Goal: Information Seeking & Learning: Check status

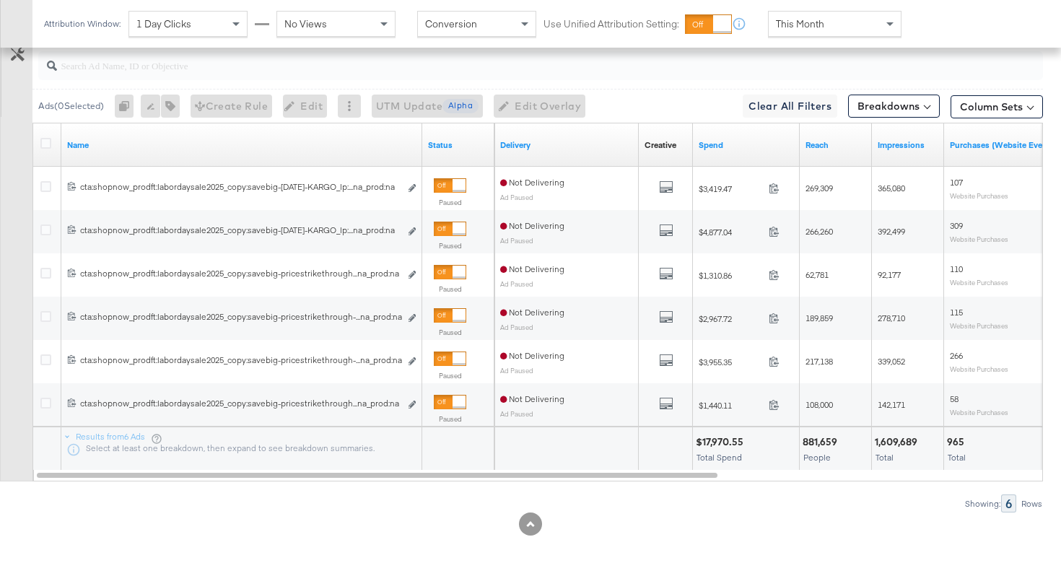
scroll to position [0, 204]
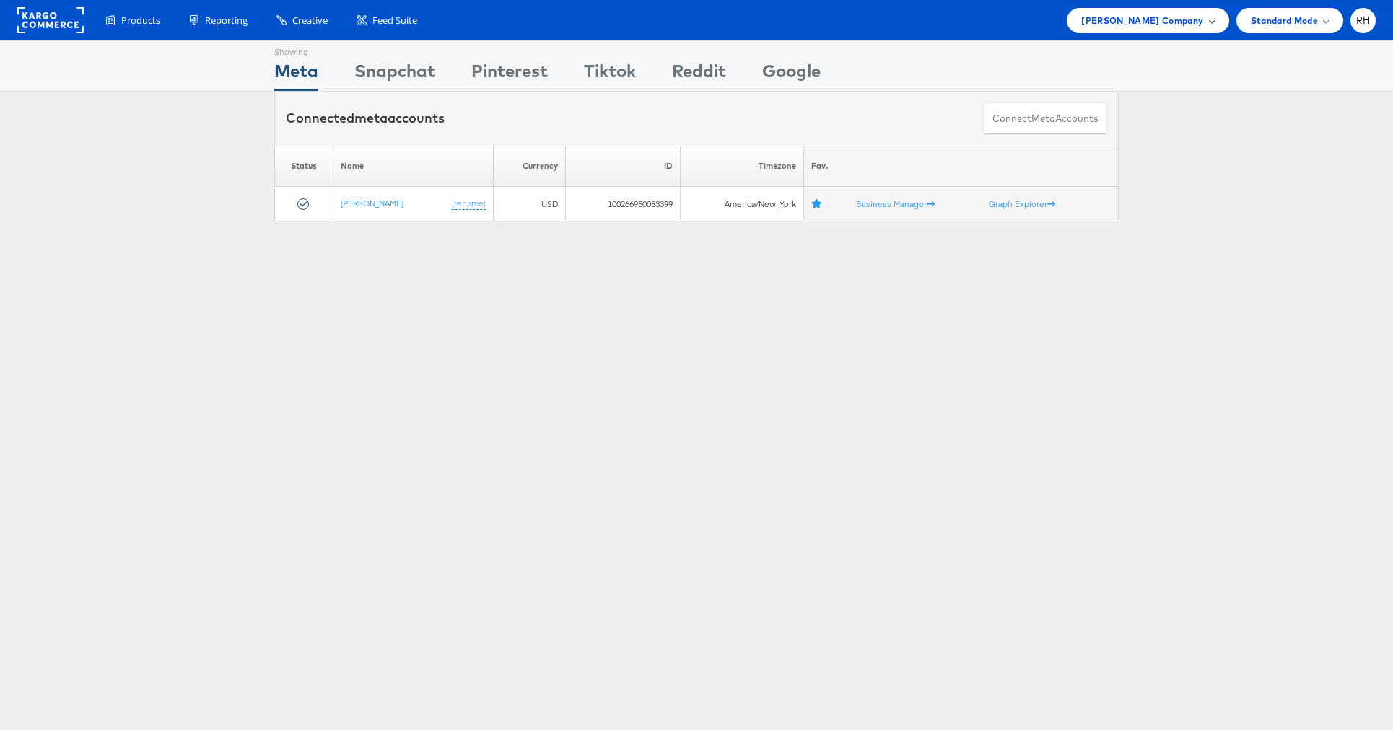
click at [1139, 26] on span "Steve Madden Company" at bounding box center [1142, 20] width 122 height 15
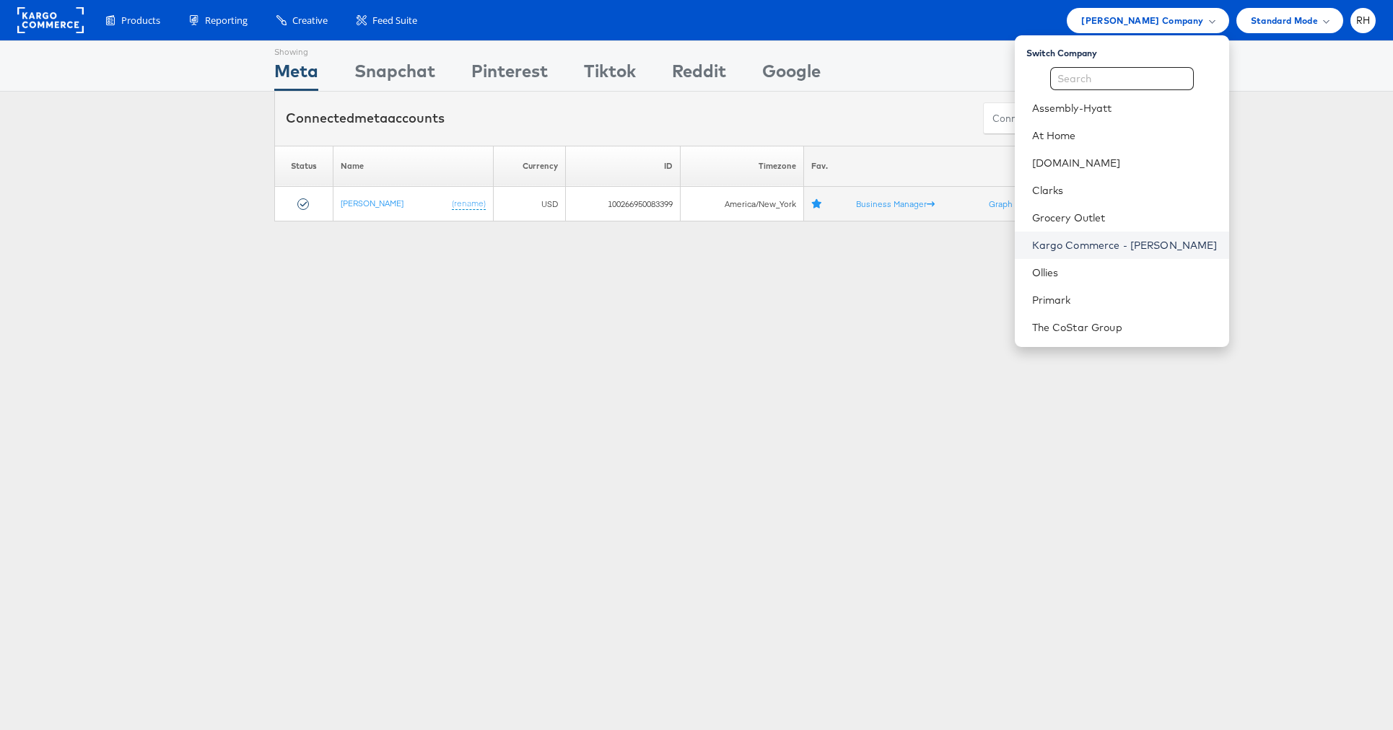
click at [1137, 239] on link "Kargo Commerce - [PERSON_NAME]" at bounding box center [1124, 245] width 185 height 14
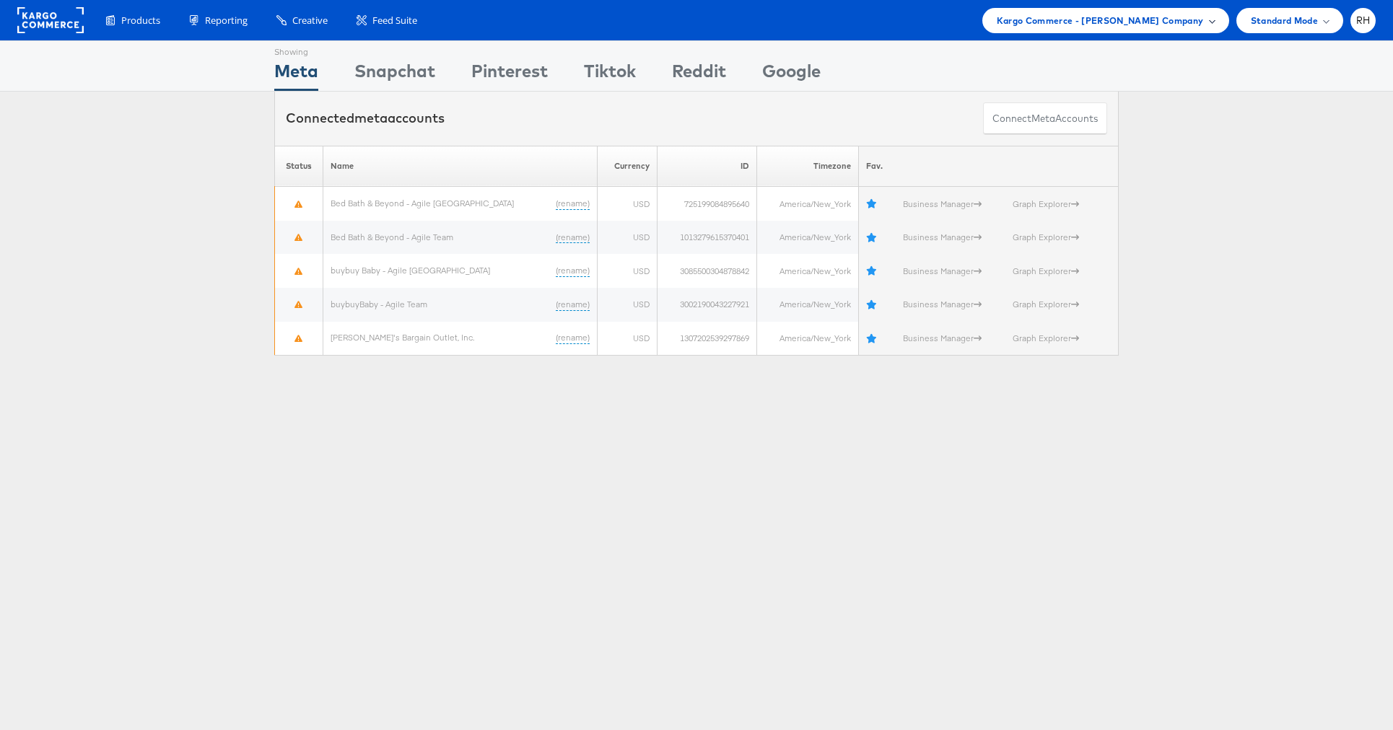
click at [1132, 20] on span "Kargo Commerce - [PERSON_NAME] Company" at bounding box center [1100, 20] width 207 height 15
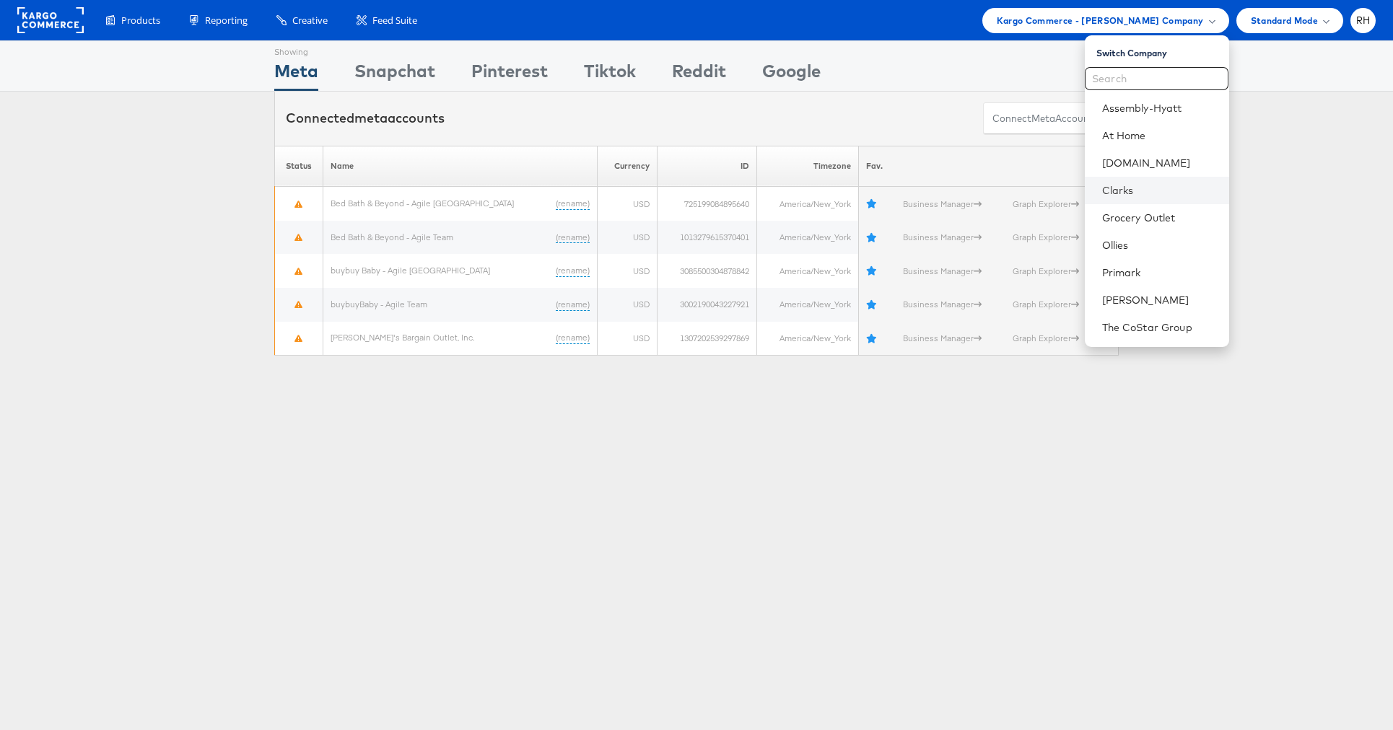
scroll to position [32, 0]
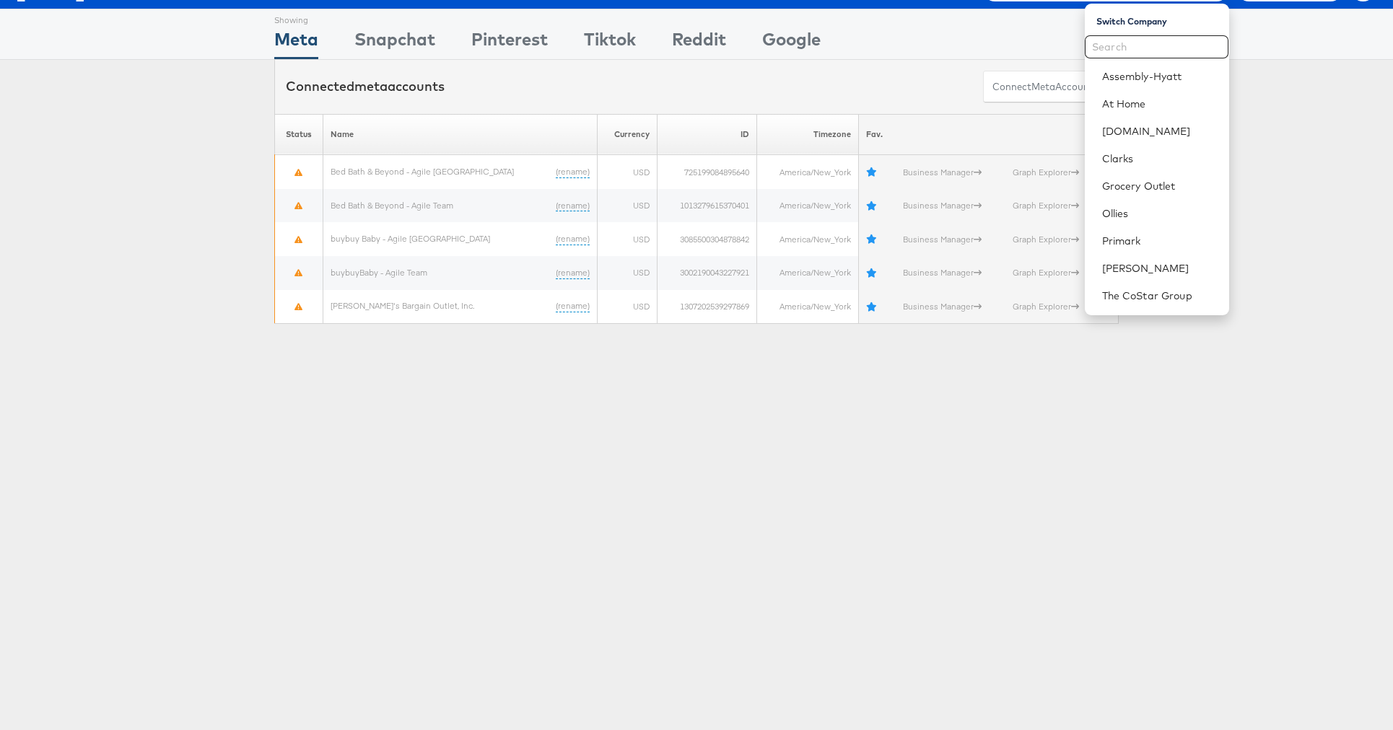
click at [950, 475] on div "Showing Meta Showing Snapchat Showing Pinterest Showing Tiktok Showing Reddit S…" at bounding box center [696, 370] width 1393 height 722
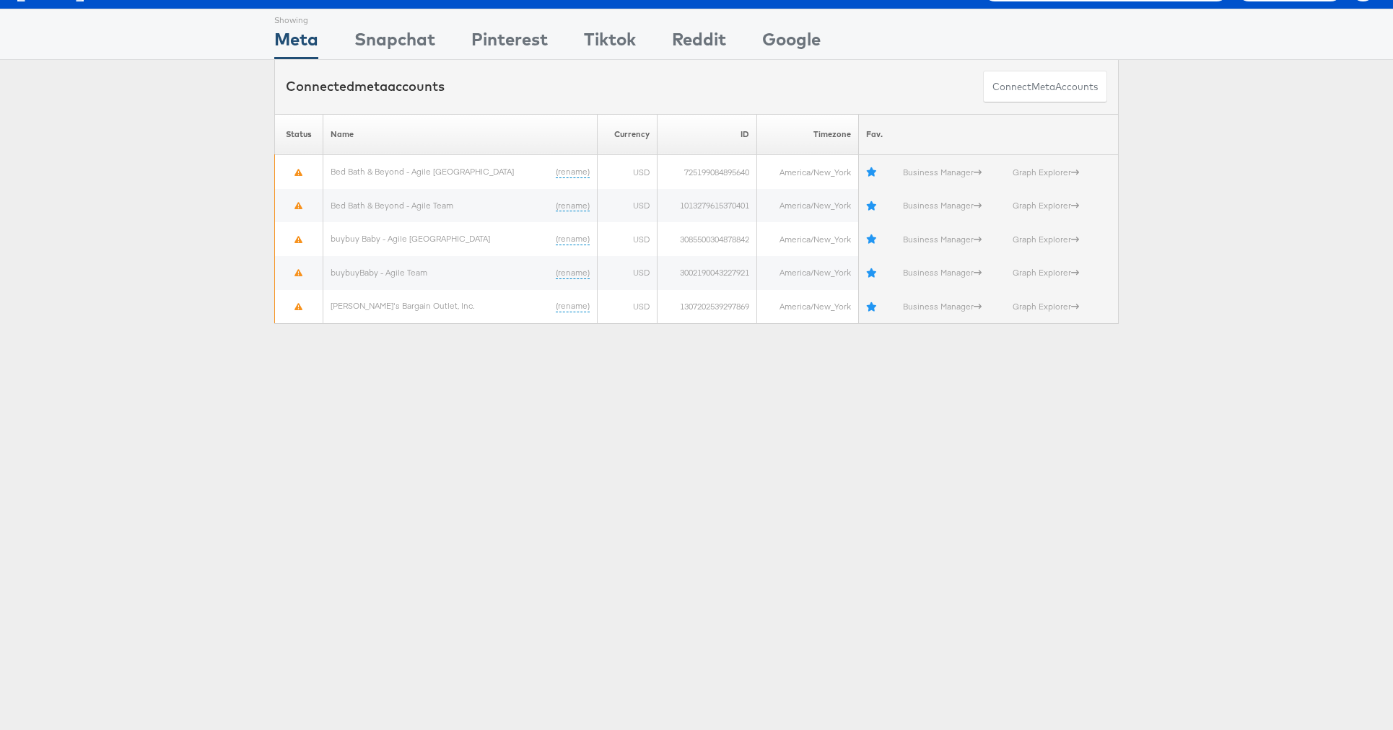
scroll to position [0, 0]
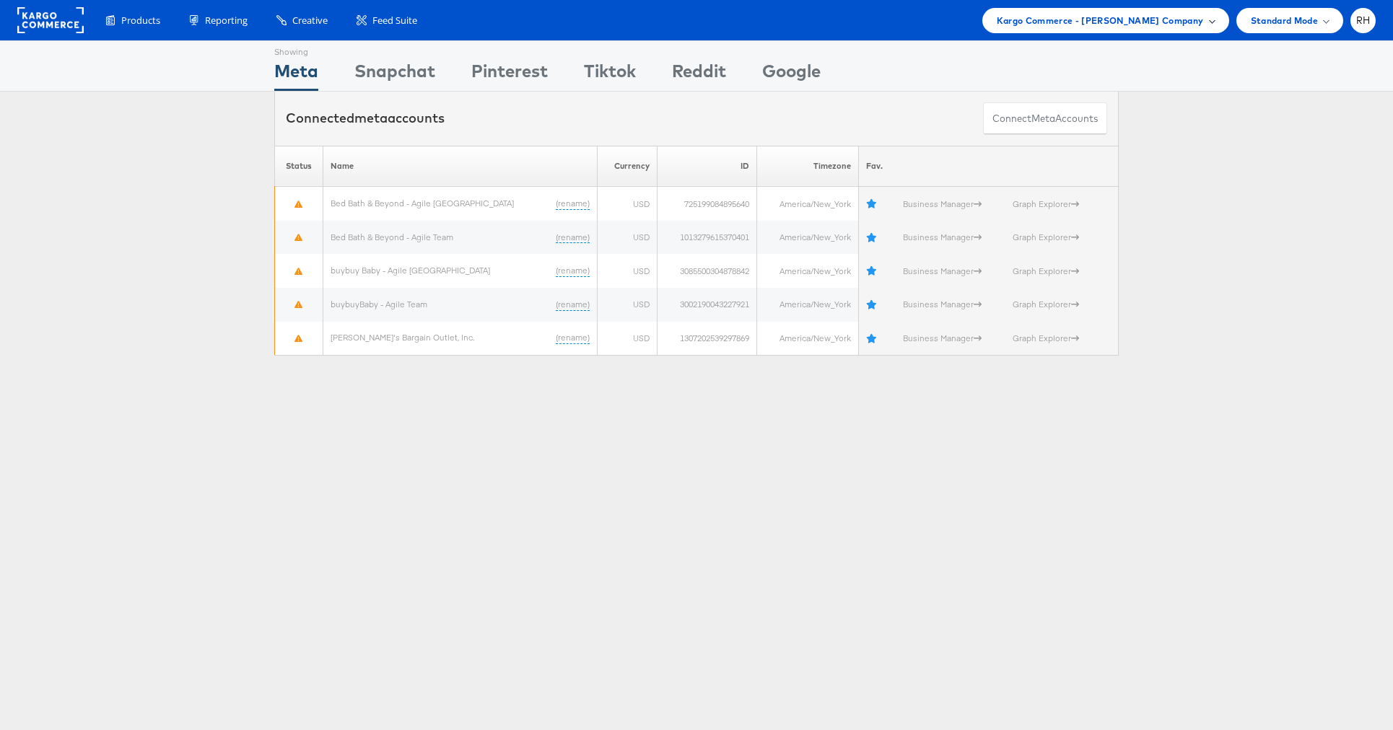
click at [1166, 17] on span "Kargo Commerce - Rachel Ho Company" at bounding box center [1100, 20] width 207 height 15
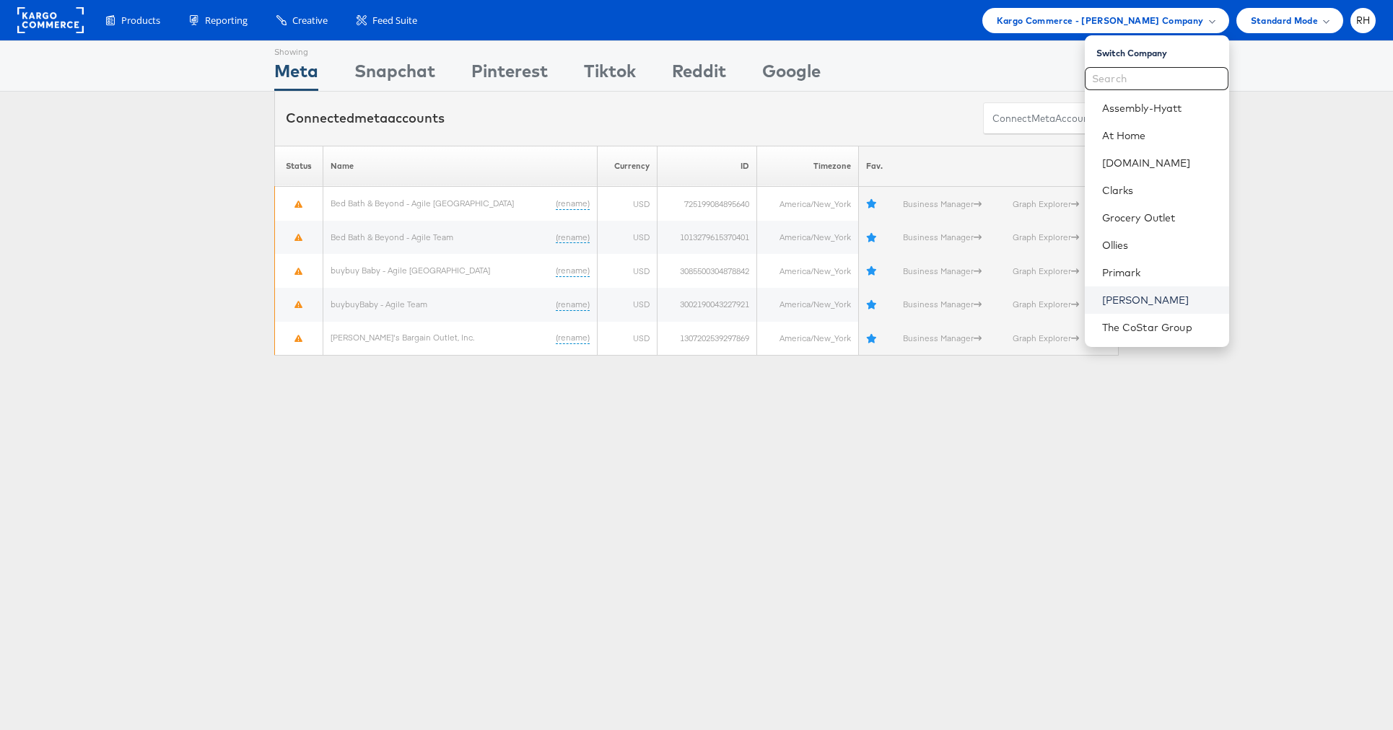
click at [1124, 297] on link "Steve Madden" at bounding box center [1159, 300] width 115 height 14
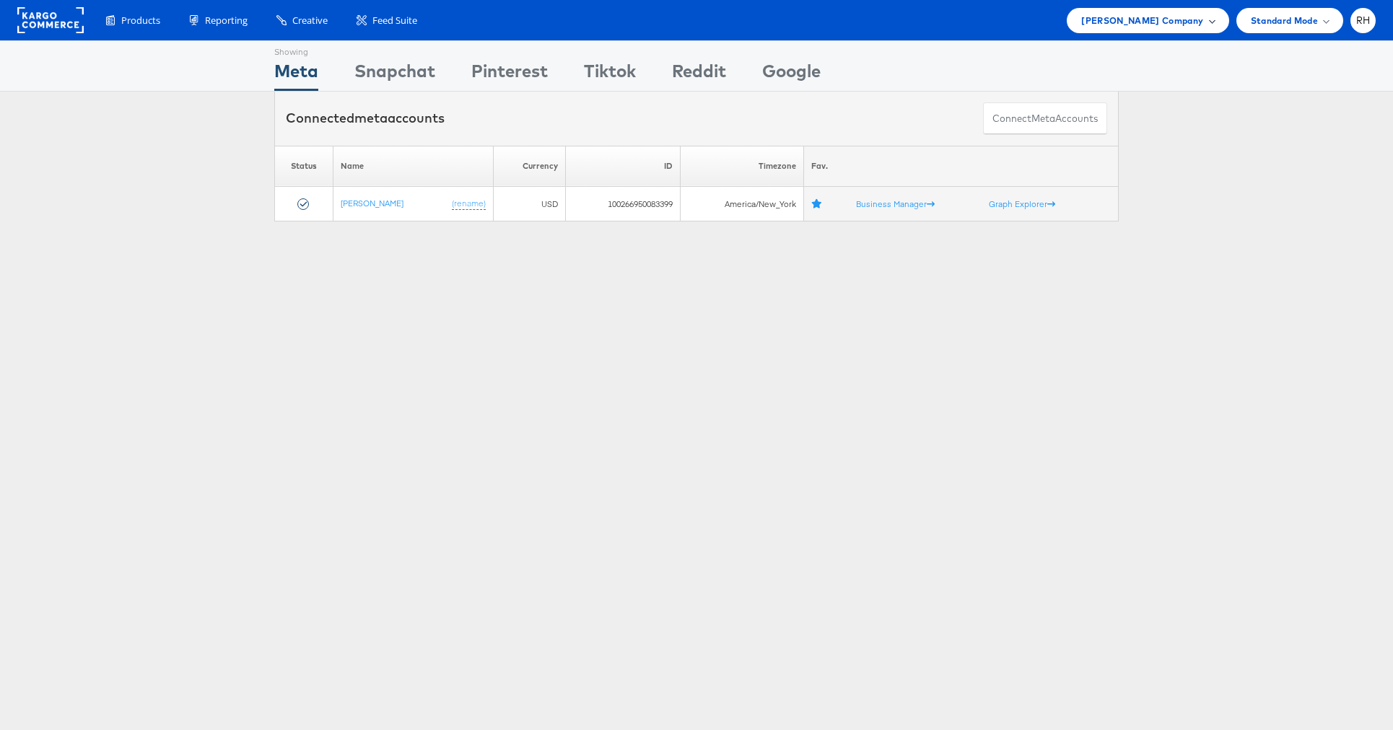
click at [1103, 25] on span "[PERSON_NAME] Company" at bounding box center [1142, 20] width 122 height 15
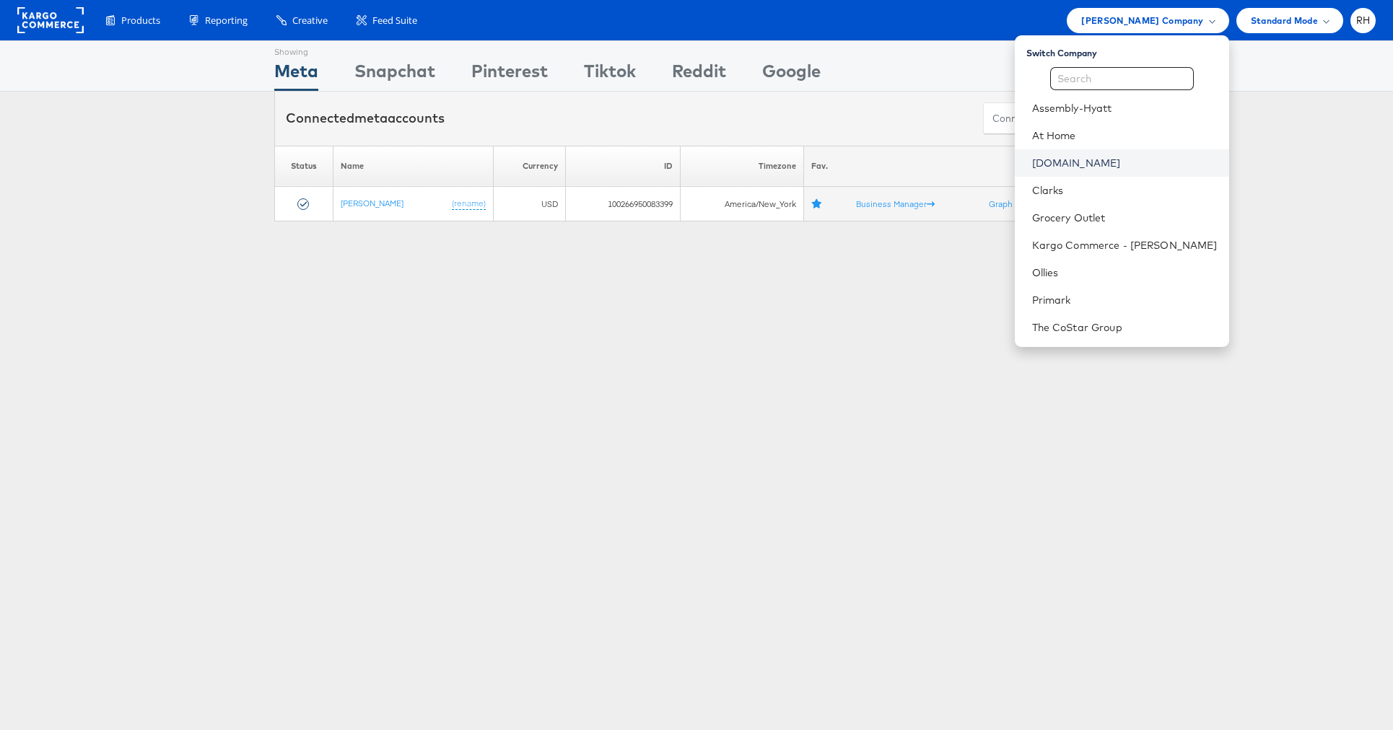
click at [1132, 166] on link "[DOMAIN_NAME]" at bounding box center [1124, 163] width 185 height 14
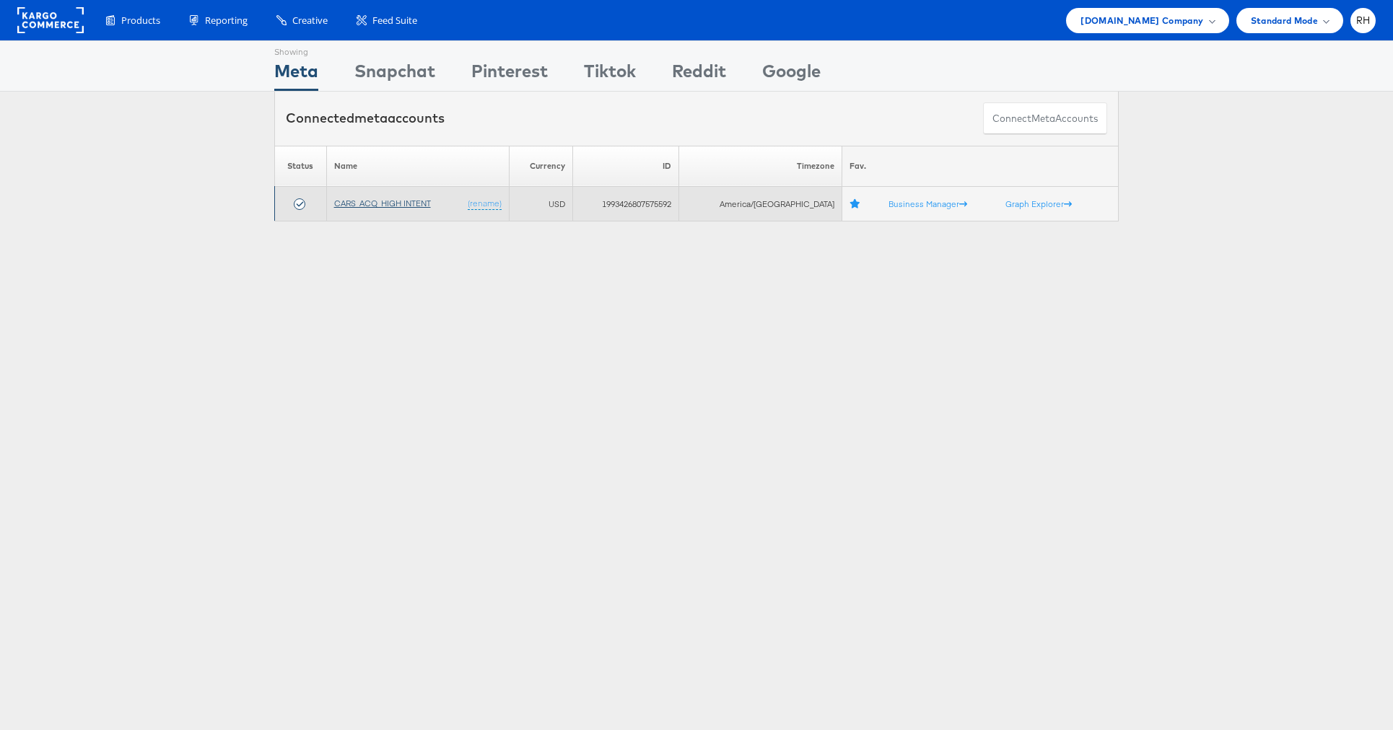
click at [347, 202] on link "CARS_ACQ_HIGH INTENT" at bounding box center [382, 203] width 97 height 11
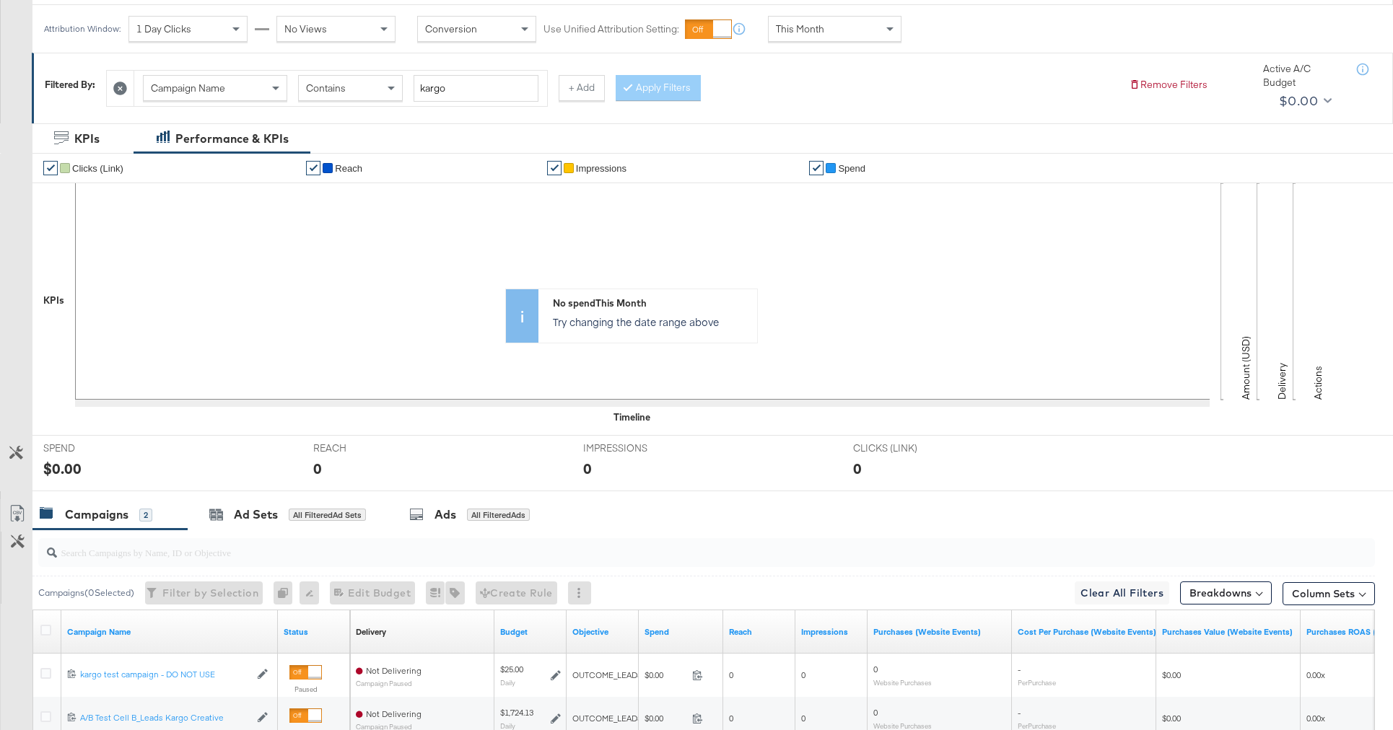
scroll to position [284, 0]
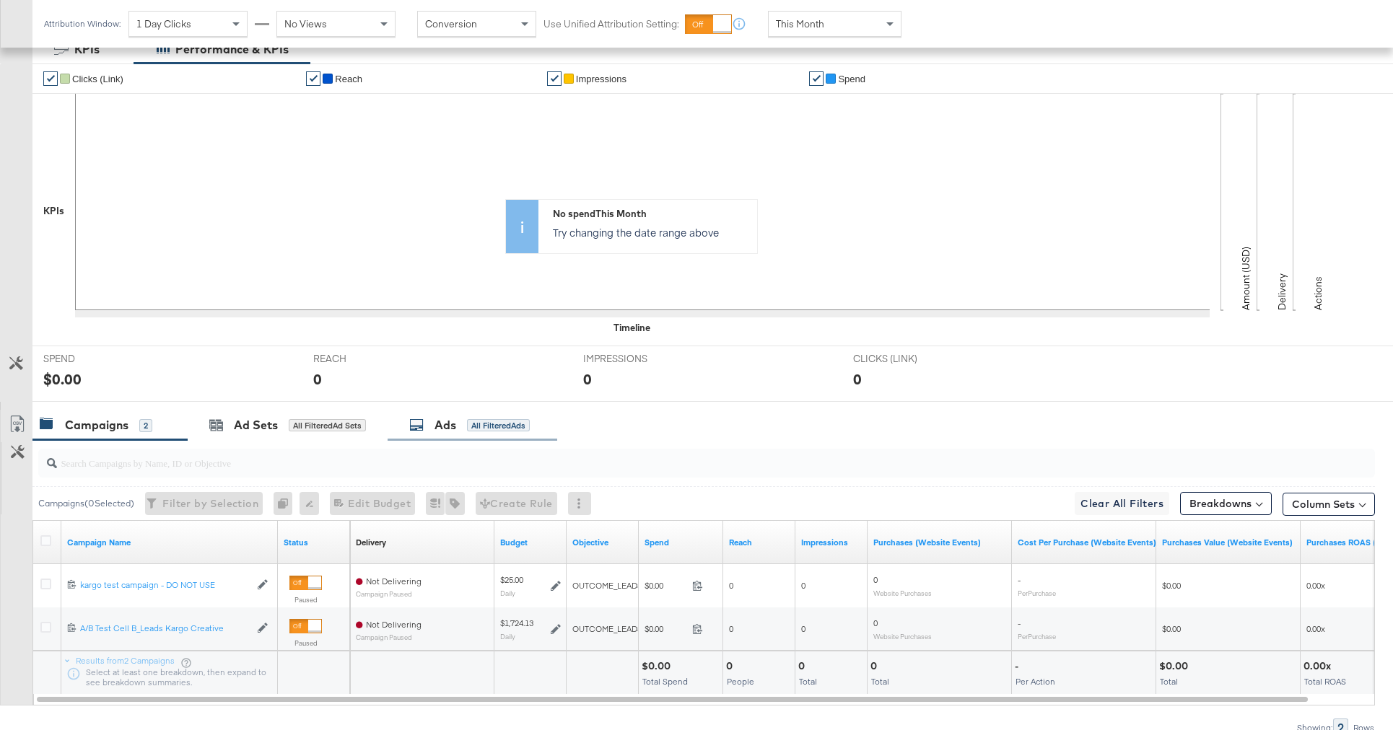
click at [500, 428] on div "All Filtered Ads" at bounding box center [498, 425] width 63 height 13
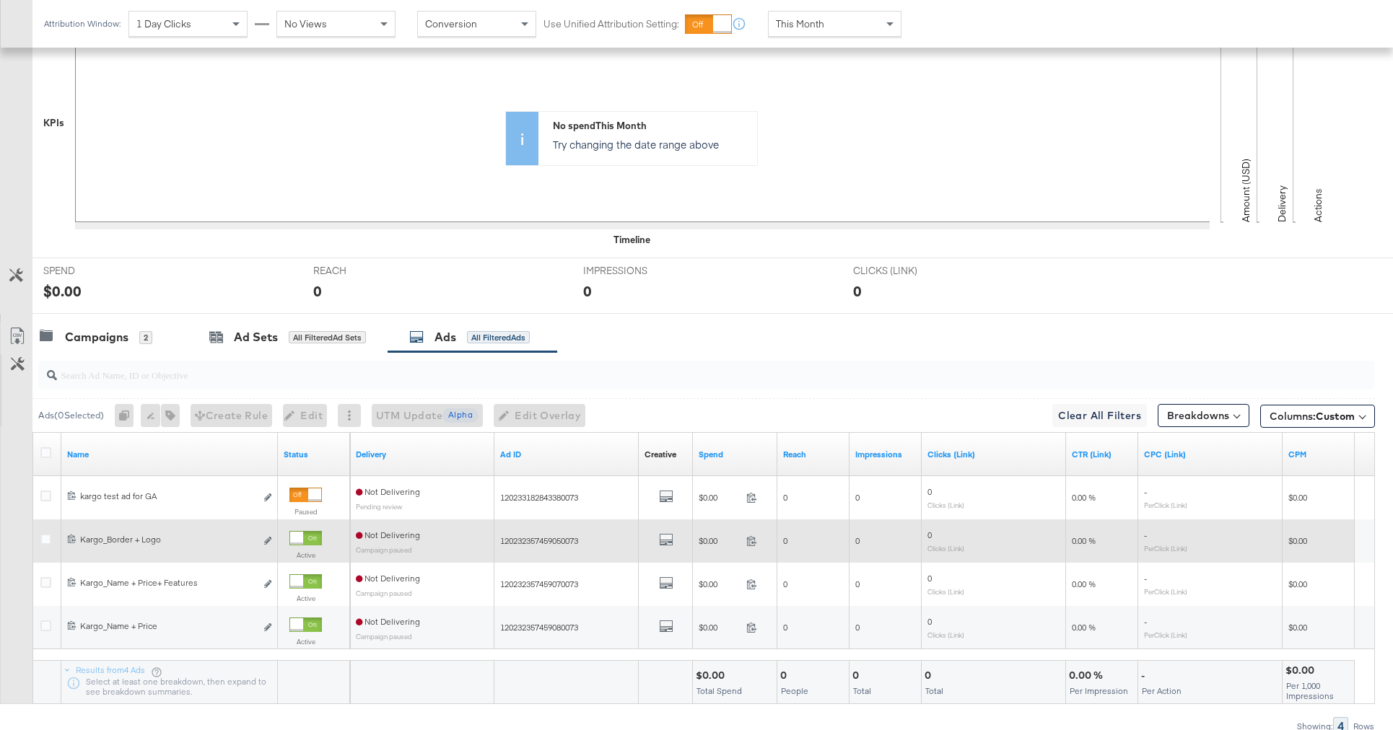
scroll to position [379, 0]
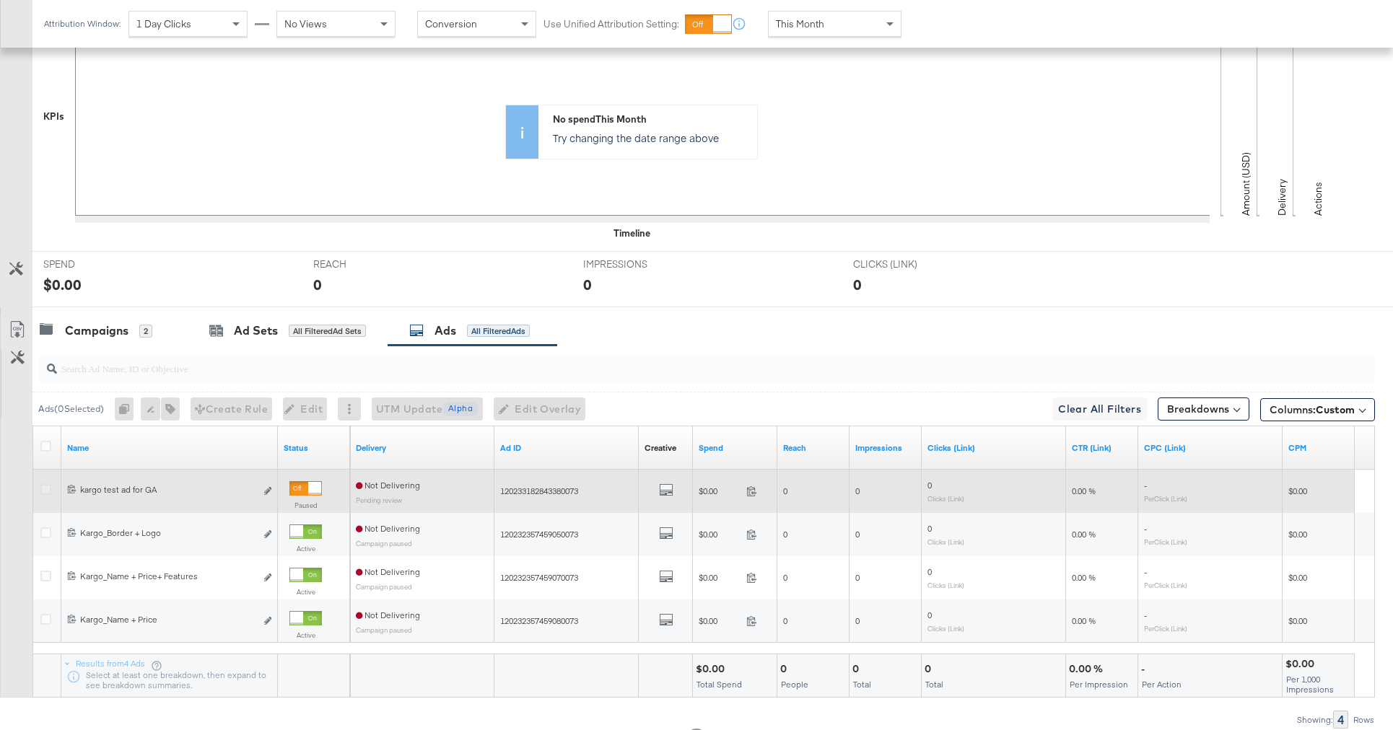
click at [46, 494] on icon at bounding box center [45, 489] width 11 height 11
click at [0, 0] on input "checkbox" at bounding box center [0, 0] width 0 height 0
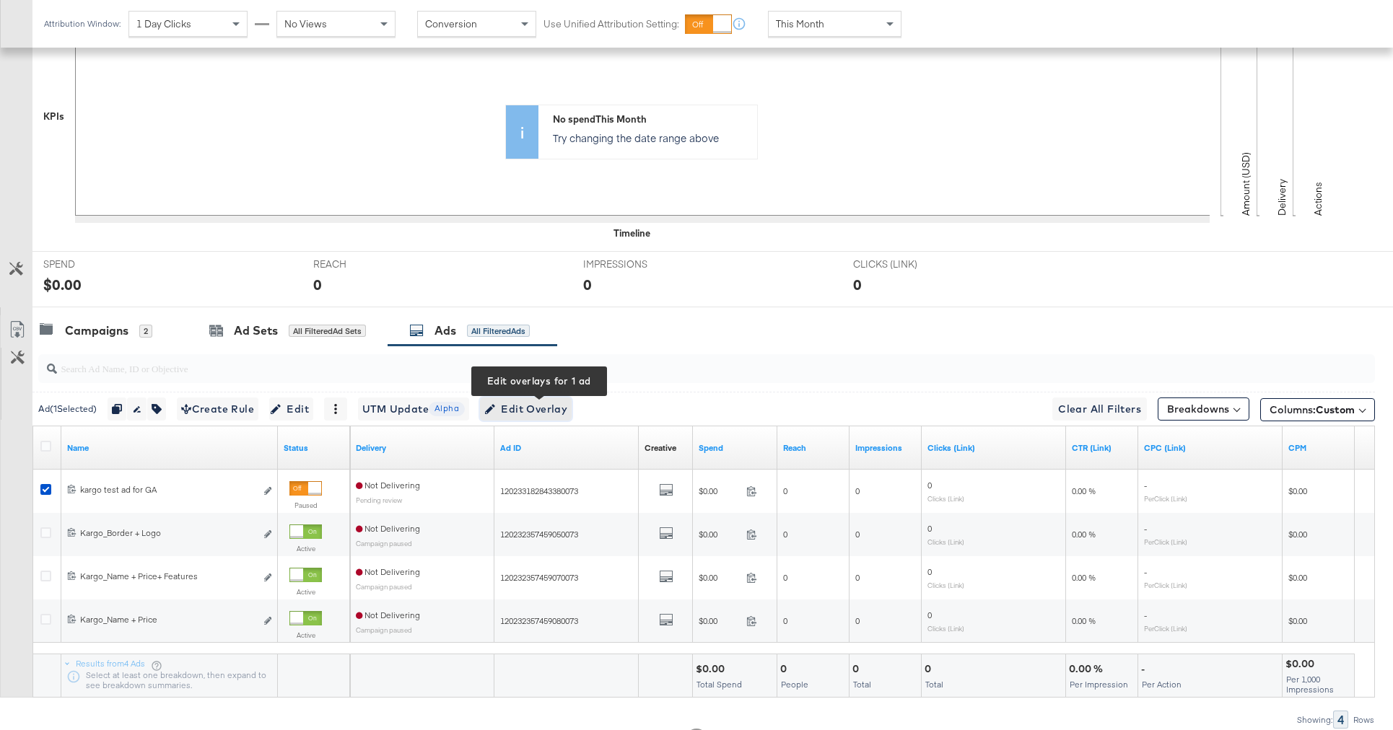
click at [520, 411] on span "Edit Overlay Edit overlays for 1 ad" at bounding box center [525, 410] width 83 height 18
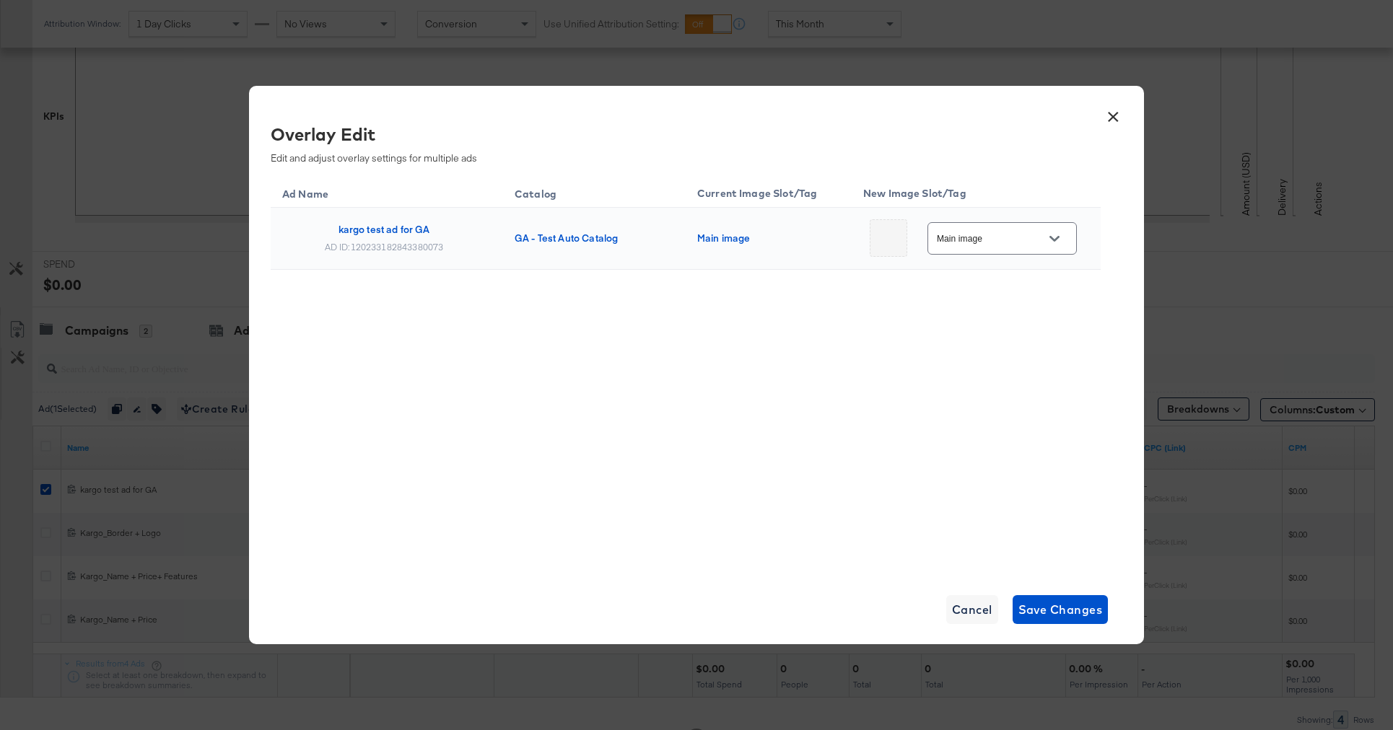
click at [1022, 238] on input "Main image" at bounding box center [991, 239] width 114 height 17
click at [1002, 335] on div "Slot_1" at bounding box center [992, 328] width 61 height 14
type input "Slot_1"
click at [1052, 601] on span "Save Changes" at bounding box center [1060, 610] width 84 height 20
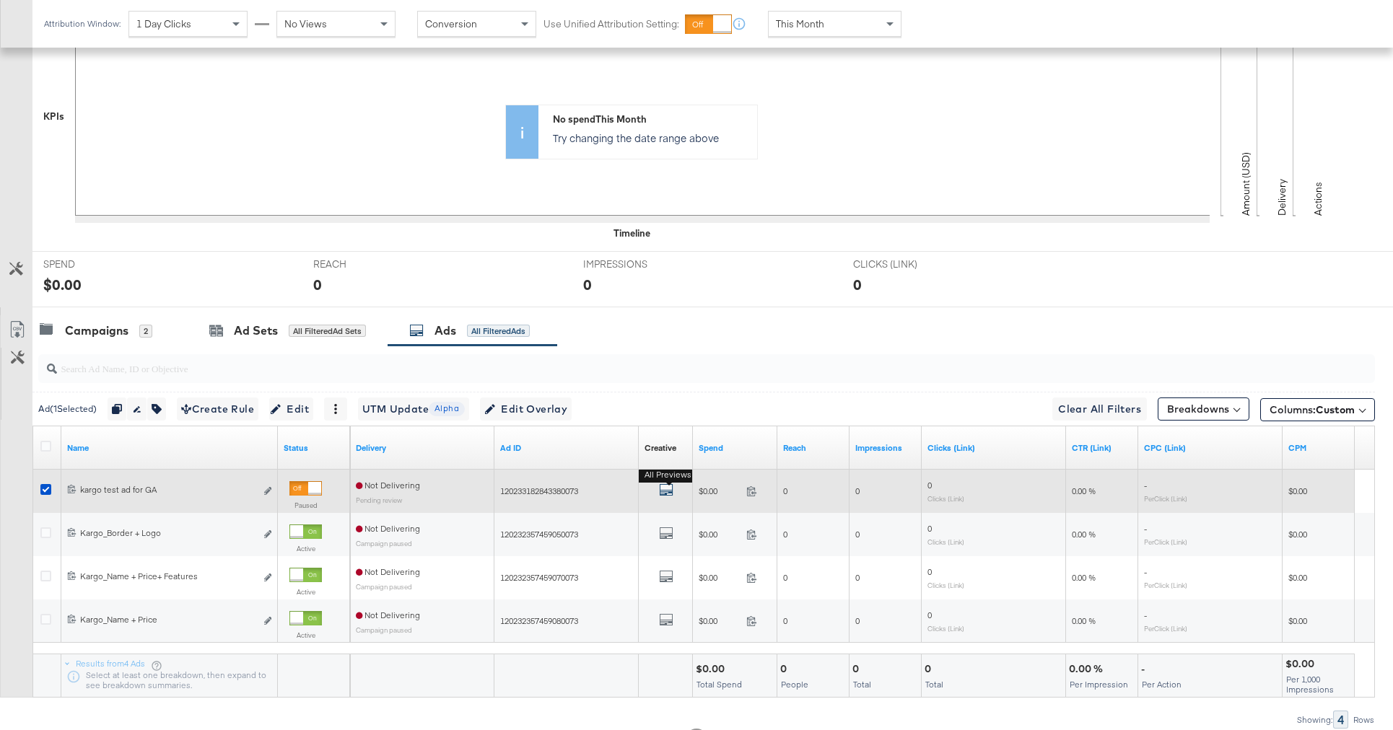
click at [668, 489] on icon "default" at bounding box center [666, 490] width 14 height 14
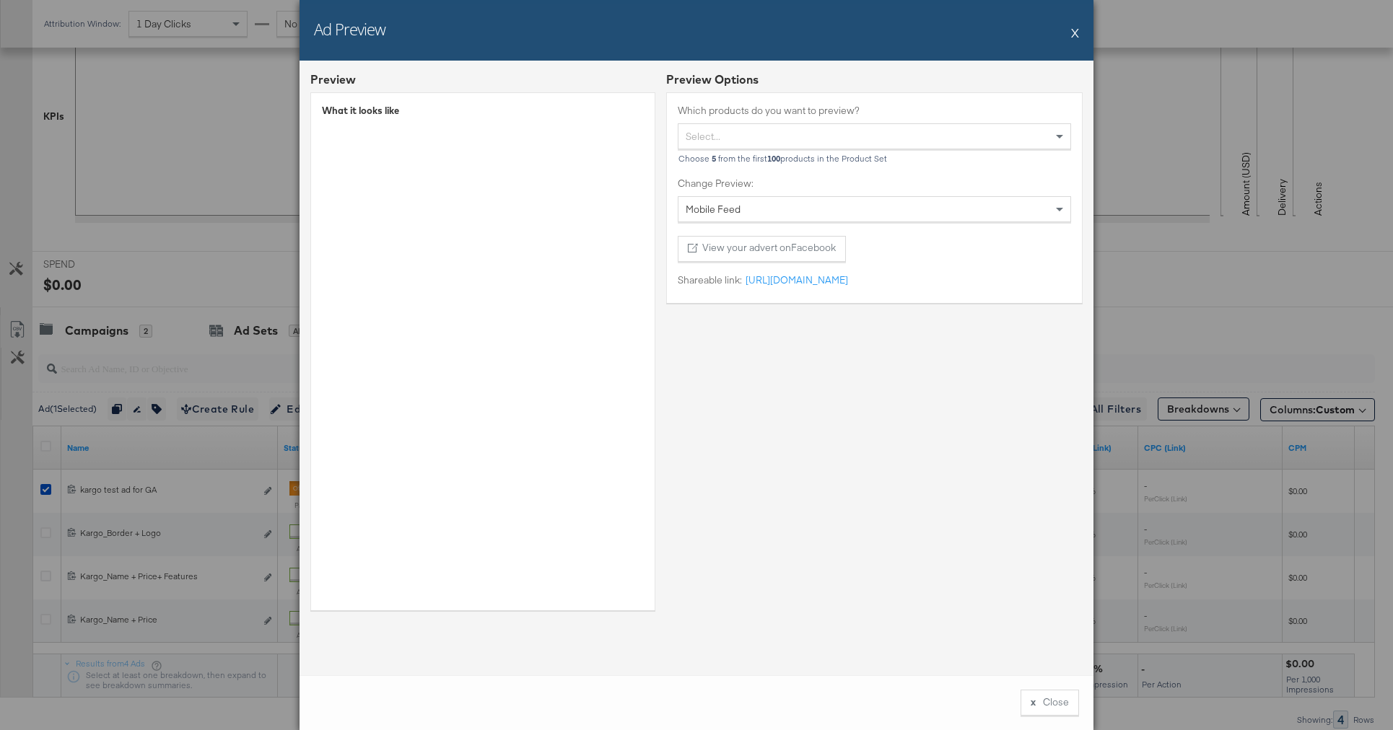
click at [1075, 31] on button "X" at bounding box center [1075, 32] width 8 height 29
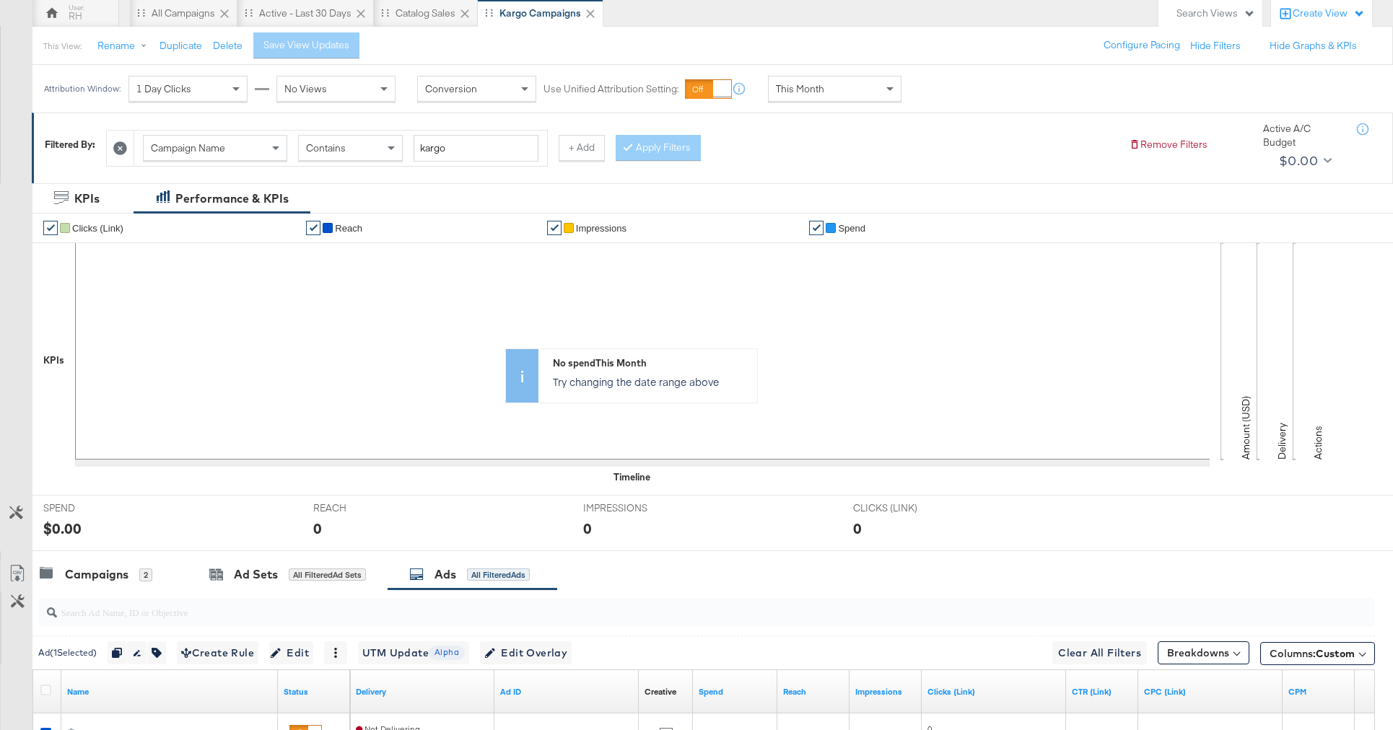
scroll to position [0, 0]
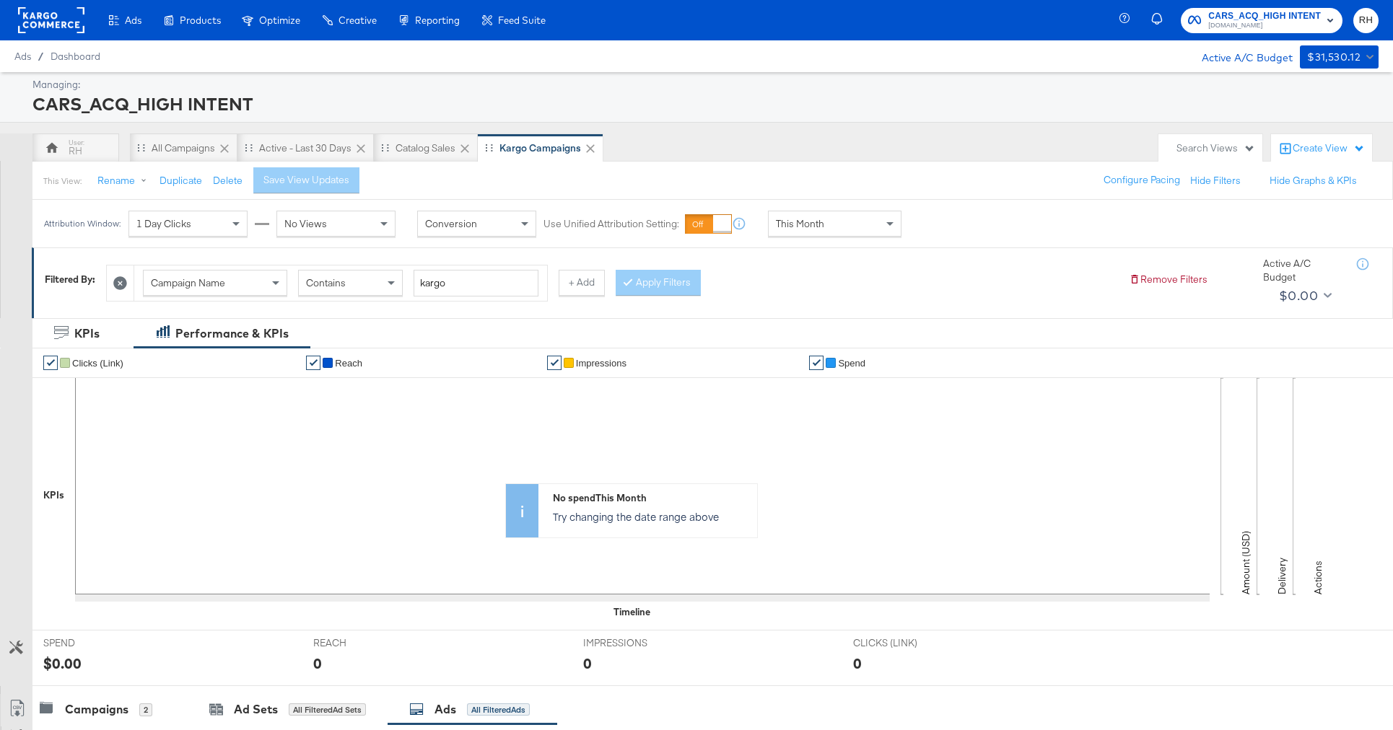
click at [51, 24] on rect at bounding box center [51, 20] width 66 height 26
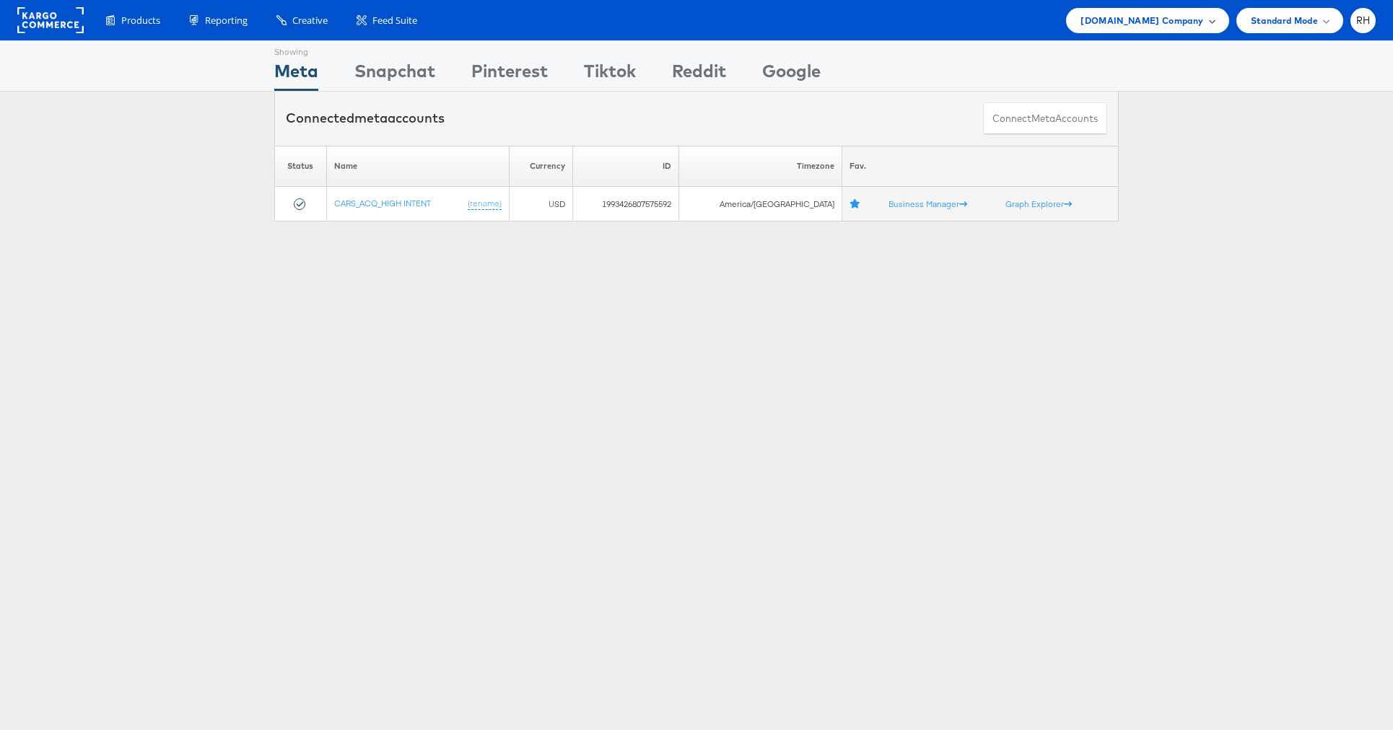
click at [1124, 18] on span "Cars.com Company" at bounding box center [1141, 20] width 123 height 15
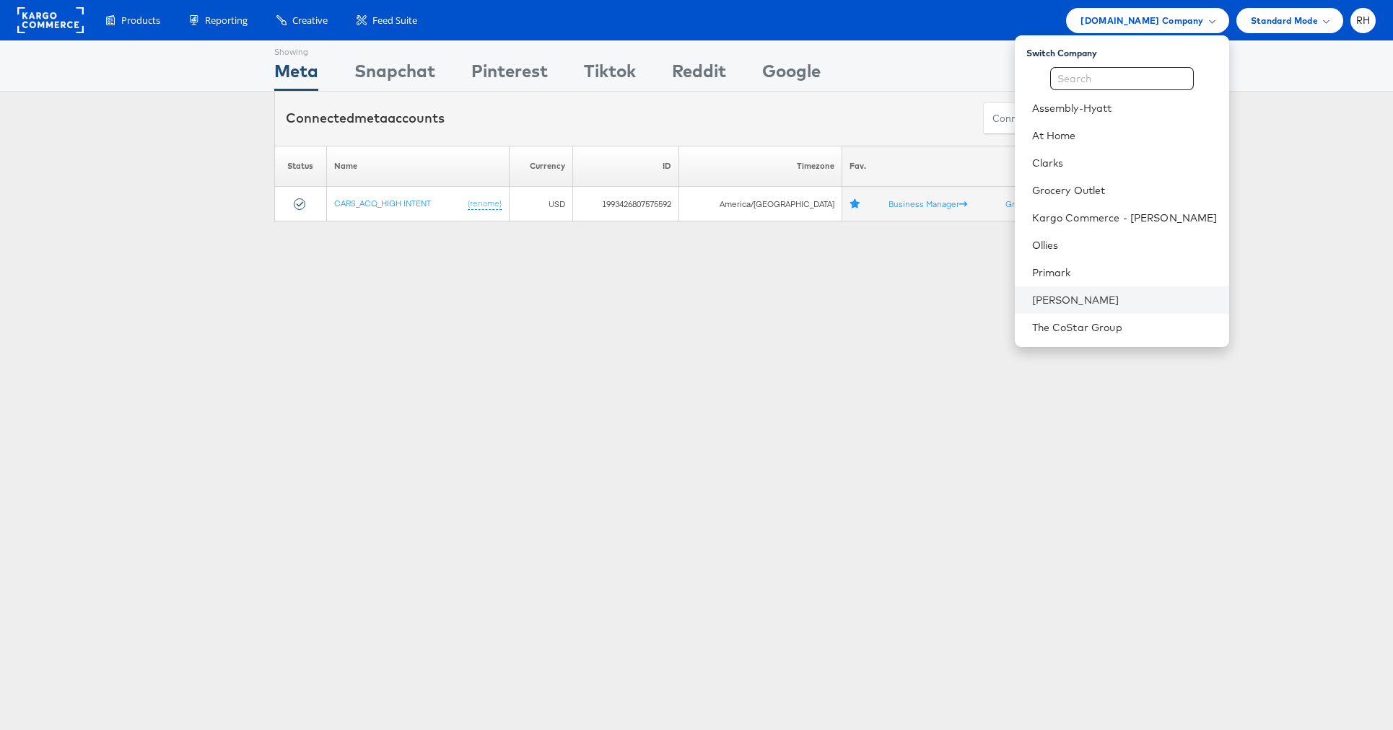
click at [1123, 308] on li "[PERSON_NAME]" at bounding box center [1122, 300] width 214 height 27
click at [1143, 301] on link "[PERSON_NAME]" at bounding box center [1124, 300] width 185 height 14
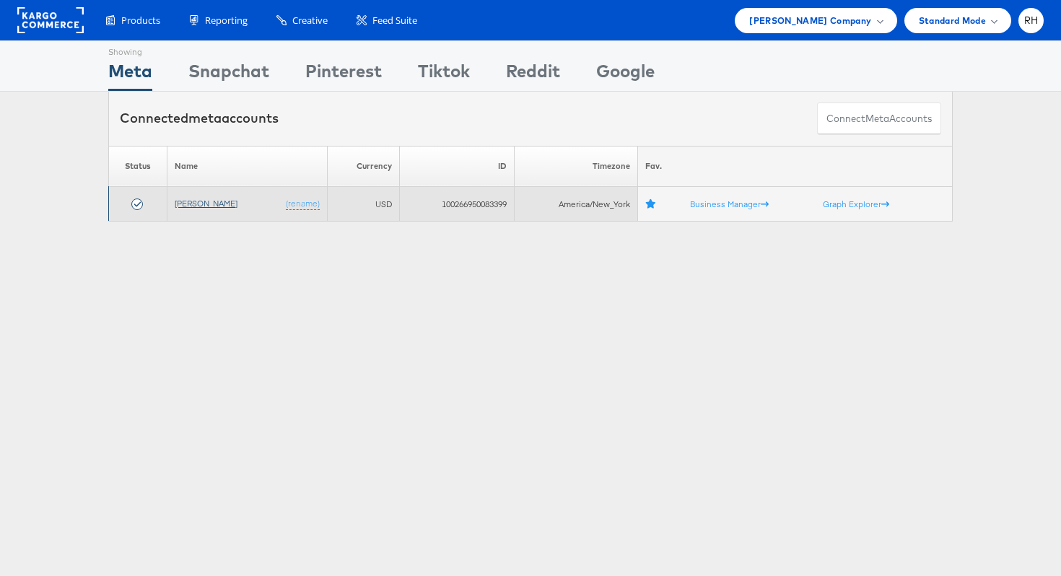
click at [209, 206] on link "[PERSON_NAME]" at bounding box center [206, 203] width 63 height 11
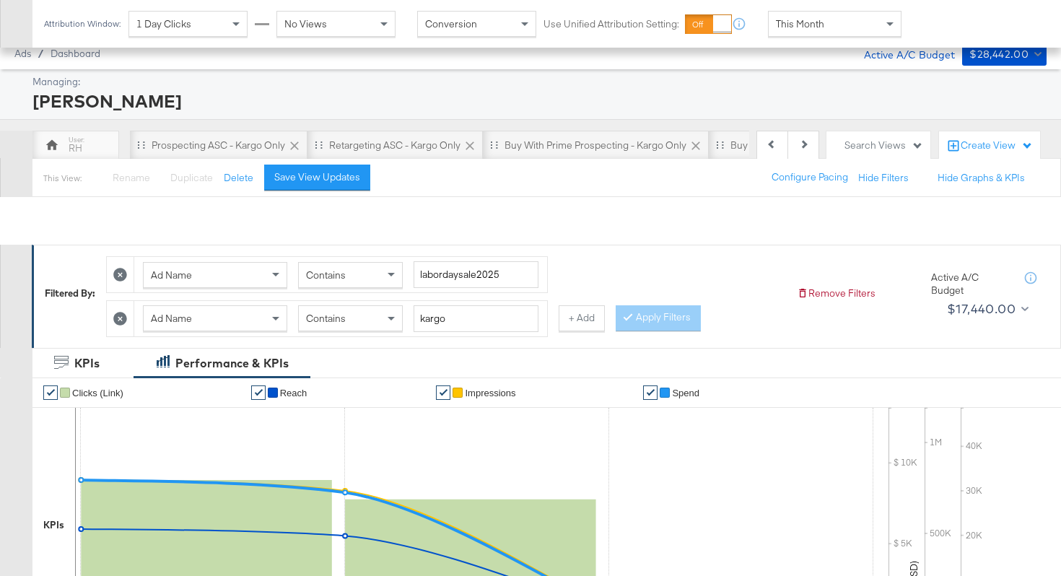
scroll to position [0, 204]
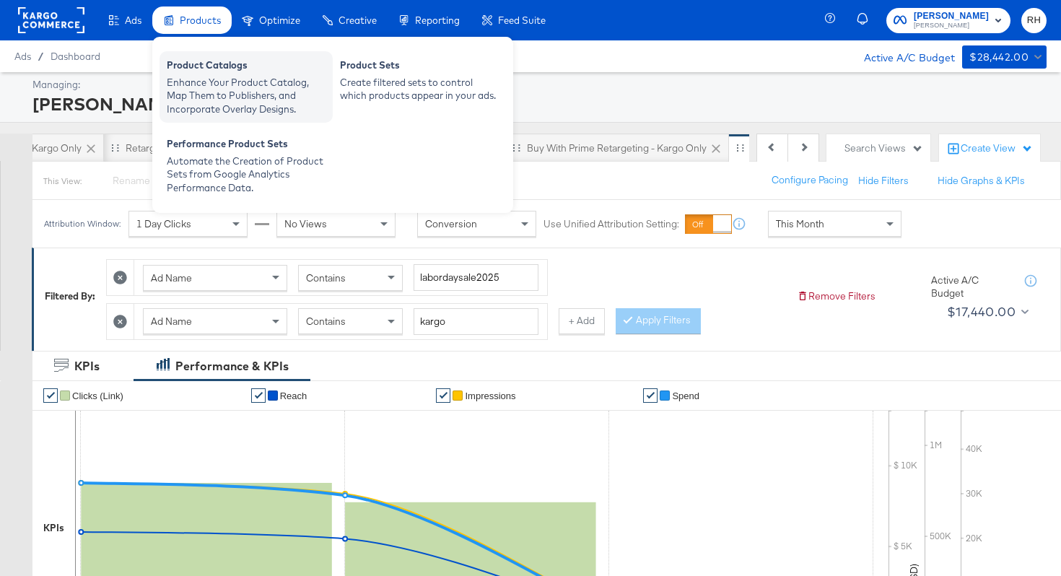
click at [209, 56] on div "Product Catalogs Enhance Your Product Catalog, Map Them to Publishers, and Inco…" at bounding box center [245, 86] width 173 height 71
click at [252, 69] on div "Product Catalogs" at bounding box center [246, 66] width 159 height 17
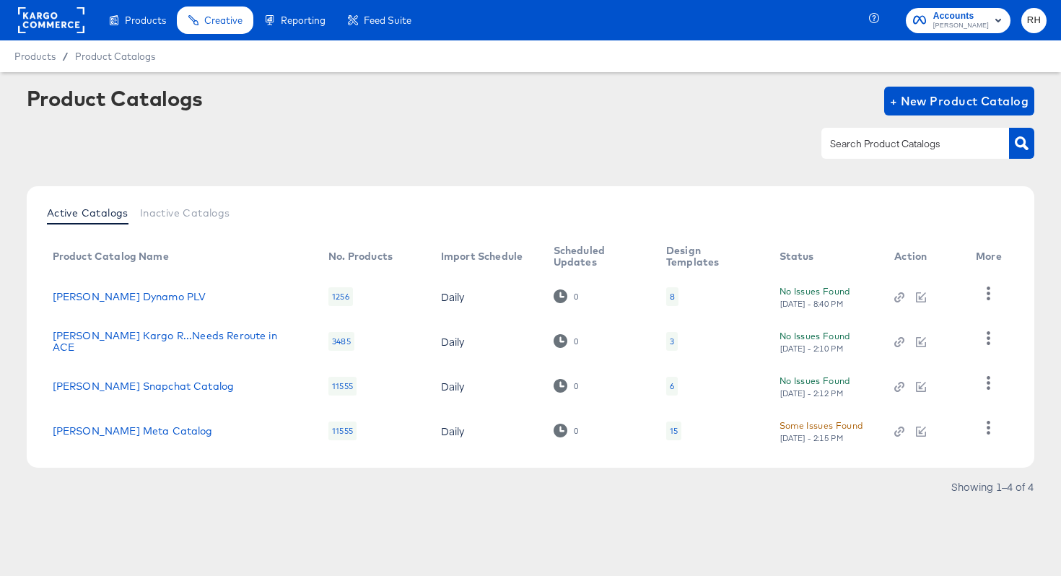
click at [686, 480] on div "Active Catalogs Inactive Catalogs Product Catalog Name No. Products Import Sche…" at bounding box center [531, 345] width 1008 height 319
click at [670, 433] on div "15" at bounding box center [674, 431] width 8 height 12
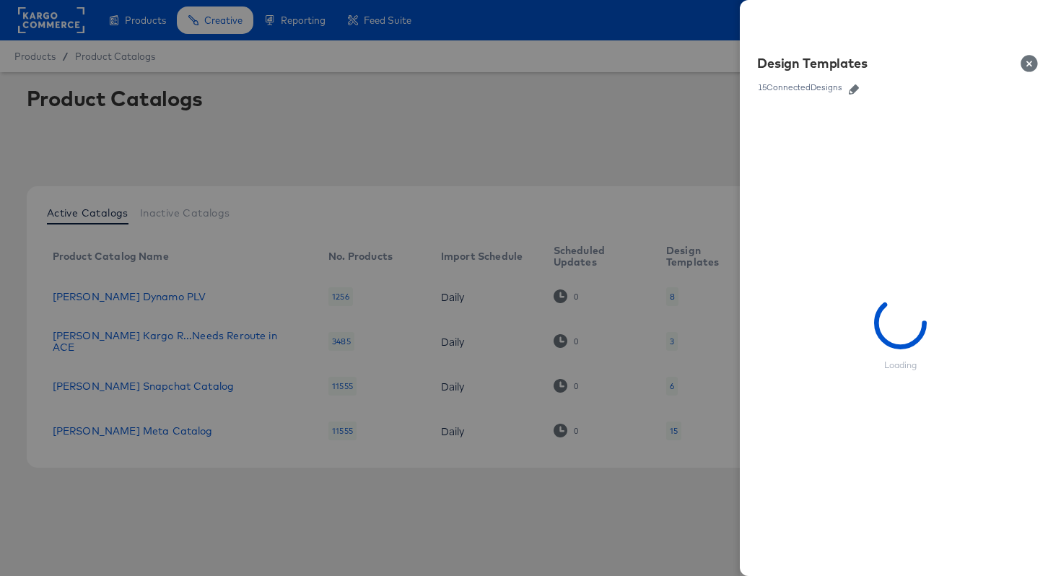
click at [853, 93] on icon "button" at bounding box center [854, 89] width 10 height 10
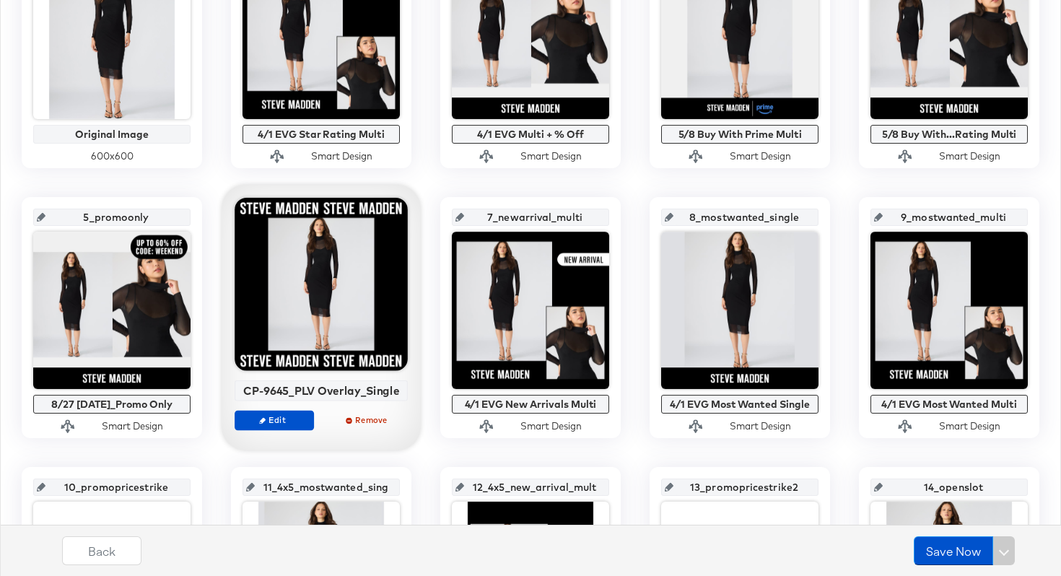
scroll to position [427, 0]
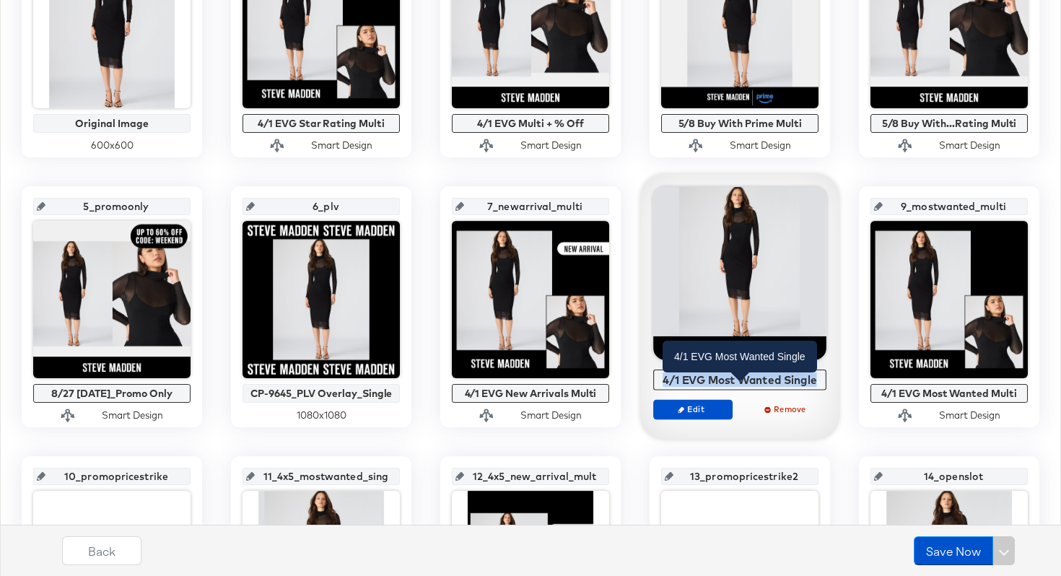
drag, startPoint x: 817, startPoint y: 382, endPoint x: 661, endPoint y: 383, distance: 155.9
click at [661, 383] on div "4/1 EVG Most Wanted Single" at bounding box center [739, 379] width 165 height 13
copy div "4/1 EVG Most Wanted Single"
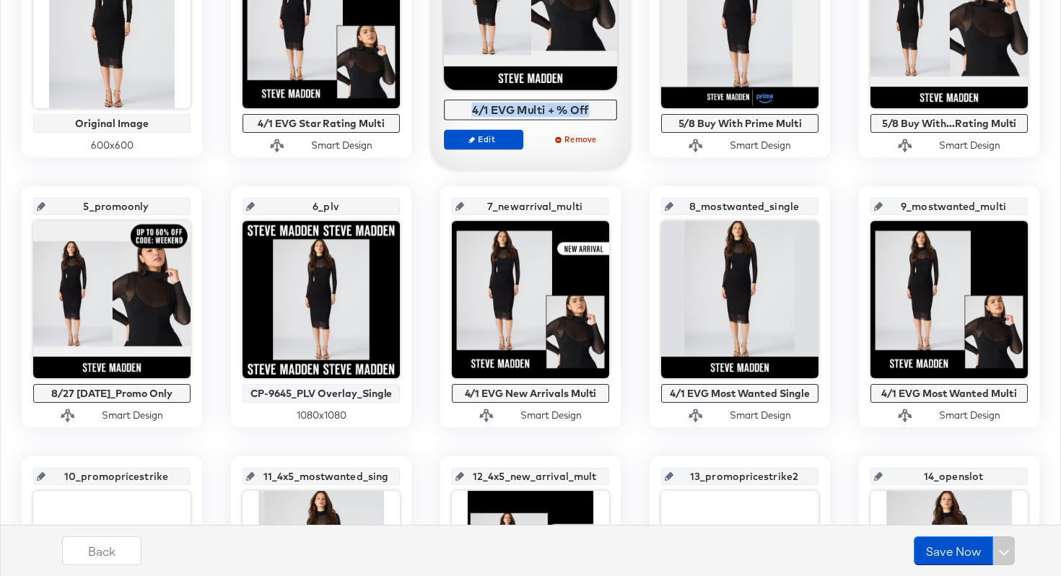
drag, startPoint x: 594, startPoint y: 112, endPoint x: 474, endPoint y: 110, distance: 119.8
click at [474, 110] on div "4/1 EVG Multi + % Off" at bounding box center [530, 109] width 165 height 13
copy div "4/1 EVG Multi + % Off"
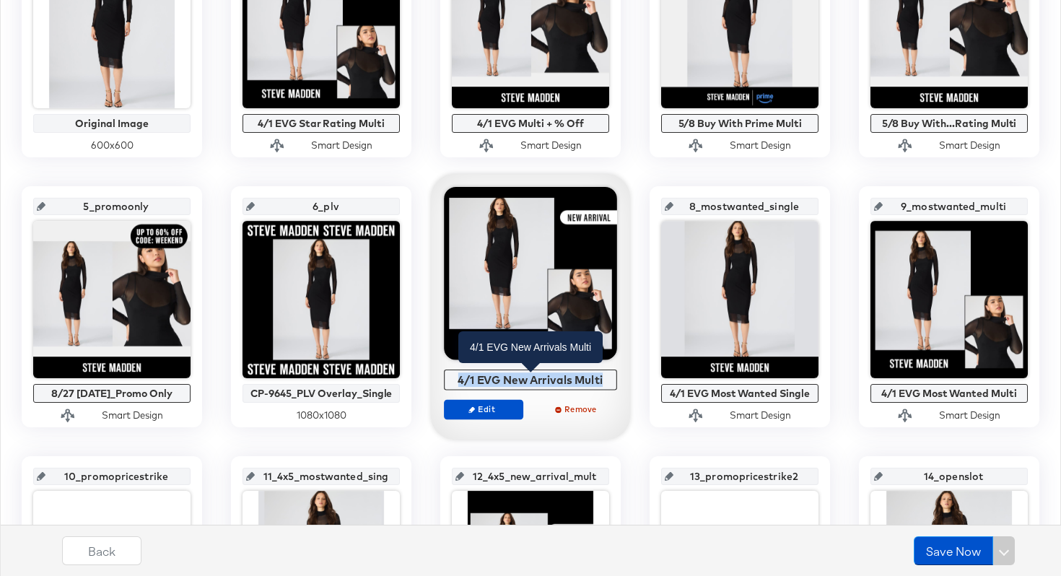
drag, startPoint x: 609, startPoint y: 378, endPoint x: 459, endPoint y: 377, distance: 150.1
click at [459, 377] on div "4/1 EVG New Arrivals Multi" at bounding box center [530, 379] width 165 height 13
copy div "4/1 EVG New Arrivals Multi"
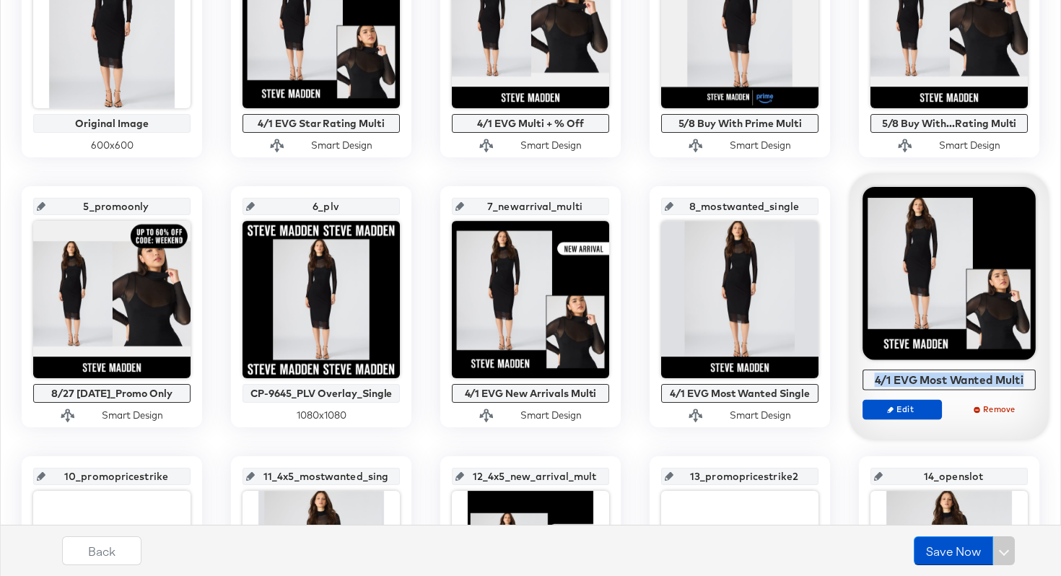
drag, startPoint x: 1026, startPoint y: 380, endPoint x: 875, endPoint y: 382, distance: 150.8
click at [875, 382] on div "4/1 EVG Most Wanted Multi" at bounding box center [949, 379] width 165 height 13
copy div "4/1 EVG Most Wanted Multi"
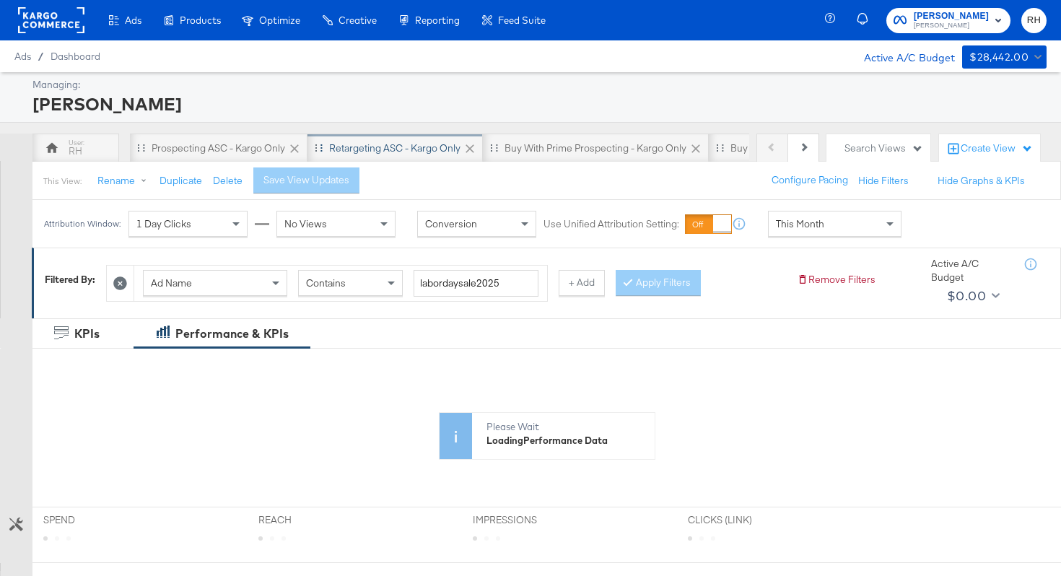
click at [398, 151] on div "Retargeting ASC - Kargo only" at bounding box center [394, 148] width 131 height 14
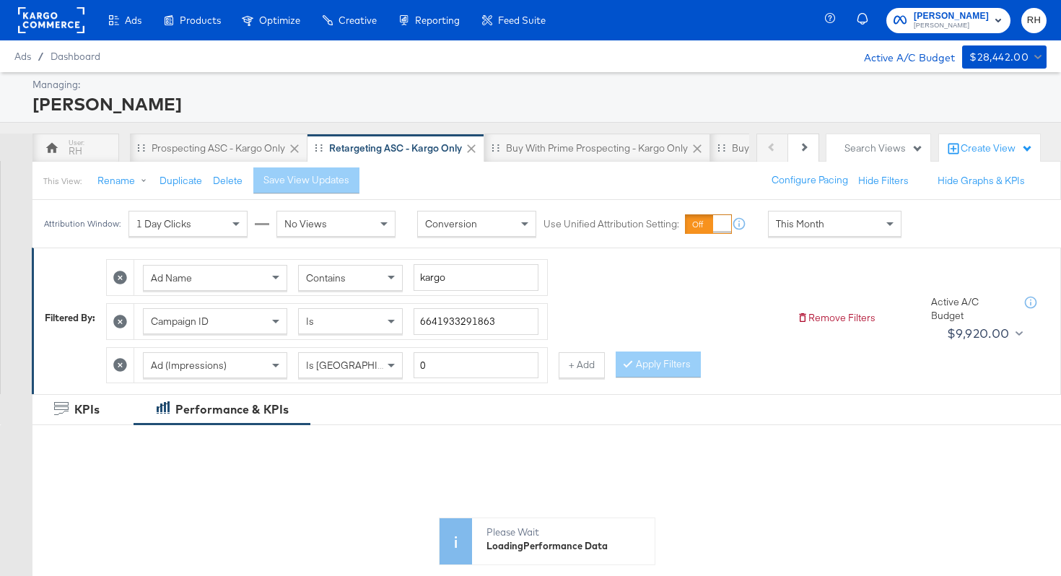
click at [811, 219] on span "This Month" at bounding box center [800, 223] width 48 height 13
click at [904, 237] on div "Start: Sep 3rd 2025 to End: Sep 3rd 2025" at bounding box center [958, 224] width 108 height 27
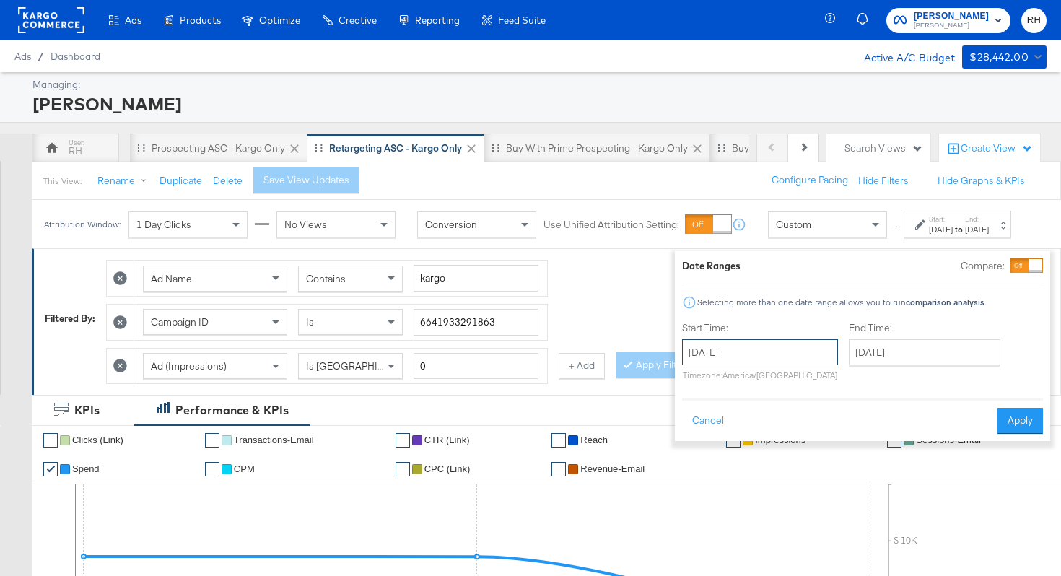
click at [742, 352] on input "September 3rd 2025" at bounding box center [760, 352] width 156 height 26
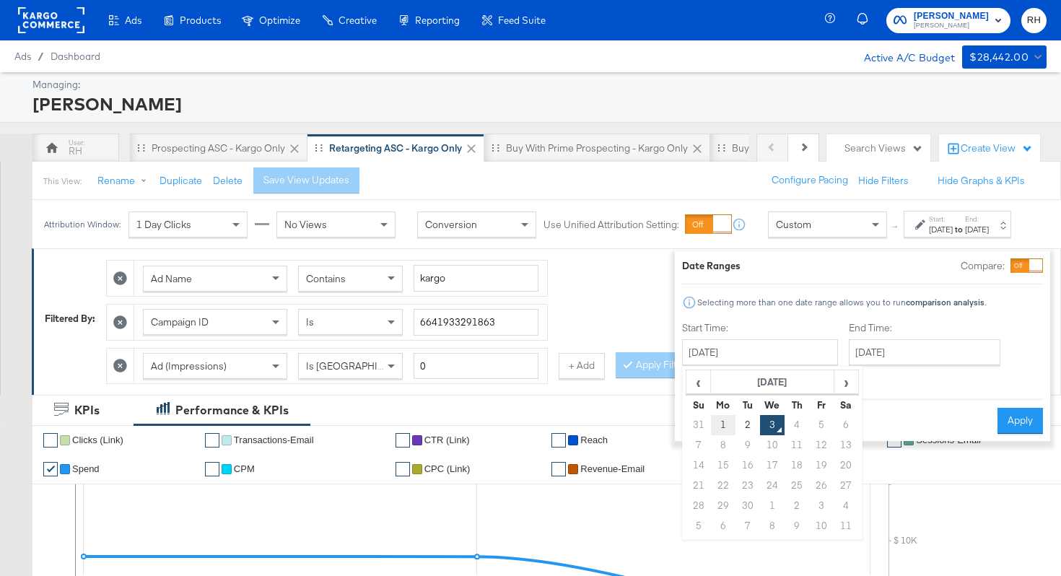
click at [712, 420] on td "1" at bounding box center [723, 425] width 25 height 20
type input "September 1st 2025"
click at [847, 363] on input "September 3rd 2025" at bounding box center [923, 352] width 152 height 26
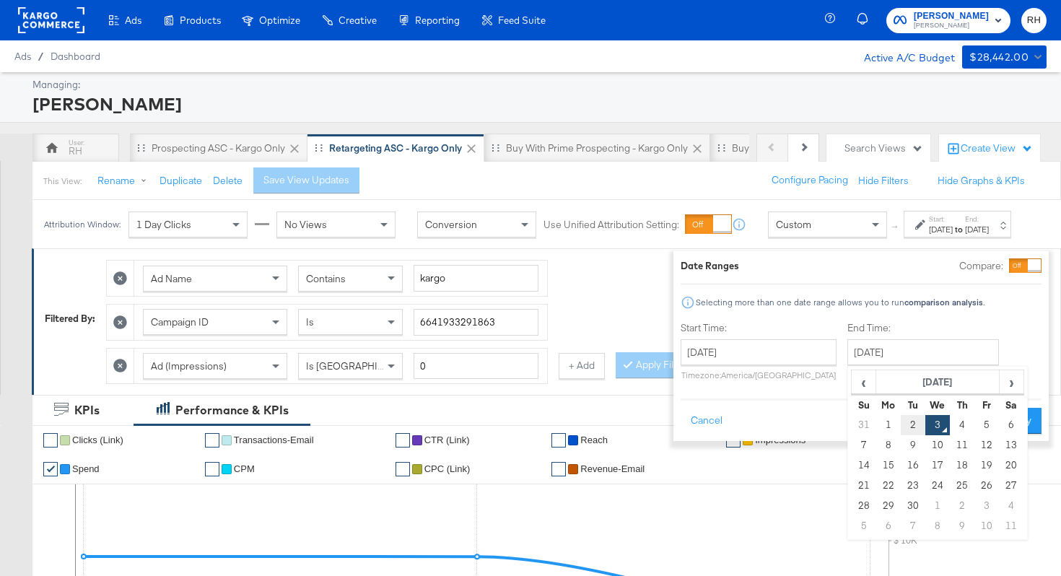
click at [901, 422] on td "2" at bounding box center [913, 425] width 25 height 20
type input "September 2nd 2025"
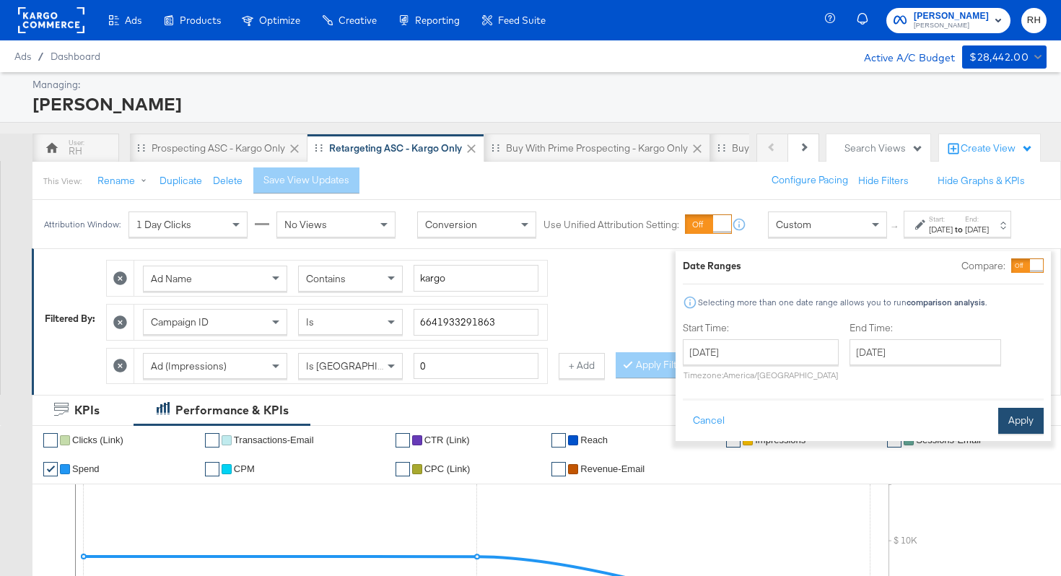
click at [1002, 423] on button "Apply" at bounding box center [1020, 421] width 45 height 26
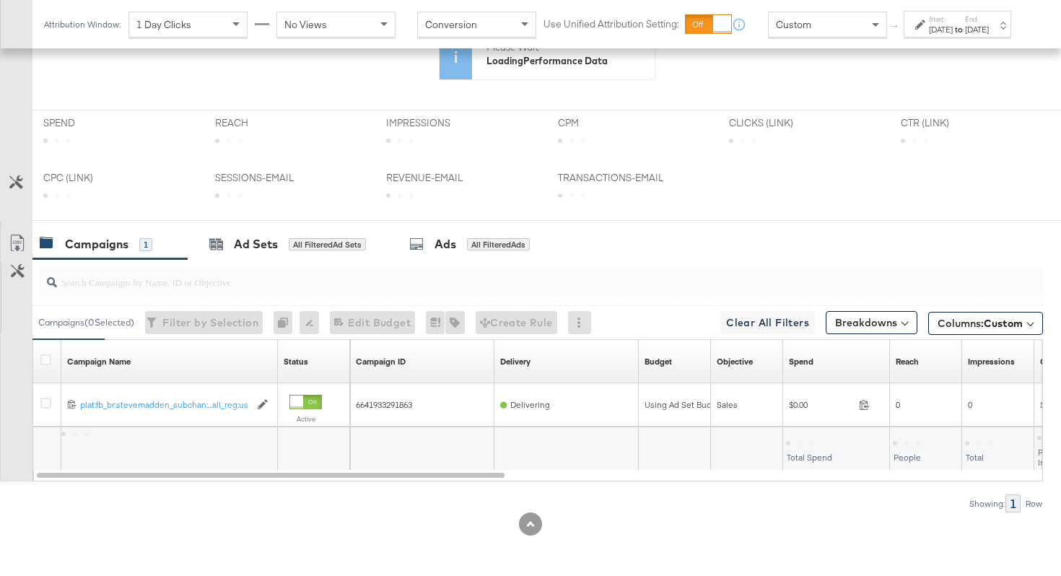
scroll to position [499, 0]
click at [845, 322] on button "Breakdowns" at bounding box center [872, 322] width 92 height 23
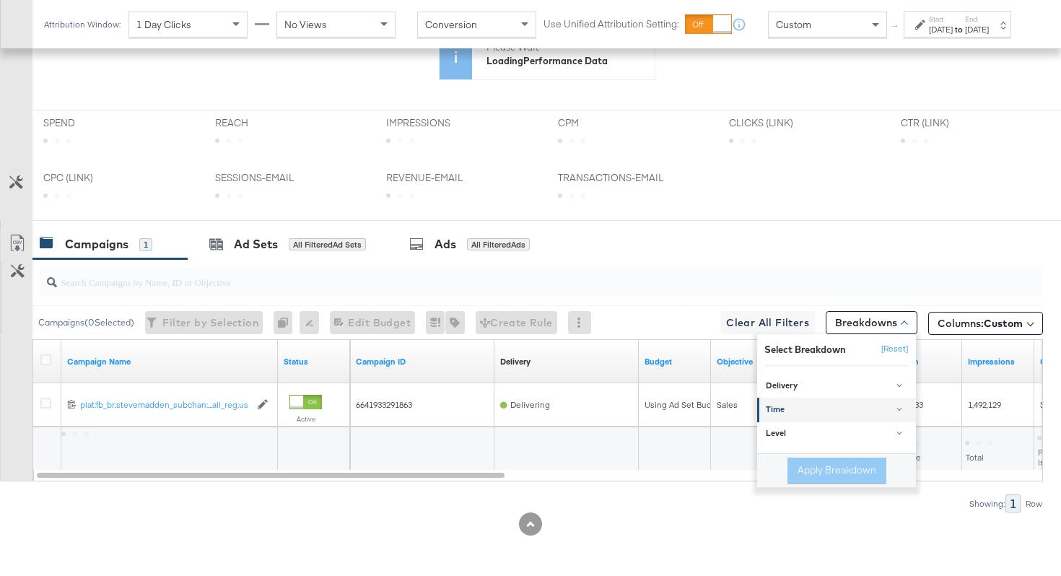
click at [835, 407] on div "Time" at bounding box center [838, 411] width 144 height 12
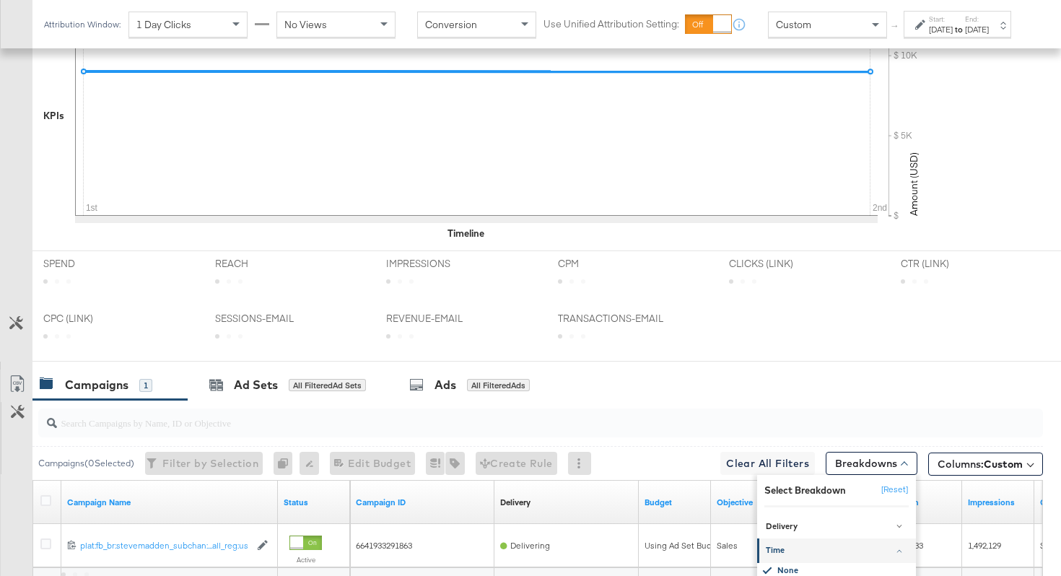
scroll to position [639, 0]
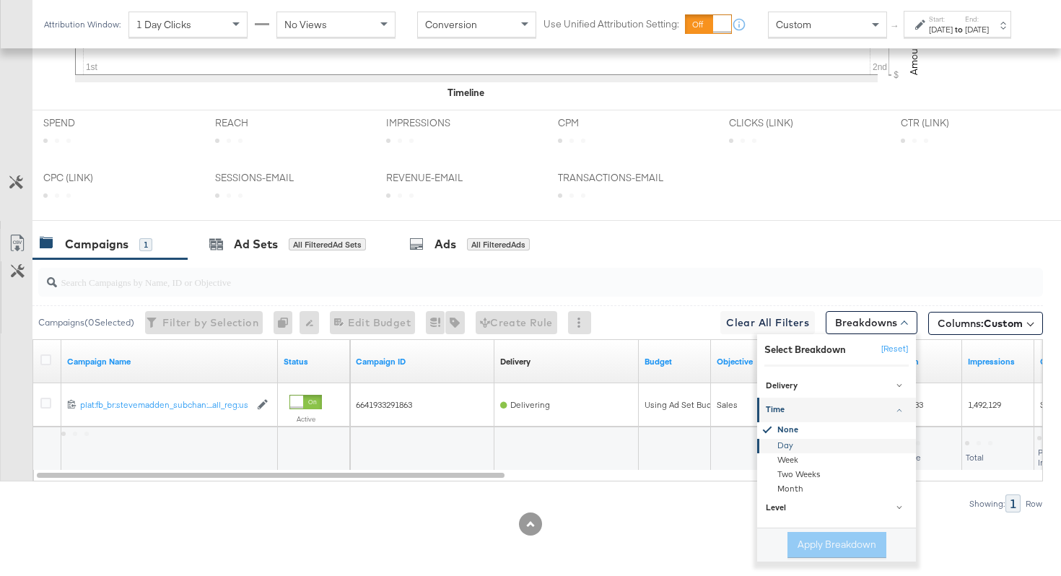
click at [792, 444] on div "Day" at bounding box center [837, 446] width 157 height 14
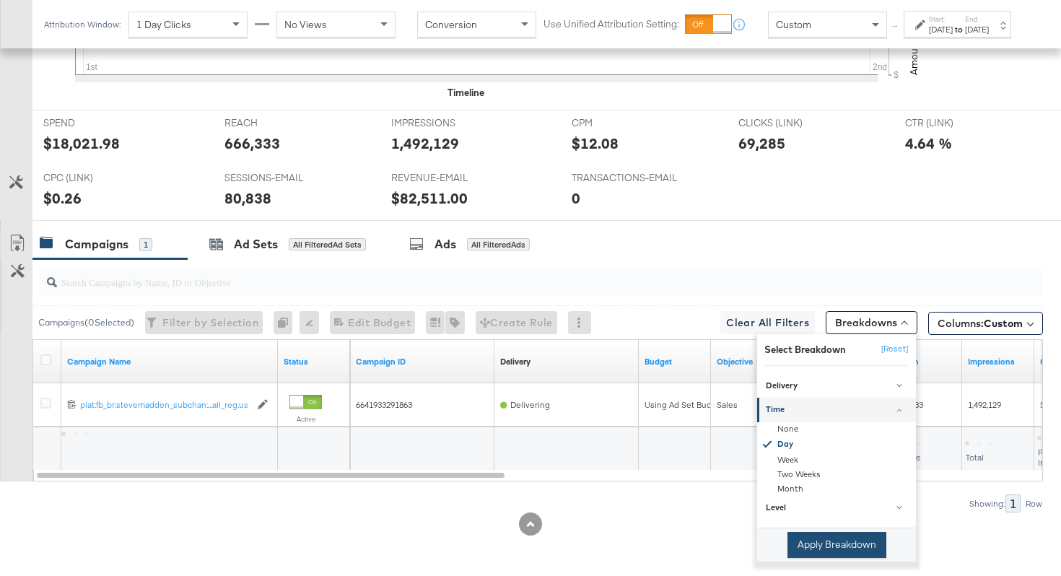
click at [810, 548] on button "Apply Breakdown" at bounding box center [836, 545] width 99 height 26
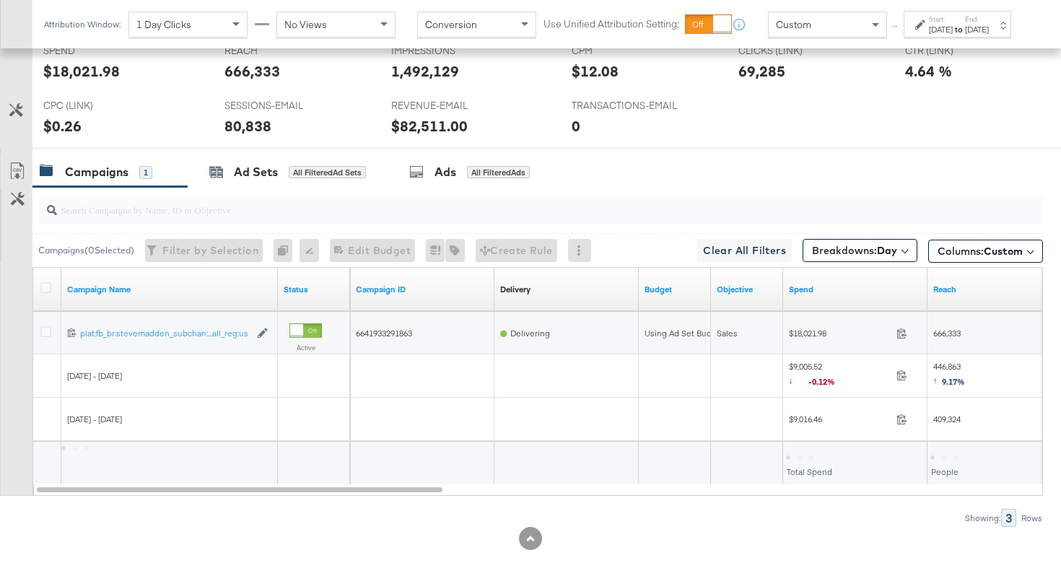
scroll to position [726, 0]
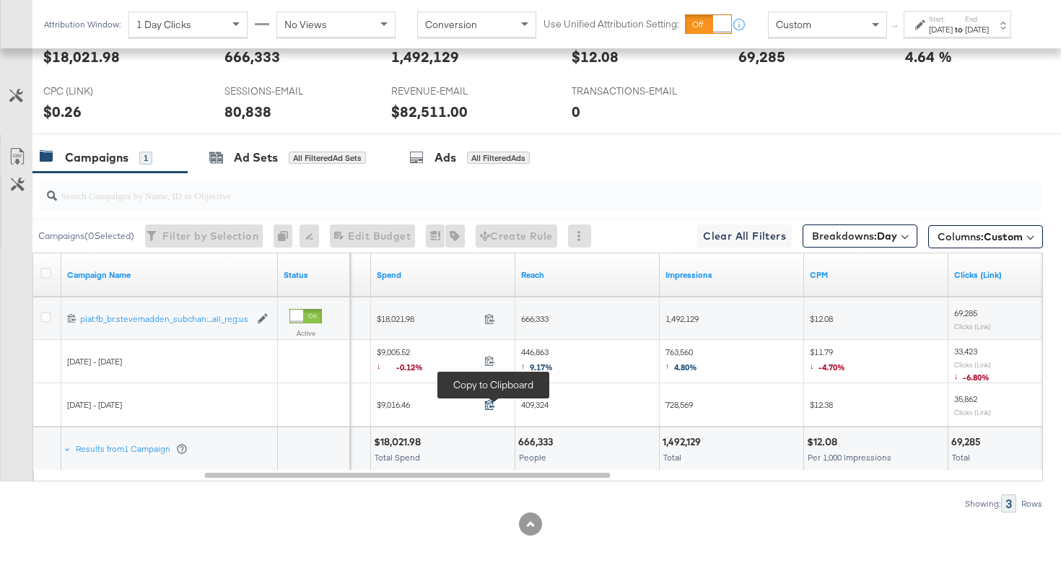
click at [492, 403] on icon at bounding box center [489, 405] width 9 height 10
click at [489, 359] on icon at bounding box center [489, 360] width 11 height 11
click at [539, 402] on span "409,324" at bounding box center [534, 404] width 27 height 11
click at [688, 403] on span "728,569" at bounding box center [678, 404] width 27 height 11
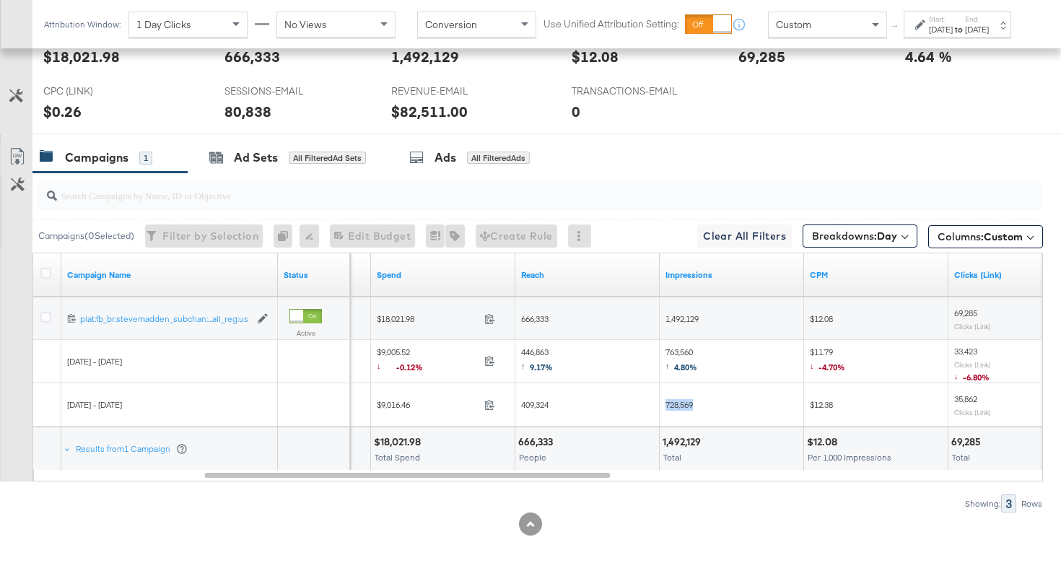
click at [688, 403] on span "728,569" at bounding box center [678, 404] width 27 height 11
click at [526, 347] on span "446,863 ↑ 9.17%" at bounding box center [537, 361] width 32 height 30
click at [683, 349] on span "763,560 ↑ 4.80%" at bounding box center [681, 361] width 32 height 30
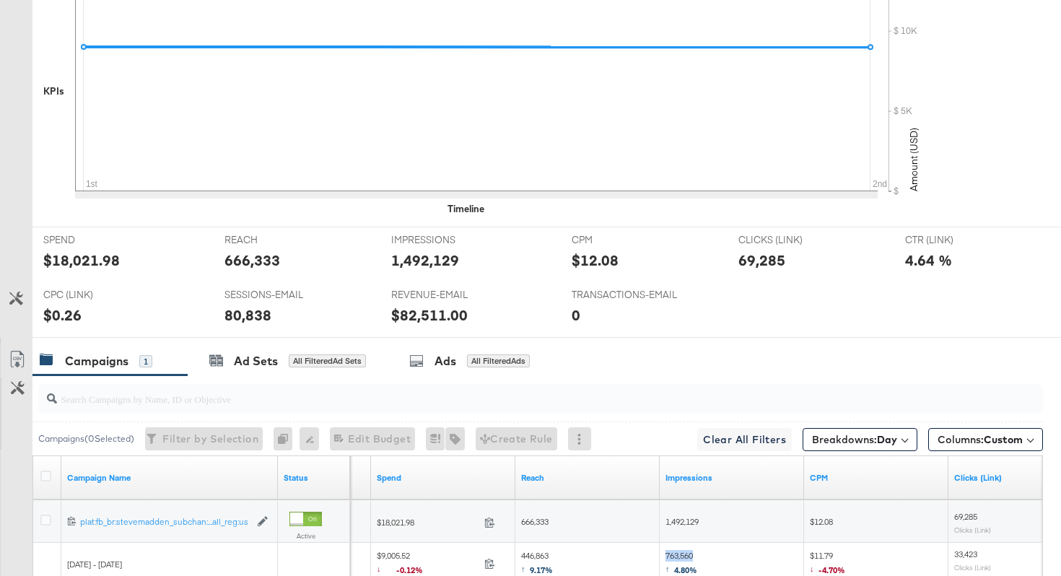
scroll to position [0, 0]
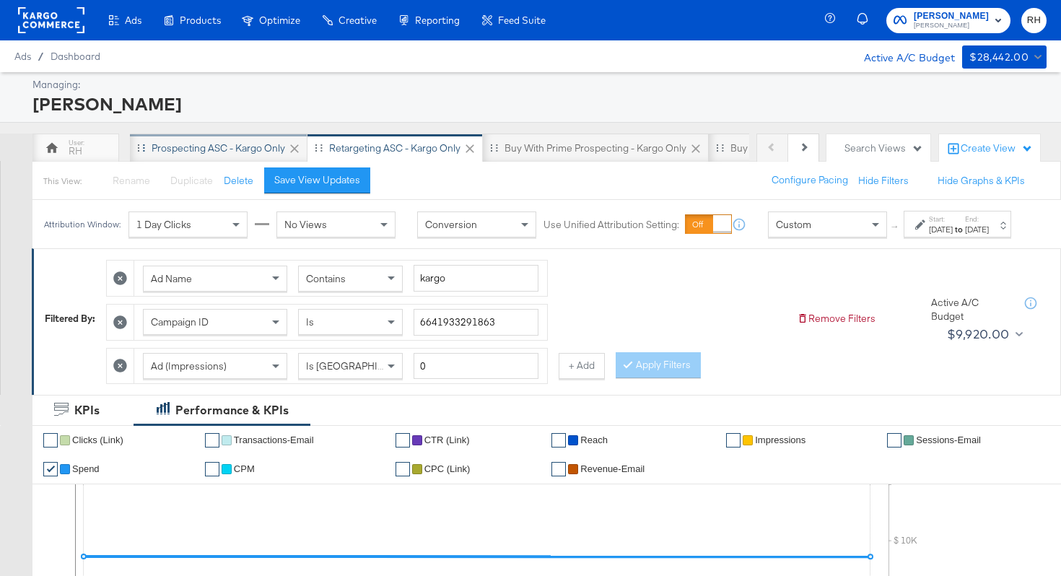
click at [197, 142] on div "Prospecting ASC - Kargo only" at bounding box center [219, 148] width 134 height 14
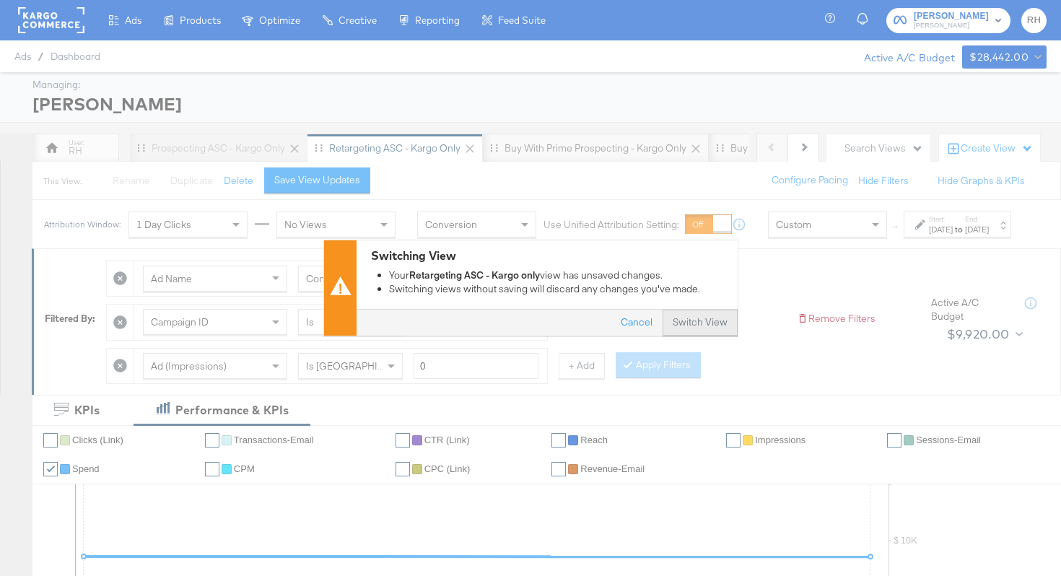
click at [683, 328] on button "Switch View" at bounding box center [700, 323] width 75 height 26
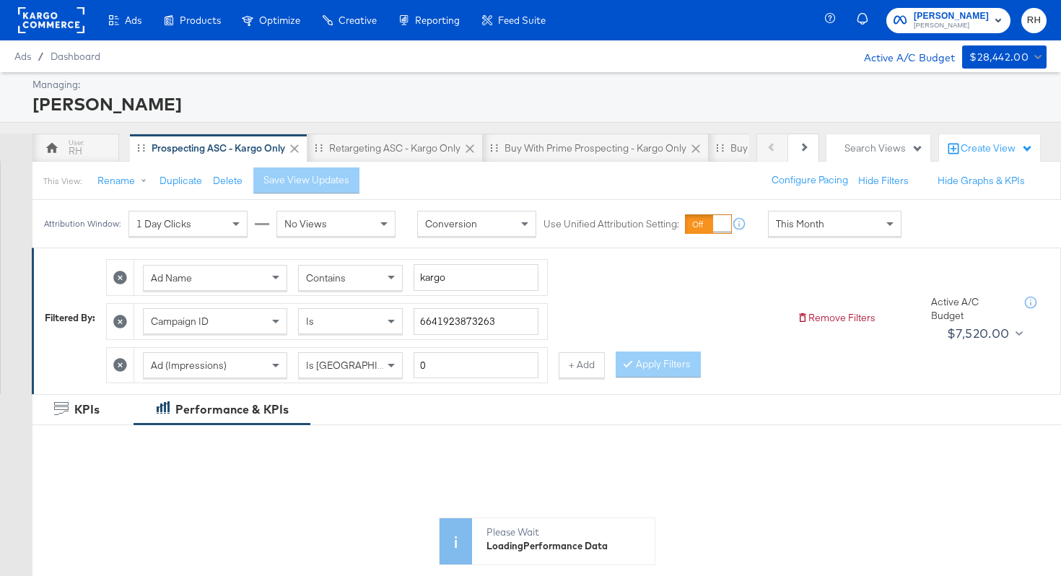
click at [335, 279] on span "Contains" at bounding box center [326, 277] width 40 height 13
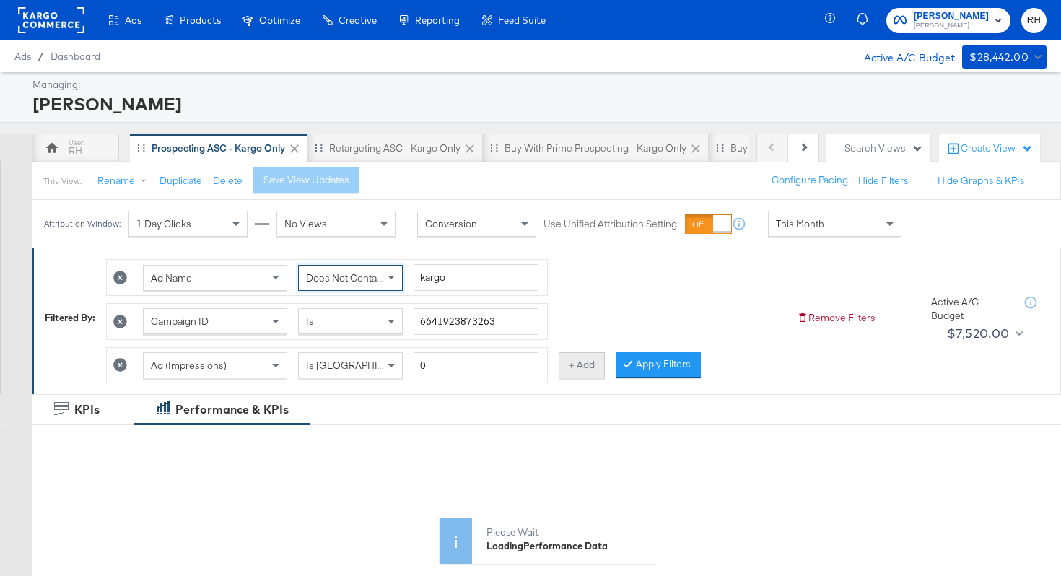
click at [591, 365] on button "+ Add" at bounding box center [582, 365] width 46 height 26
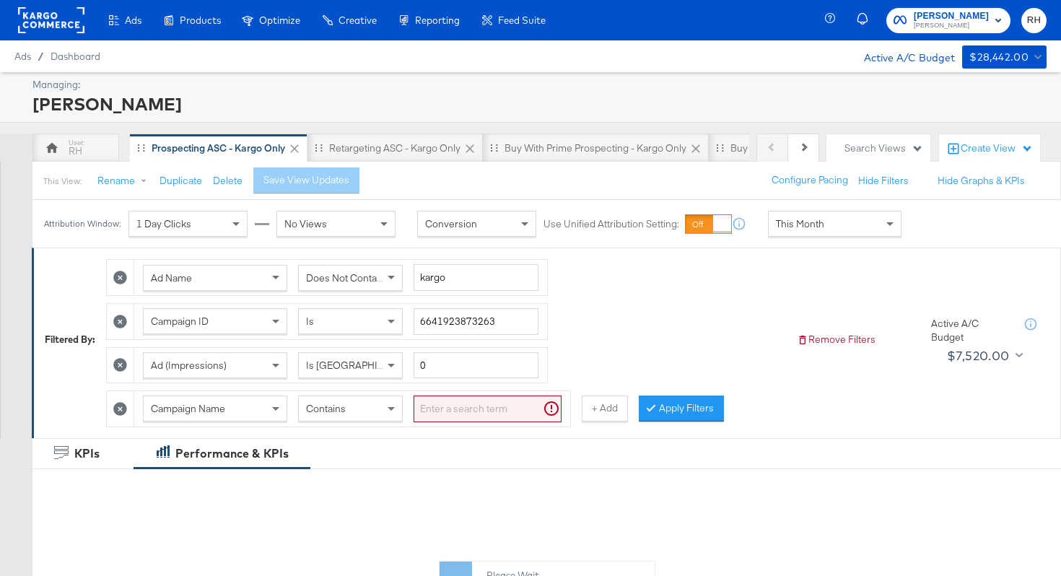
click at [225, 408] on span "Campaign Name" at bounding box center [188, 408] width 74 height 13
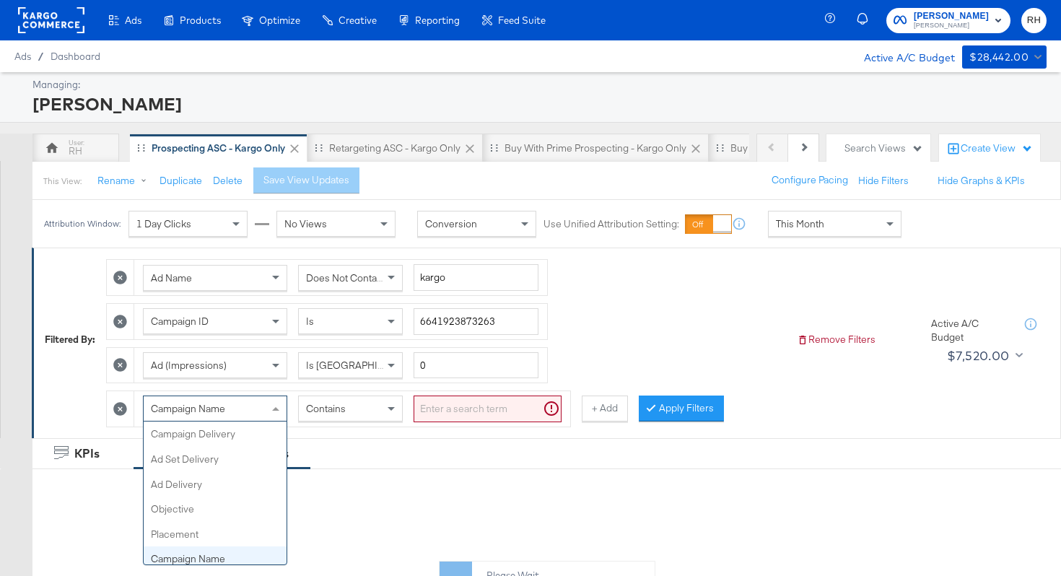
scroll to position [125, 0]
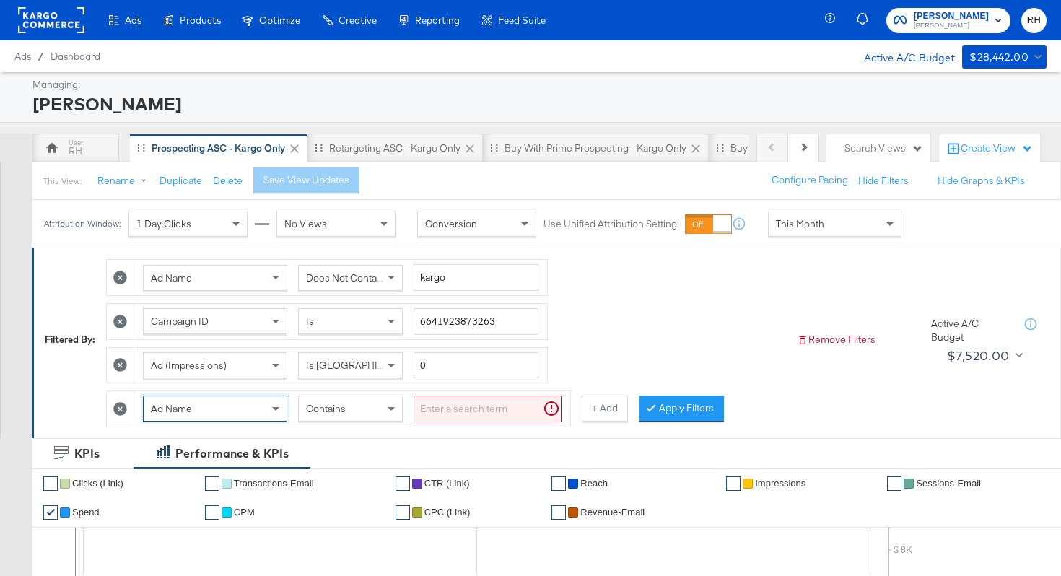
click at [442, 409] on input "search" at bounding box center [488, 408] width 148 height 27
type input "carousel"
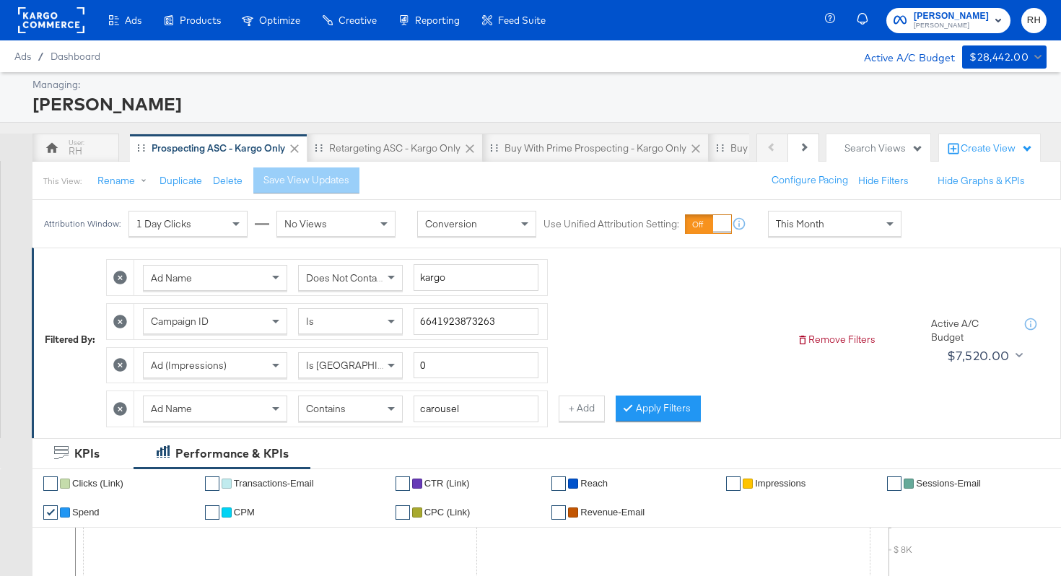
click at [641, 414] on button "Apply Filters" at bounding box center [658, 408] width 85 height 26
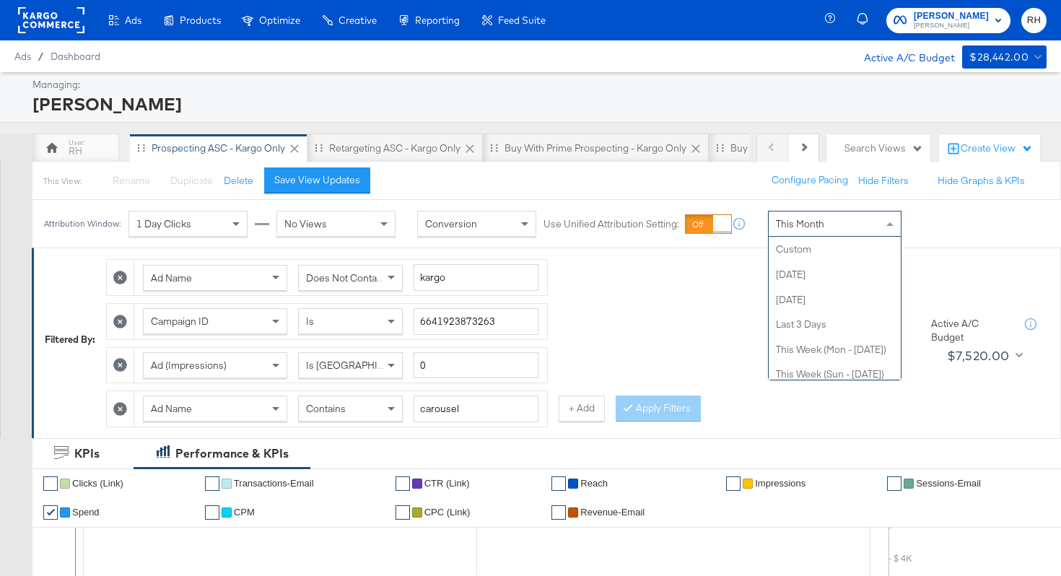
click at [790, 228] on span "This Month" at bounding box center [800, 223] width 48 height 13
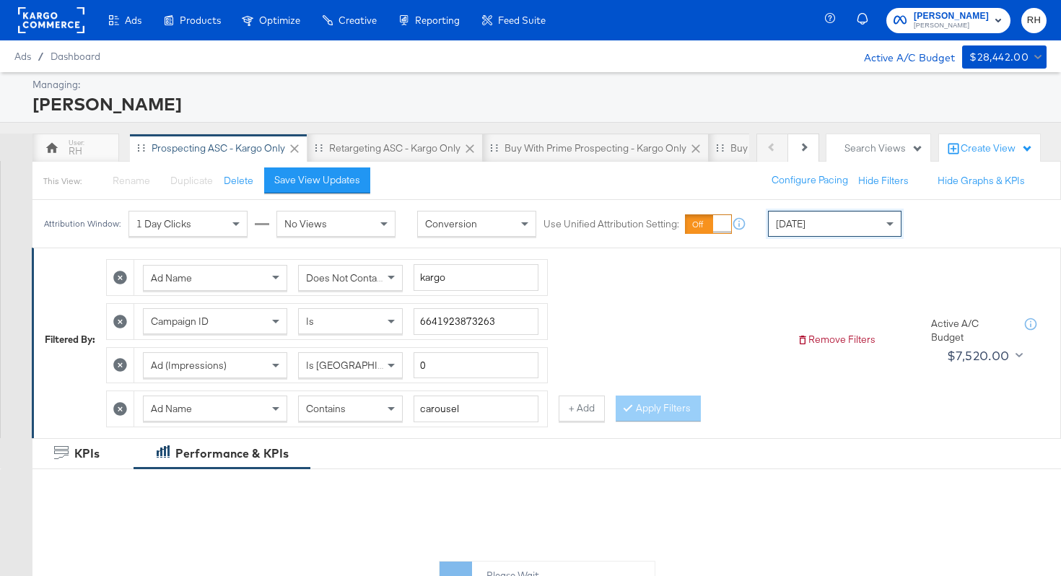
click at [803, 227] on div "Today" at bounding box center [835, 223] width 132 height 25
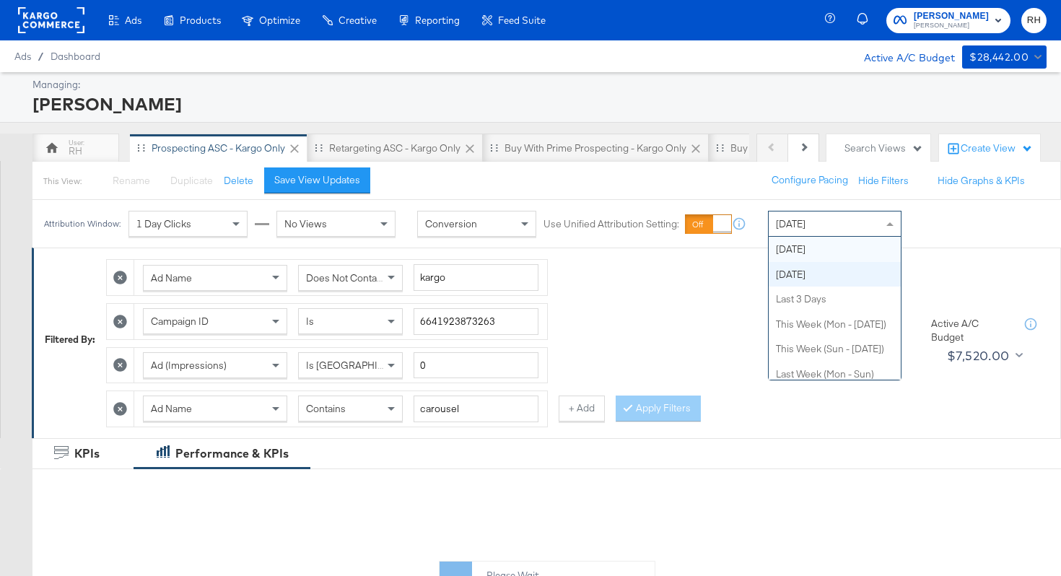
scroll to position [0, 0]
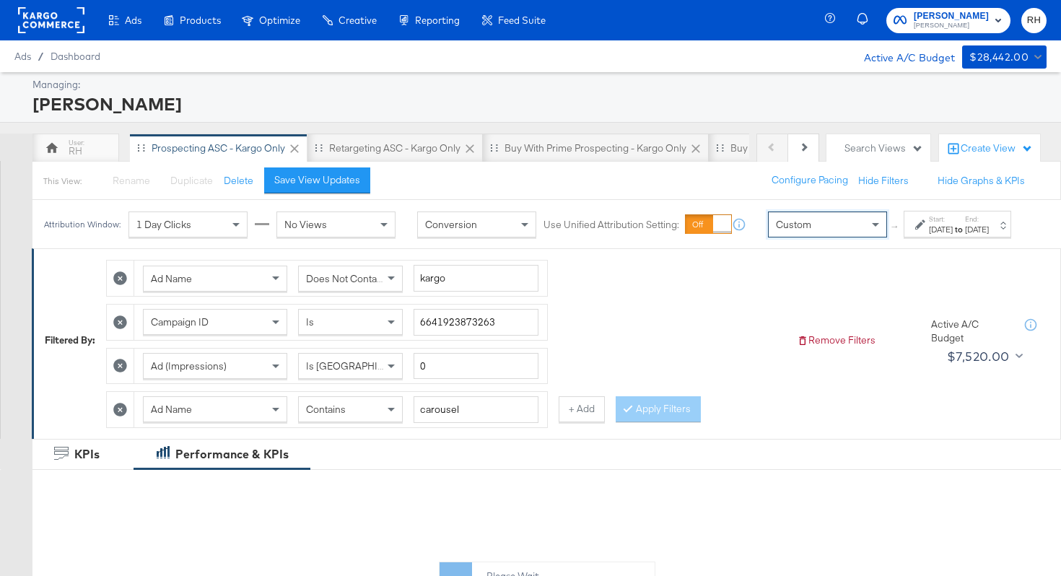
click at [915, 235] on div "Start: Sep 3rd 2025 to End: Sep 3rd 2025" at bounding box center [952, 224] width 74 height 21
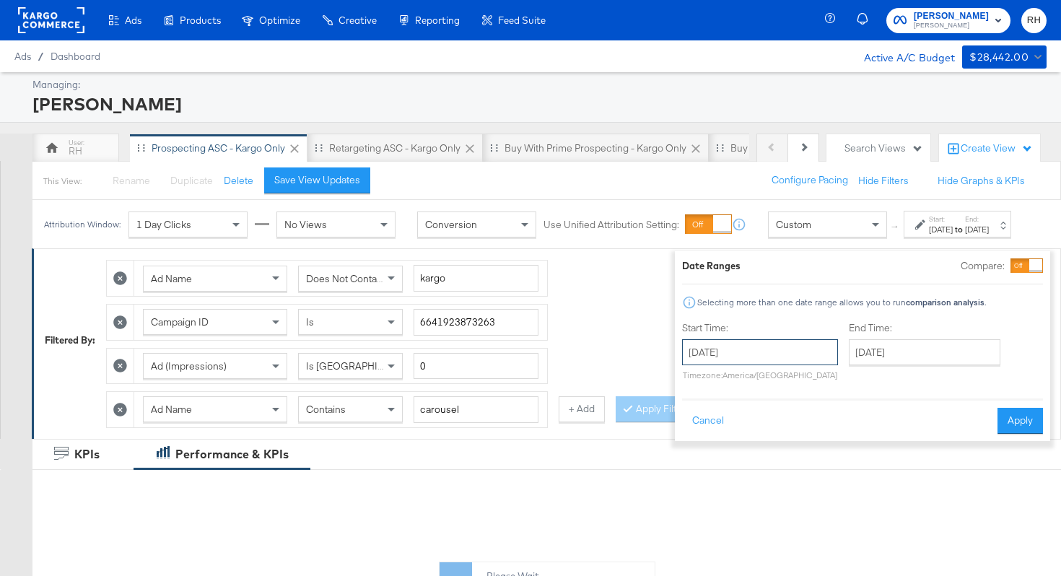
click at [768, 345] on input "September 3rd 2025" at bounding box center [760, 352] width 156 height 26
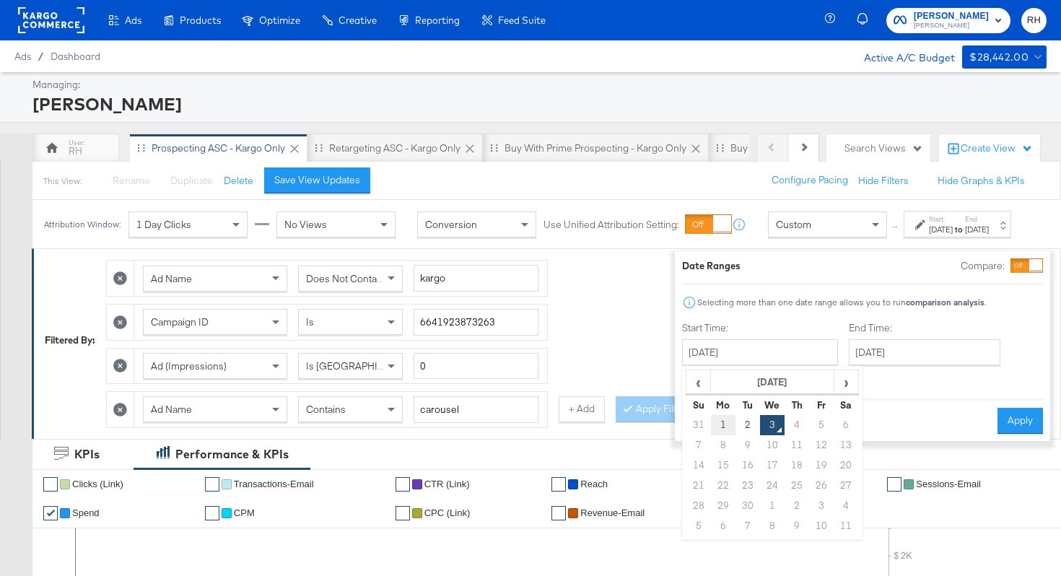
click at [711, 419] on td "1" at bounding box center [723, 425] width 25 height 20
type input "September 1st 2025"
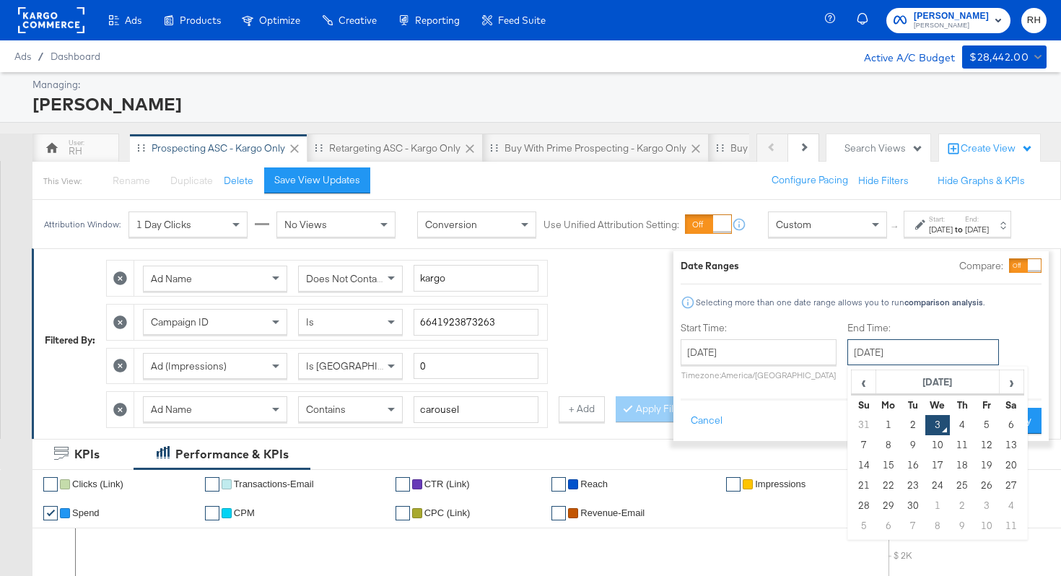
click at [854, 355] on input "September 3rd 2025" at bounding box center [923, 352] width 152 height 26
click at [901, 426] on td "2" at bounding box center [913, 425] width 25 height 20
type input "September 2nd 2025"
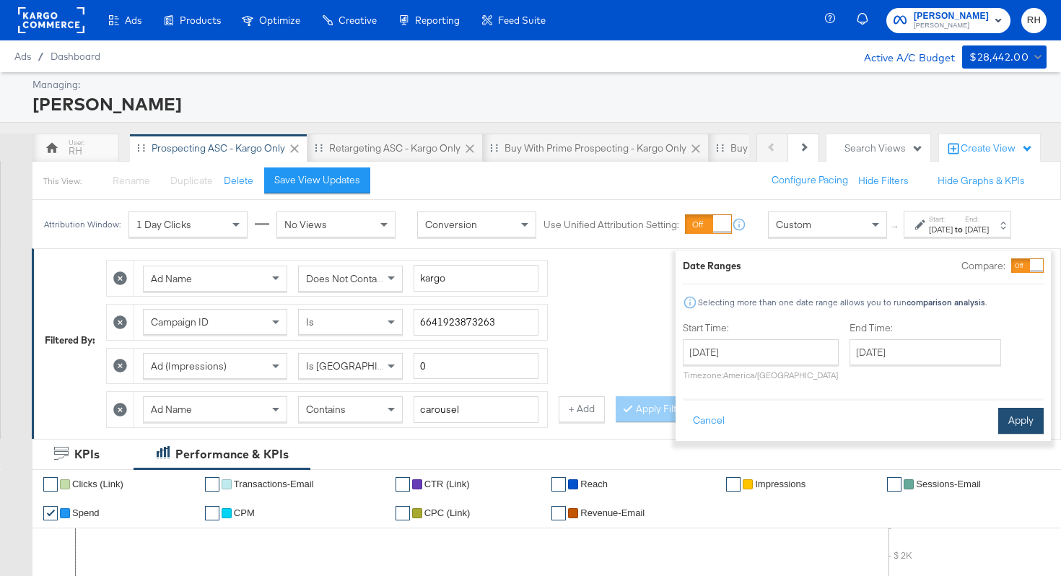
click at [998, 419] on button "Apply" at bounding box center [1020, 421] width 45 height 26
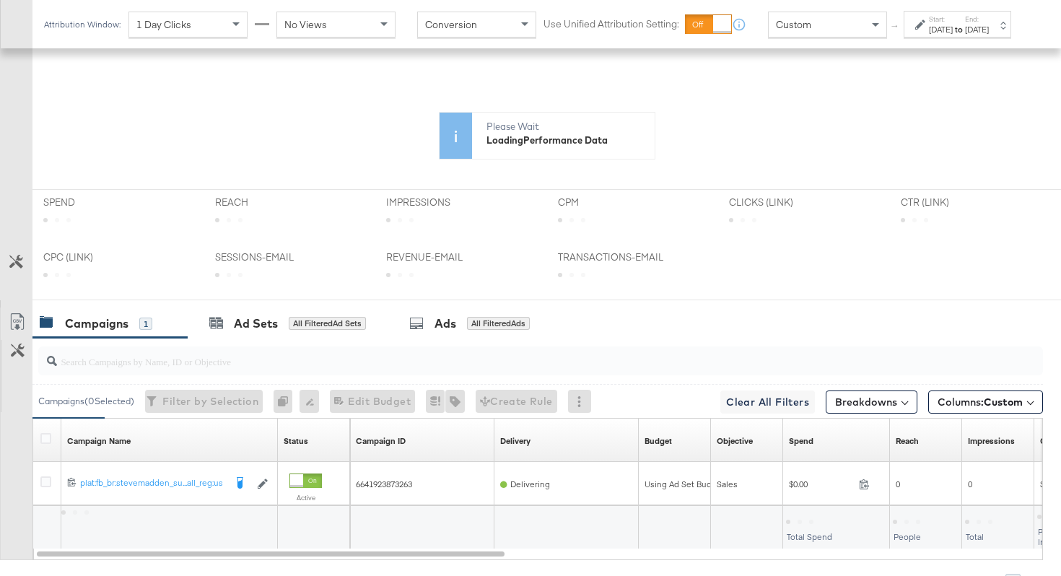
scroll to position [542, 0]
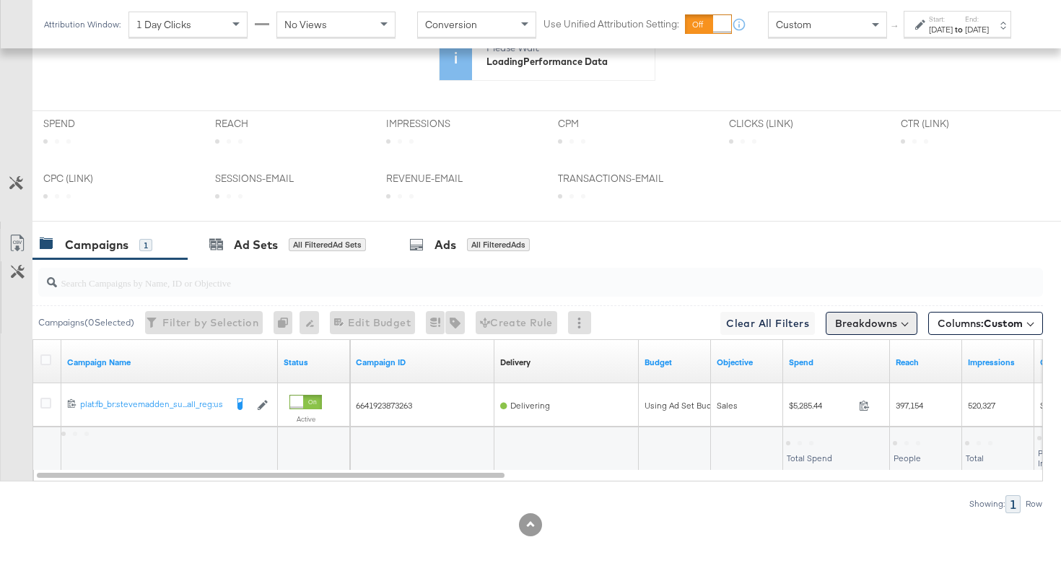
click at [847, 315] on button "Breakdowns" at bounding box center [872, 323] width 92 height 23
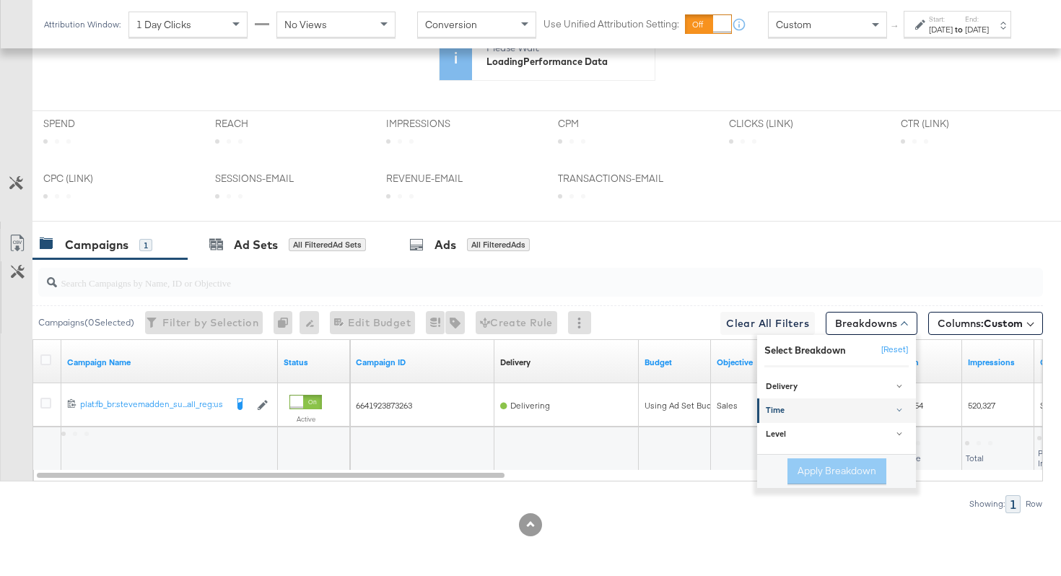
click at [802, 408] on div "Time" at bounding box center [838, 411] width 144 height 12
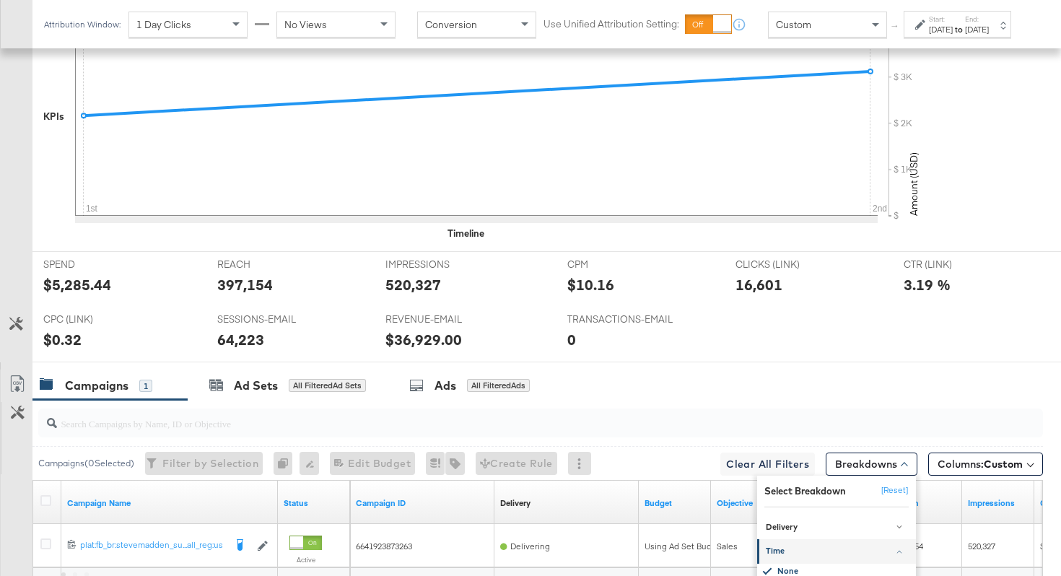
scroll to position [683, 0]
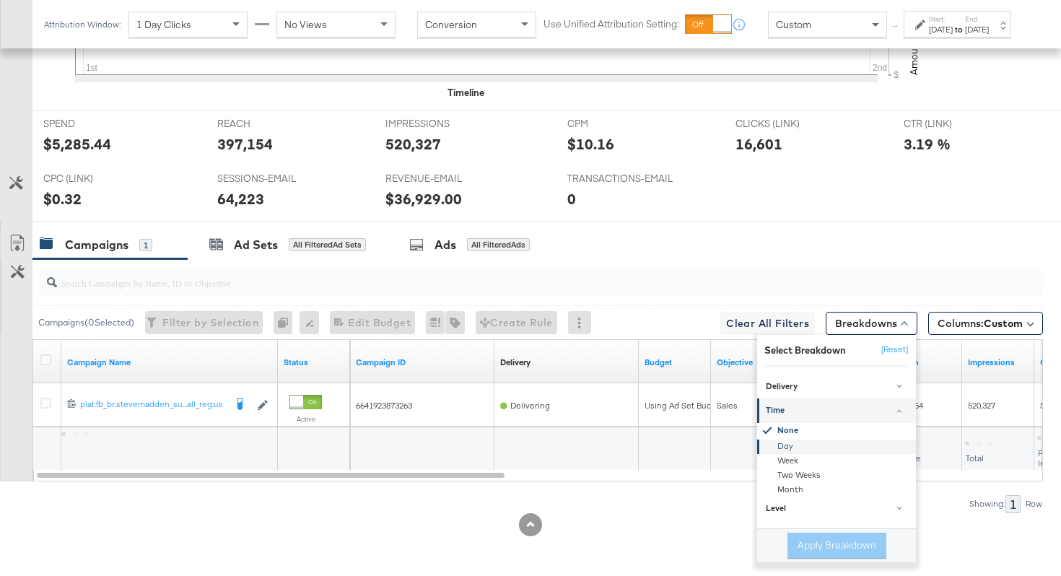
click at [799, 443] on div "Day" at bounding box center [837, 447] width 157 height 14
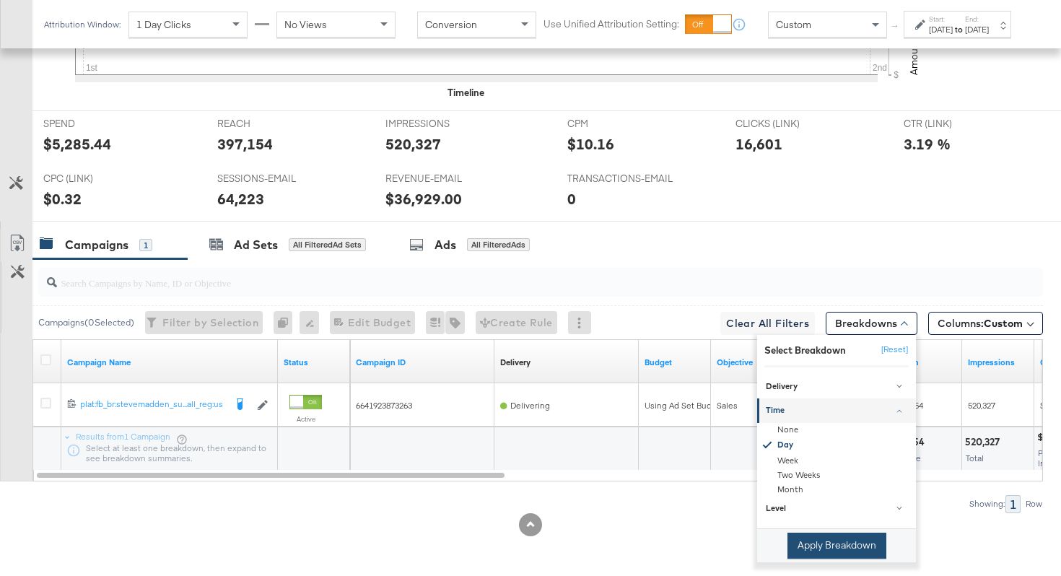
click at [809, 540] on button "Apply Breakdown" at bounding box center [836, 546] width 99 height 26
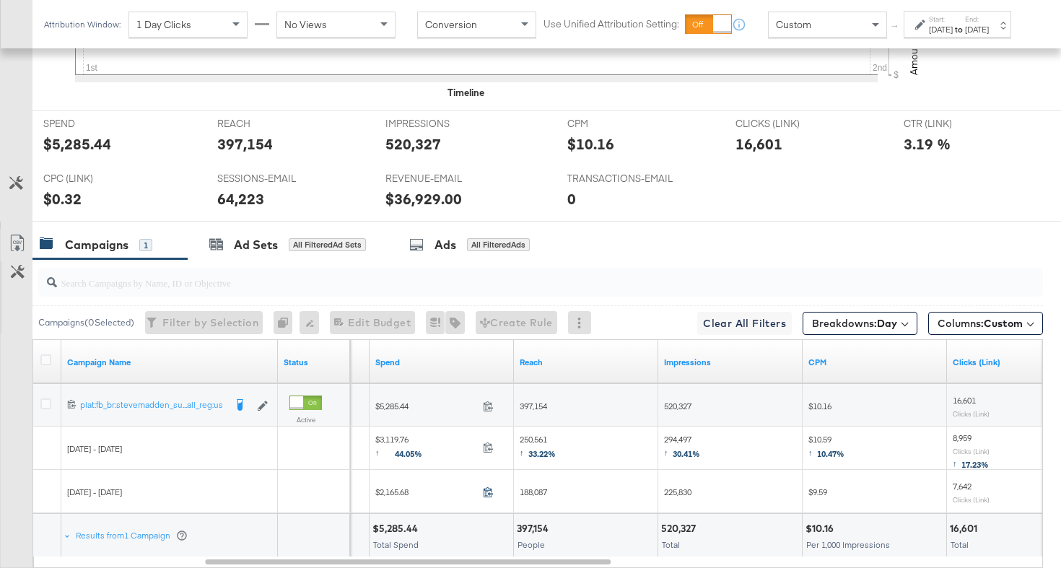
click at [491, 494] on icon at bounding box center [488, 491] width 11 height 11
click at [533, 494] on span "188,087" at bounding box center [533, 491] width 27 height 11
click at [675, 486] on span "225,830" at bounding box center [677, 491] width 27 height 11
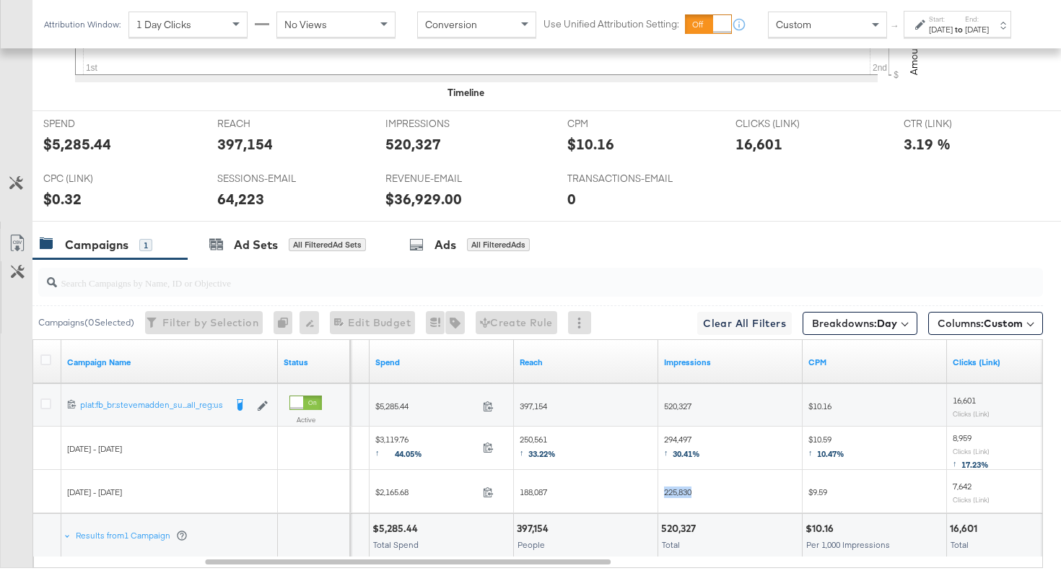
click at [675, 435] on span "294,497 ↑ 30.41%" at bounding box center [682, 449] width 36 height 30
click at [527, 442] on span "250,561 ↑ 33.22%" at bounding box center [538, 449] width 36 height 30
click at [487, 456] on div "$3,119.76 ↑ 44.05% 3119.76" at bounding box center [442, 448] width 144 height 22
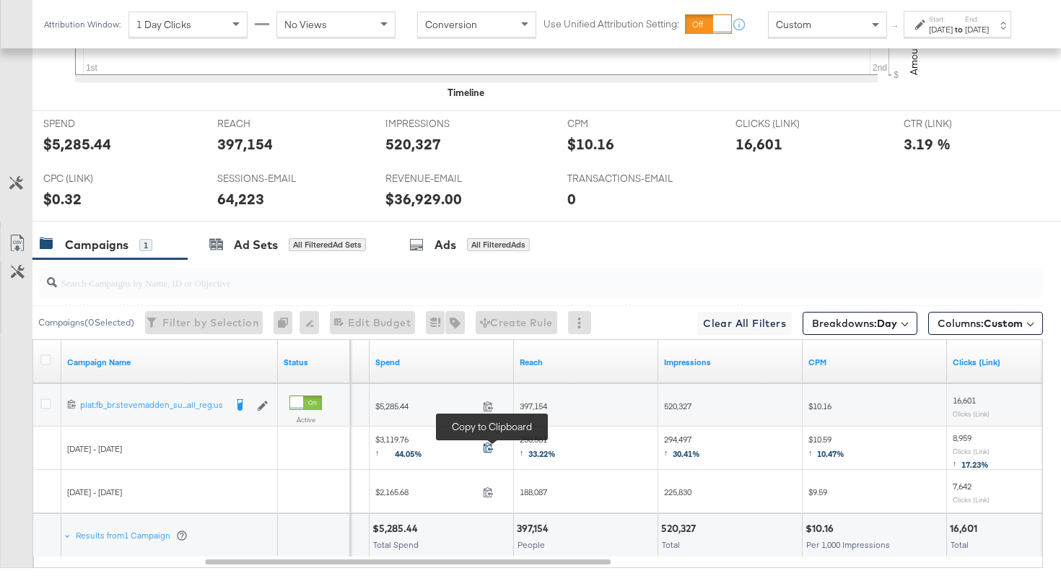
click at [487, 451] on icon at bounding box center [488, 447] width 9 height 10
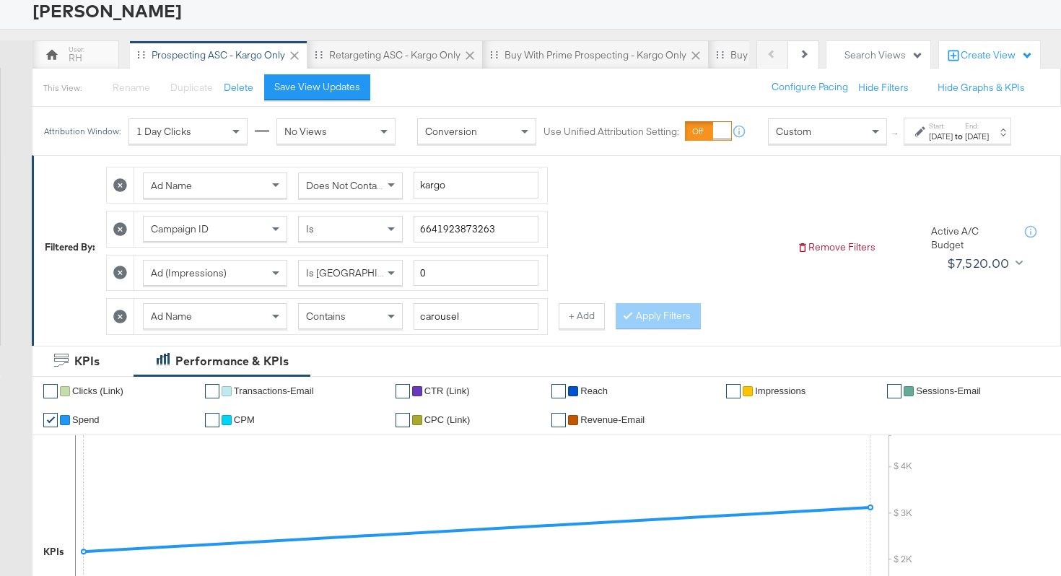
scroll to position [0, 0]
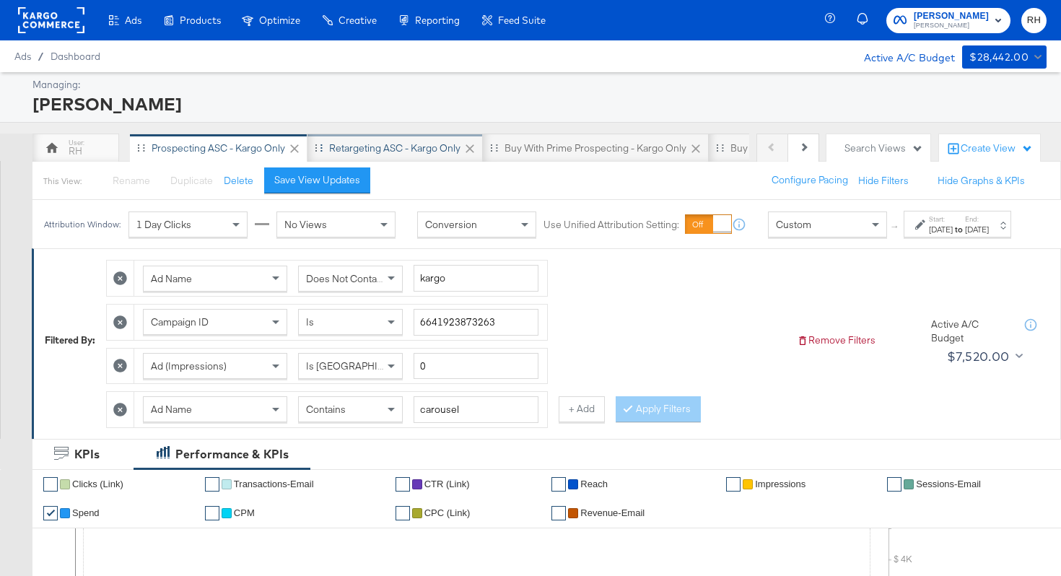
click at [392, 154] on div "Retargeting ASC - Kargo only" at bounding box center [394, 148] width 131 height 14
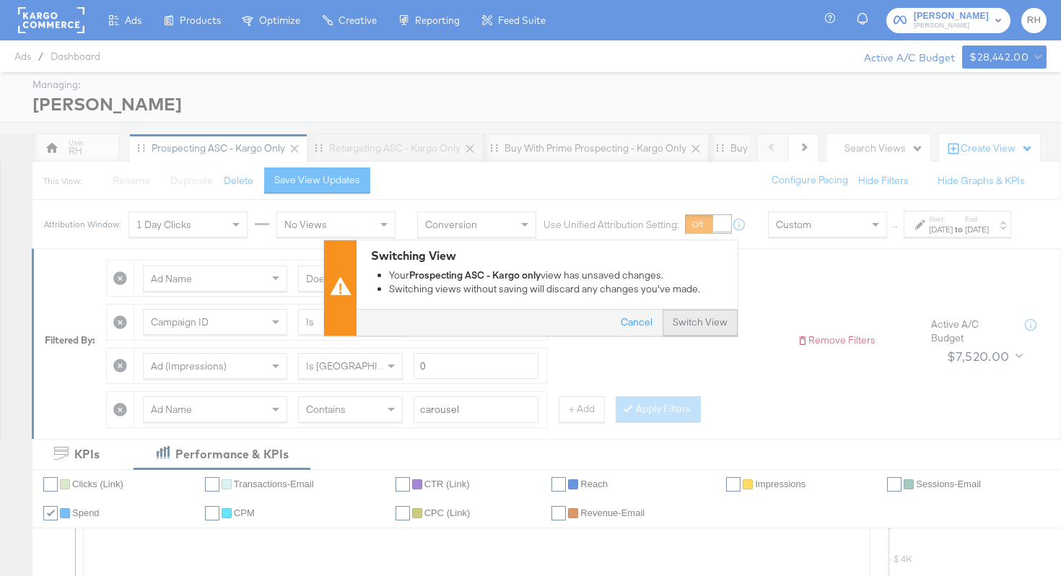
click at [710, 318] on button "Switch View" at bounding box center [700, 323] width 75 height 26
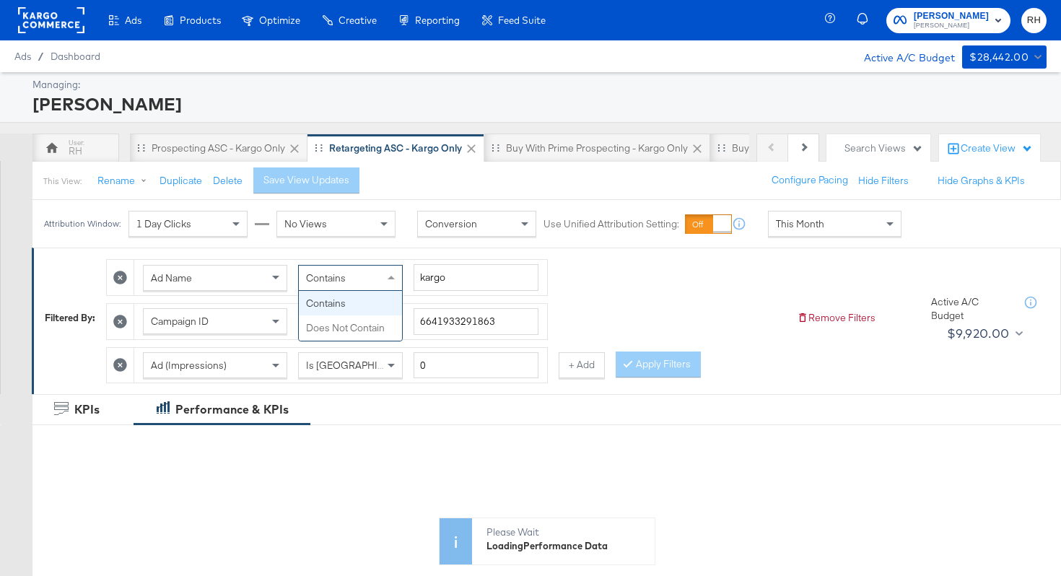
click at [377, 284] on div "Contains" at bounding box center [350, 278] width 103 height 25
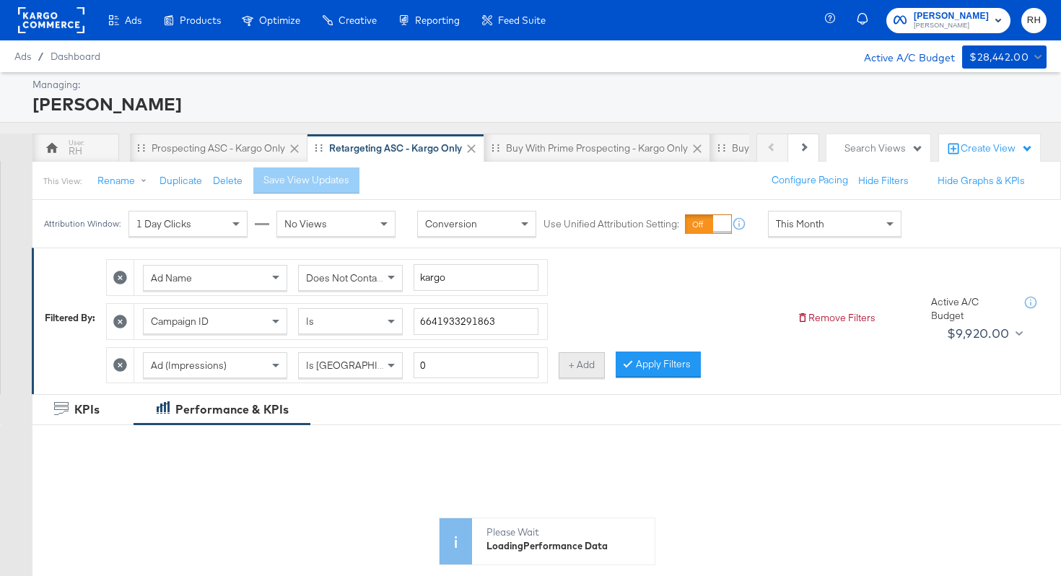
click at [580, 366] on button "+ Add" at bounding box center [582, 365] width 46 height 26
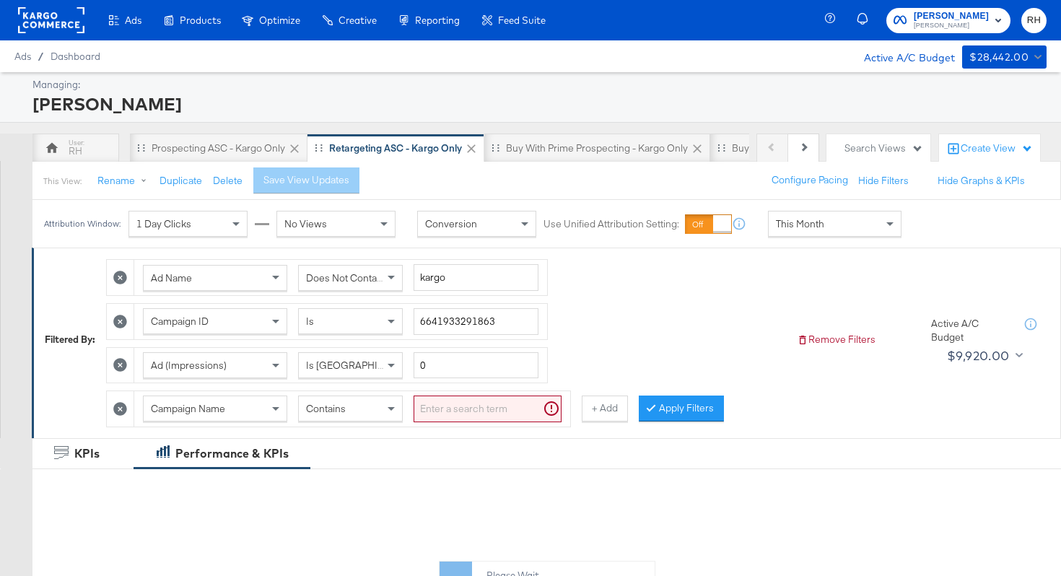
click at [244, 393] on div "Campaign Name Contains" at bounding box center [352, 408] width 436 height 35
click at [211, 420] on div "Campaign Name" at bounding box center [215, 408] width 143 height 25
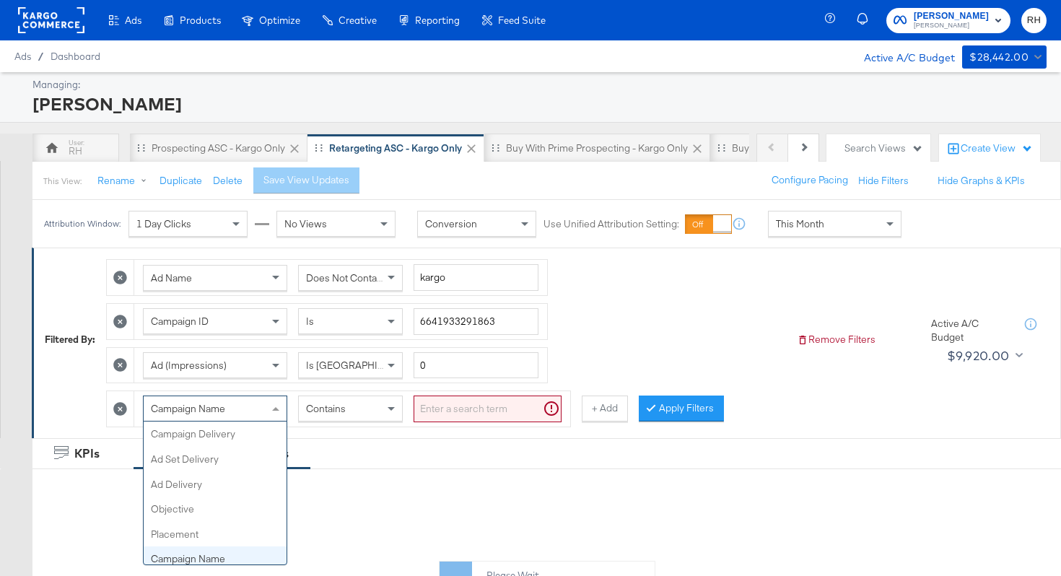
scroll to position [125, 0]
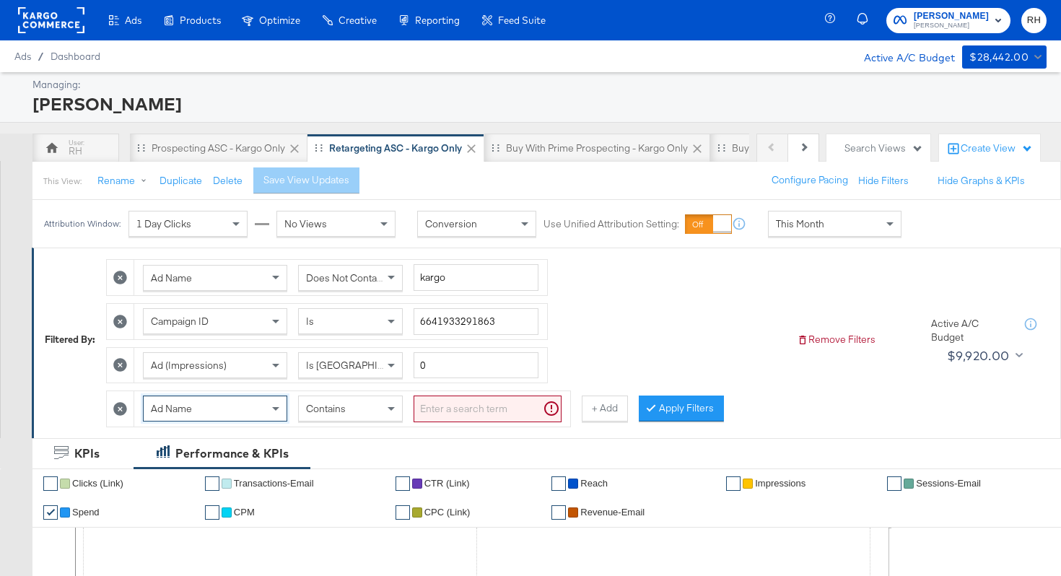
click at [432, 414] on input "search" at bounding box center [488, 408] width 148 height 27
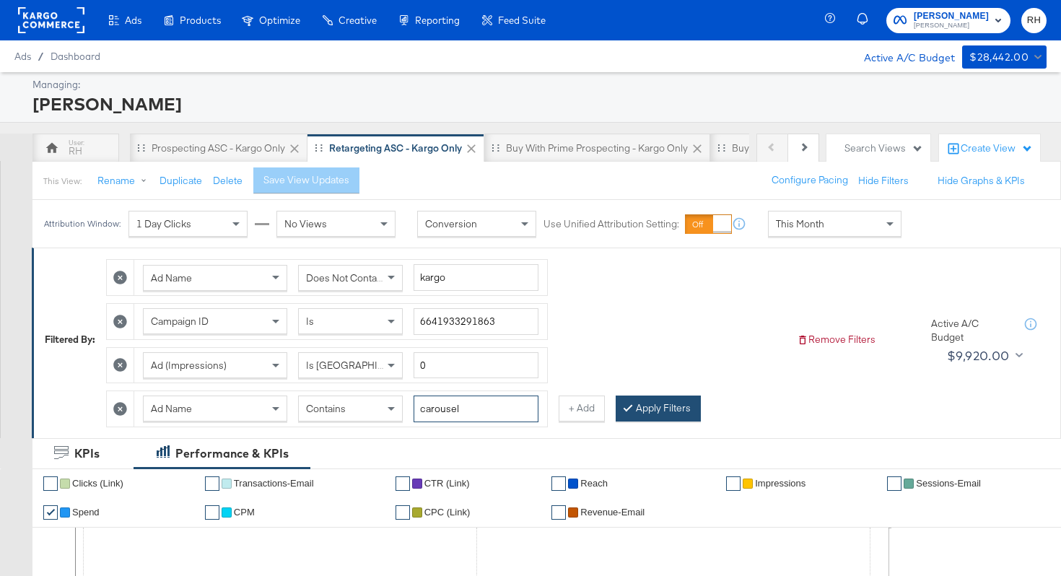
type input "carousel"
click at [633, 408] on button "Apply Filters" at bounding box center [658, 408] width 85 height 26
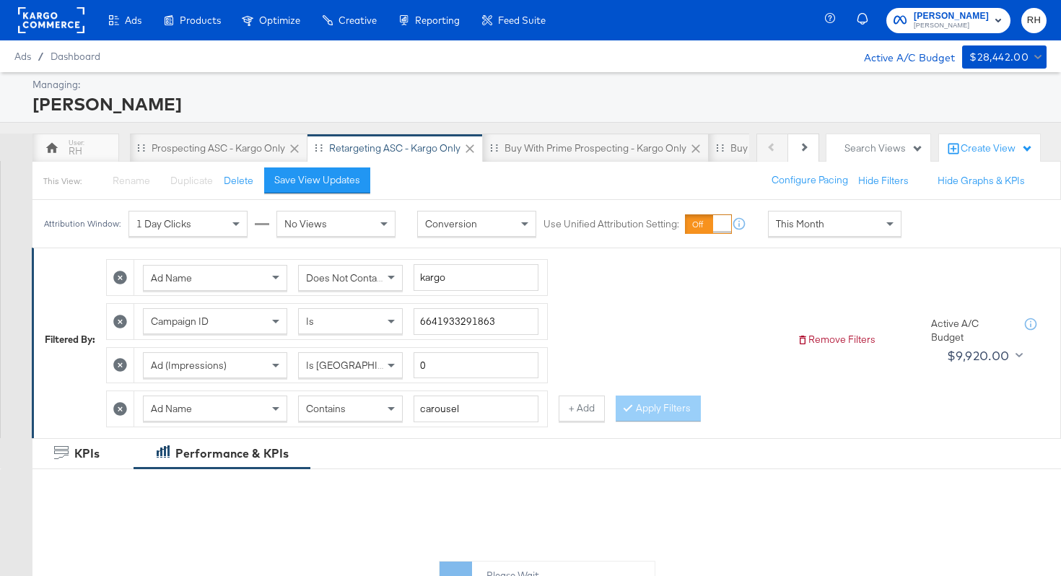
click at [798, 214] on div "This Month" at bounding box center [835, 223] width 132 height 25
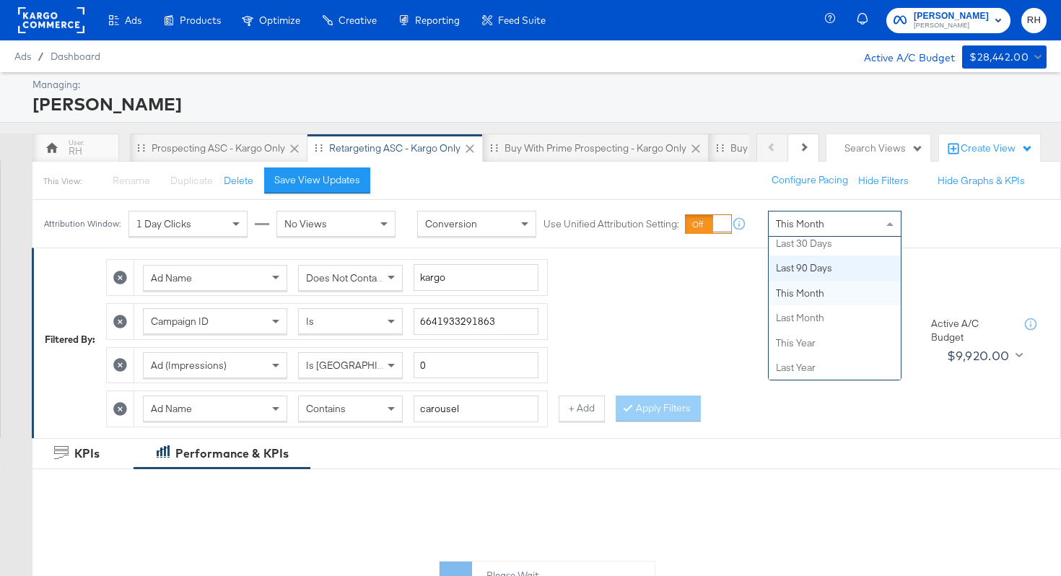
scroll to position [0, 0]
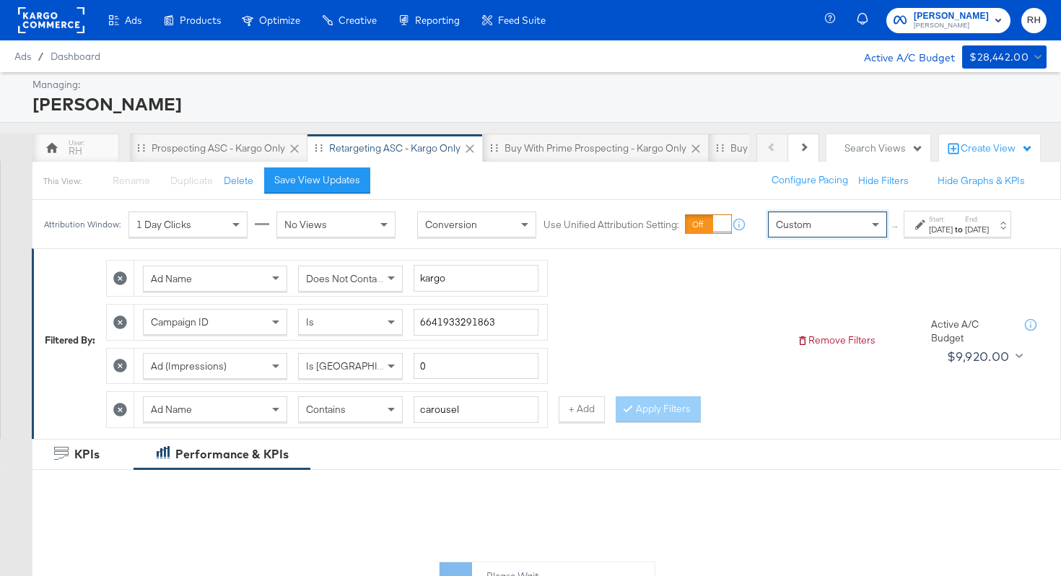
click at [929, 235] on div "Sep 3rd 2025" at bounding box center [941, 230] width 24 height 12
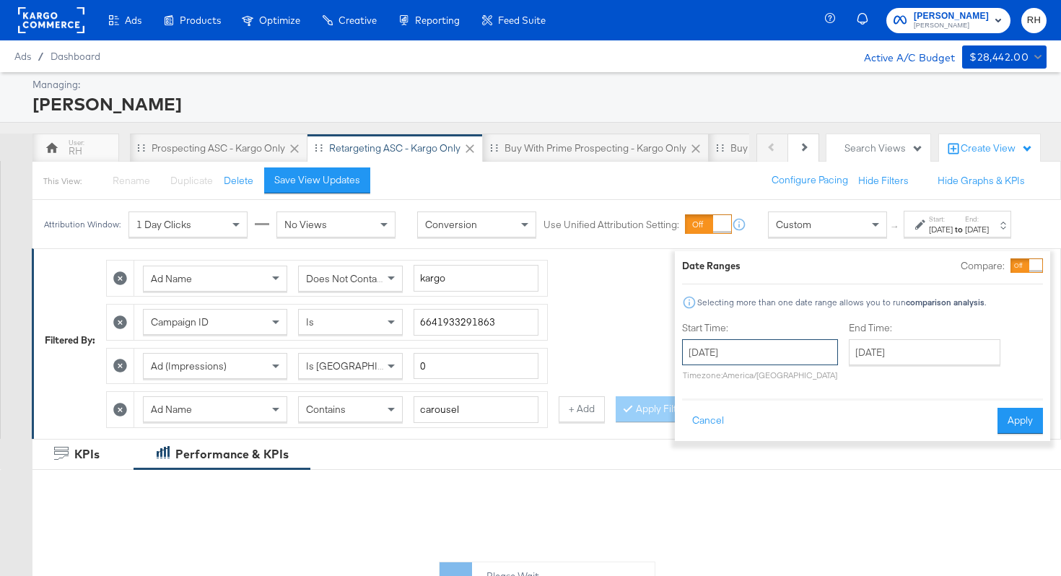
click at [768, 351] on input "September 3rd 2025" at bounding box center [760, 352] width 156 height 26
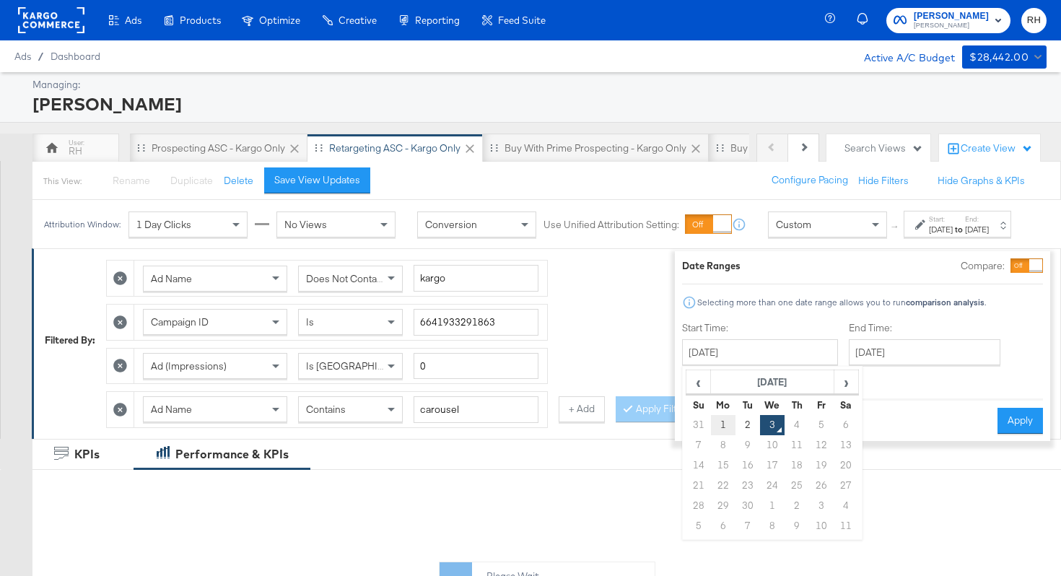
click at [711, 425] on td "1" at bounding box center [723, 425] width 25 height 20
type input "September 1st 2025"
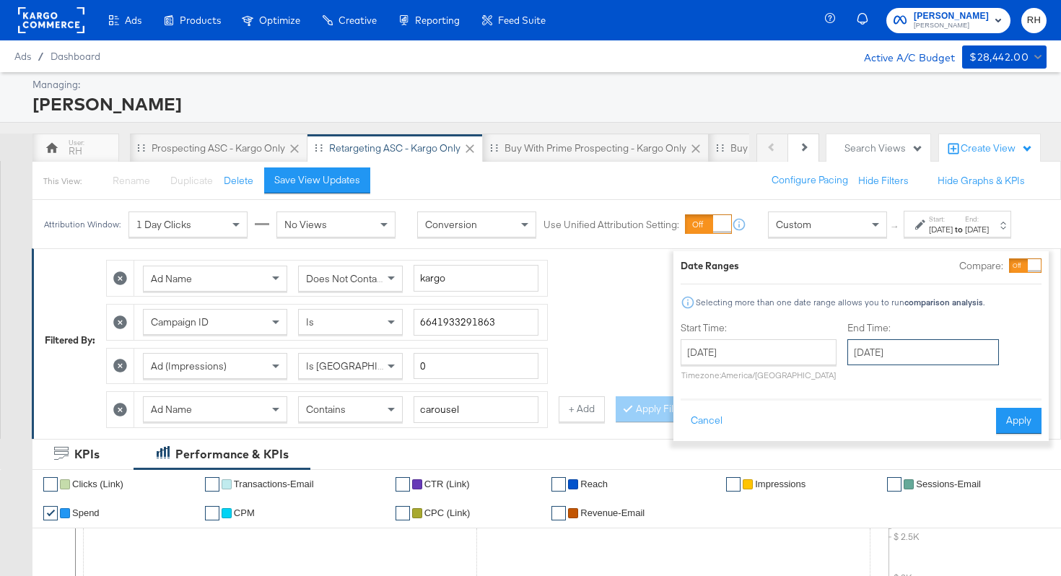
click at [862, 352] on input "September 3rd 2025" at bounding box center [923, 352] width 152 height 26
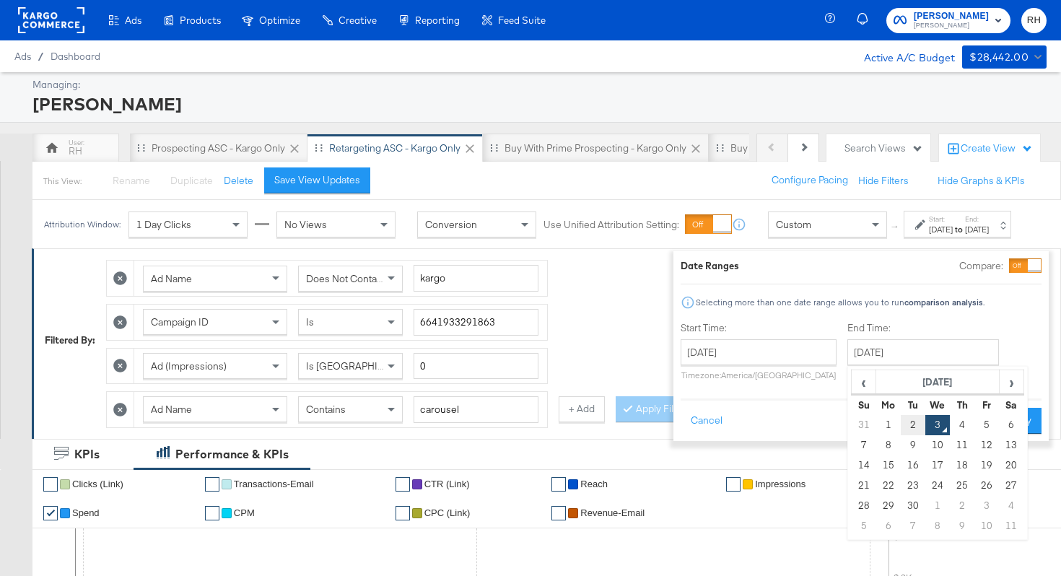
click at [901, 421] on td "2" at bounding box center [913, 425] width 25 height 20
type input "September 2nd 2025"
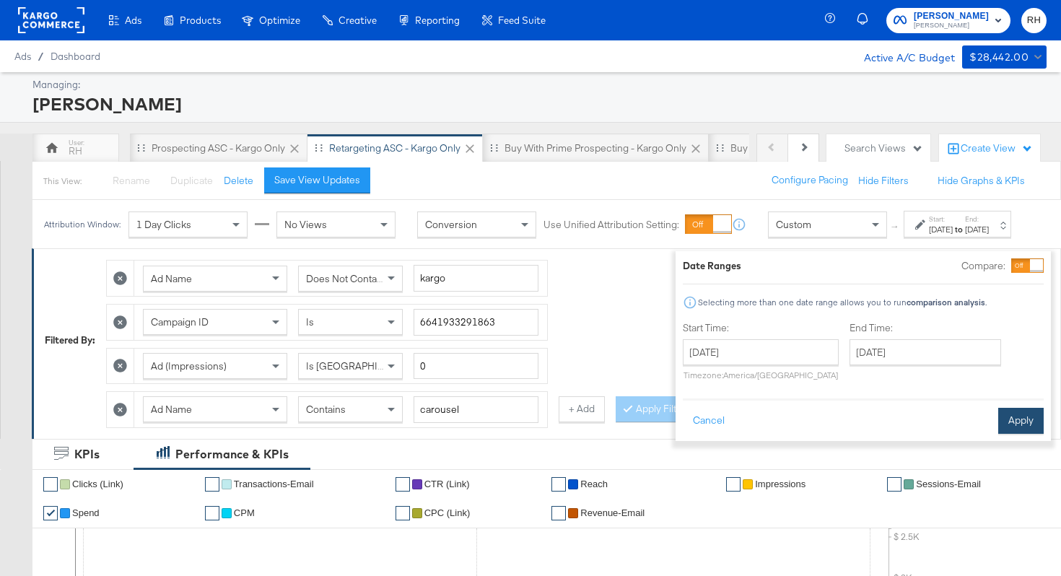
click at [998, 419] on button "Apply" at bounding box center [1020, 421] width 45 height 26
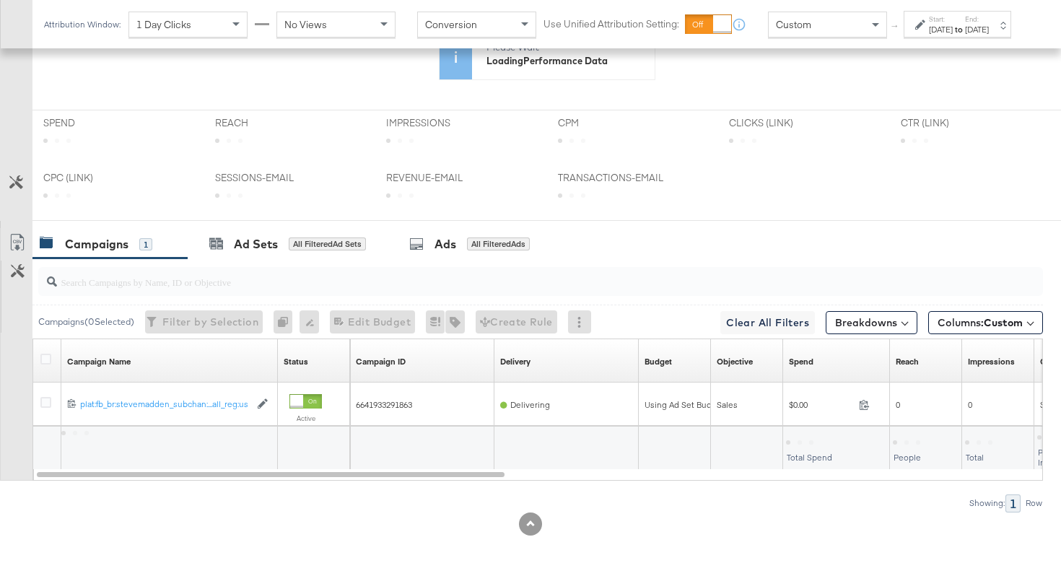
scroll to position [542, 0]
click at [853, 320] on button "Breakdowns" at bounding box center [872, 323] width 92 height 23
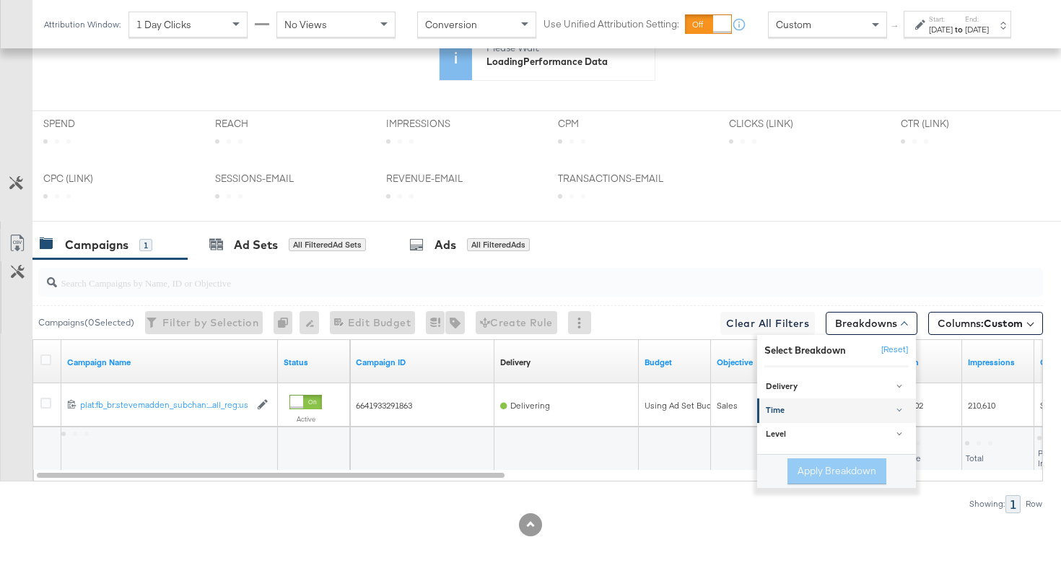
click at [831, 416] on link "Time" at bounding box center [836, 410] width 159 height 24
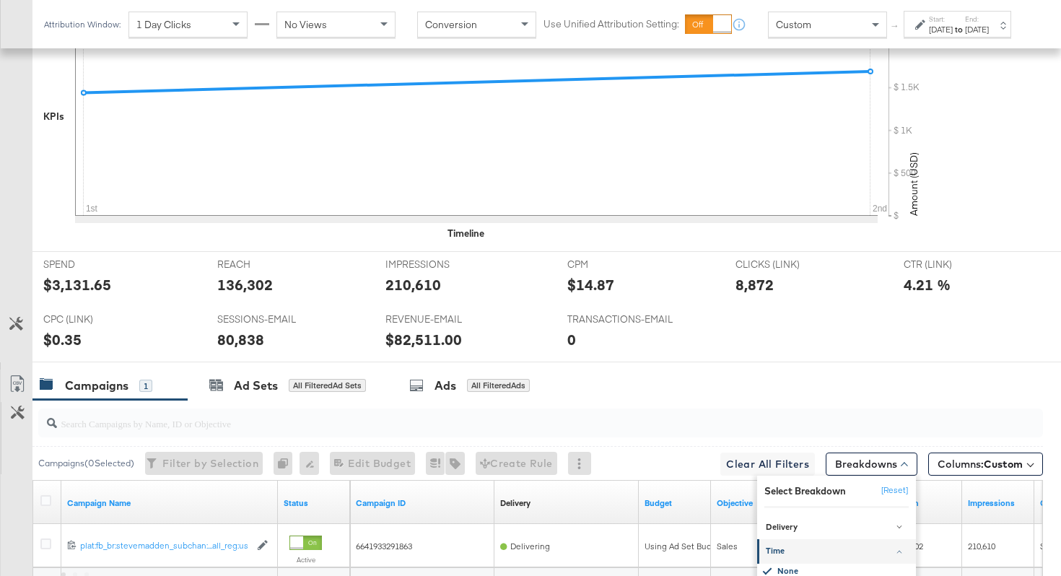
scroll to position [683, 0]
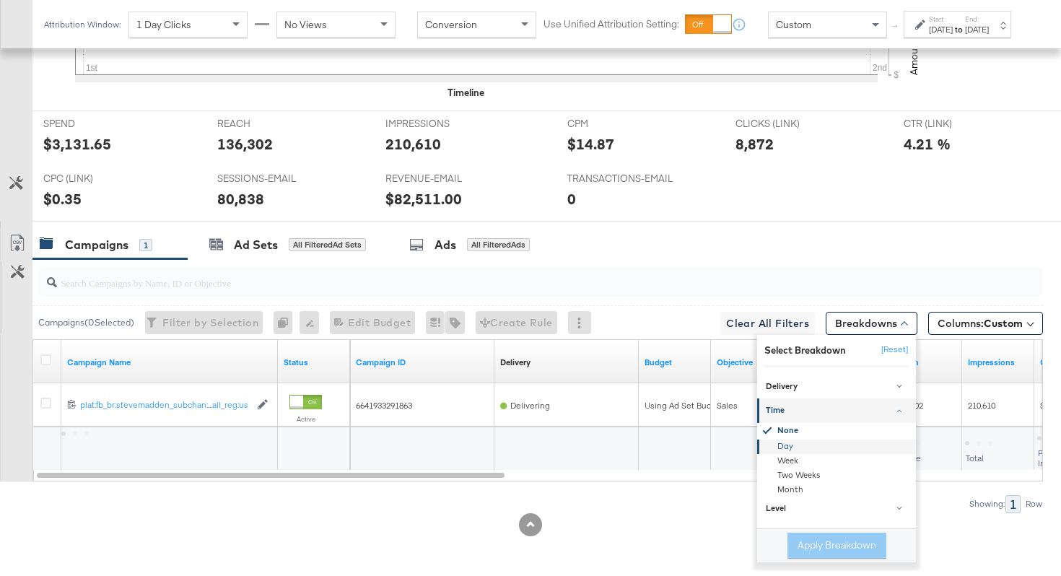
click at [792, 441] on div "Day" at bounding box center [837, 447] width 157 height 14
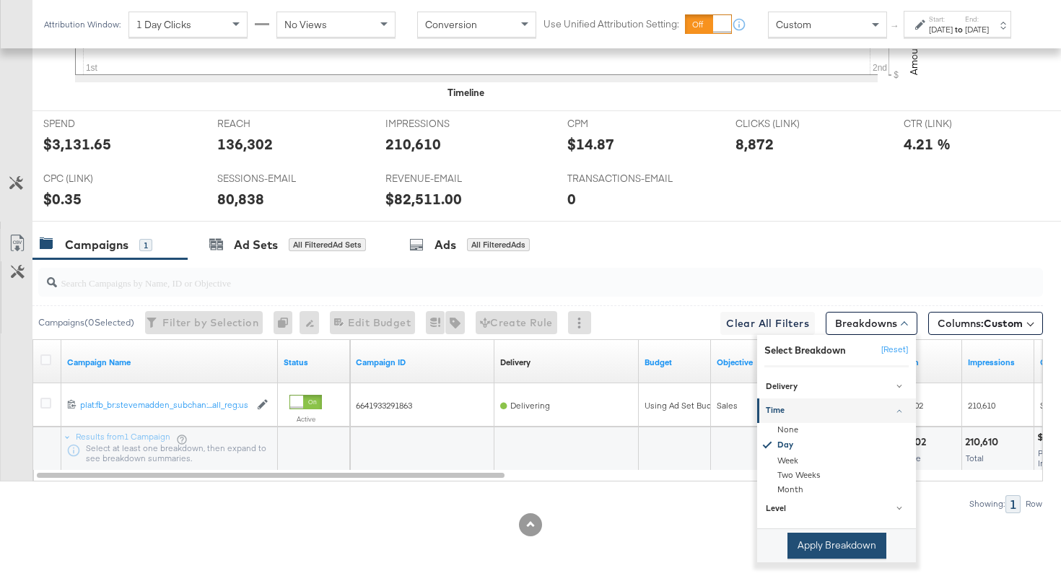
click at [813, 549] on button "Apply Breakdown" at bounding box center [836, 546] width 99 height 26
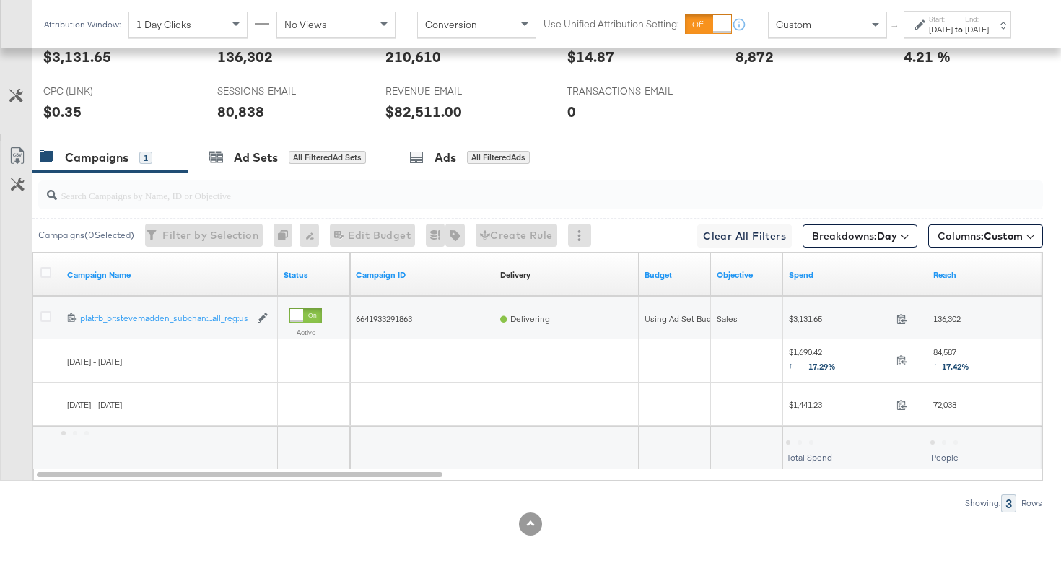
scroll to position [769, 0]
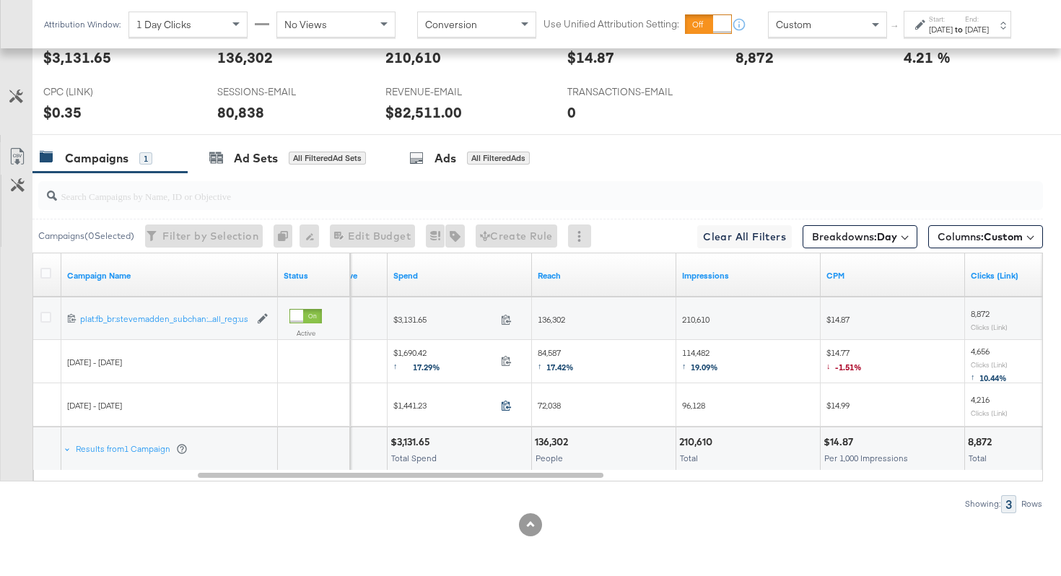
click at [504, 406] on icon at bounding box center [506, 405] width 11 height 11
click at [509, 355] on div "1690.42" at bounding box center [510, 362] width 31 height 14
click at [502, 362] on icon at bounding box center [506, 360] width 11 height 11
click at [548, 403] on span "72,038" at bounding box center [549, 405] width 23 height 11
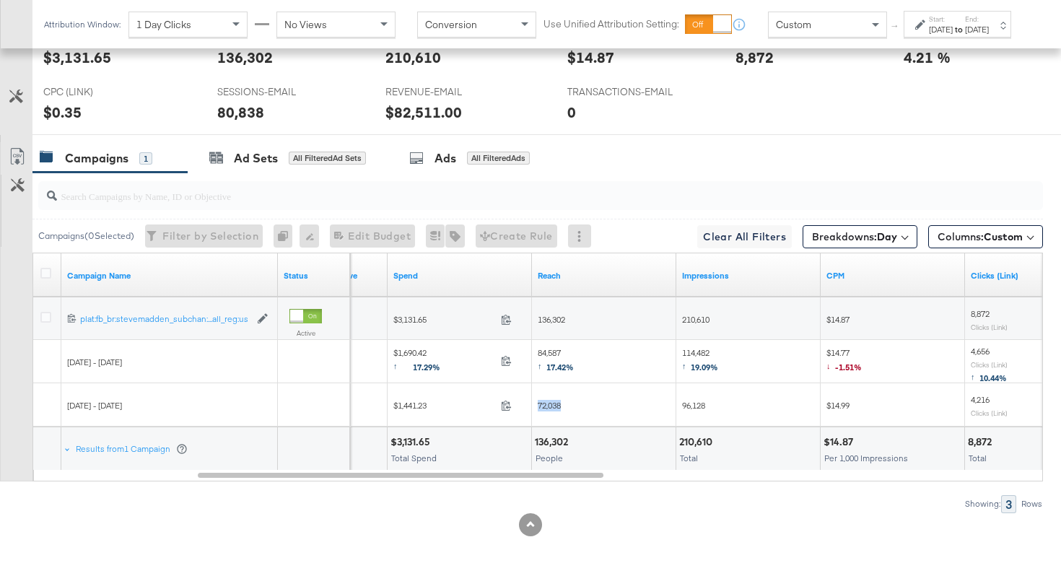
click at [549, 349] on span "84,587 ↑ 17.42%" at bounding box center [556, 362] width 36 height 30
click at [690, 400] on span "96,128" at bounding box center [693, 405] width 23 height 11
click at [702, 351] on span "114,482 ↑ 19.09%" at bounding box center [700, 362] width 36 height 30
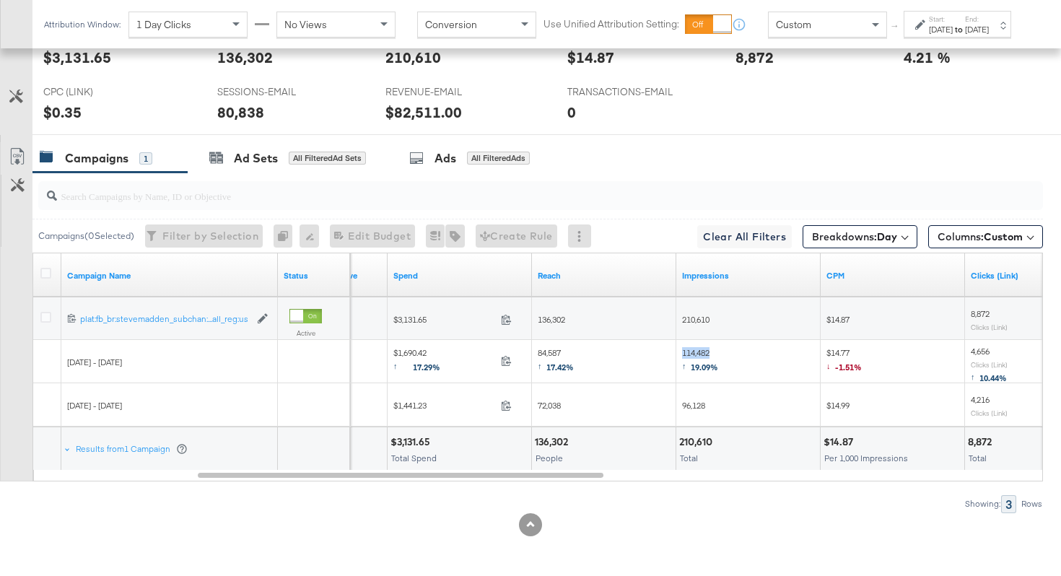
click at [702, 351] on span "114,482 ↑ 19.09%" at bounding box center [700, 362] width 36 height 30
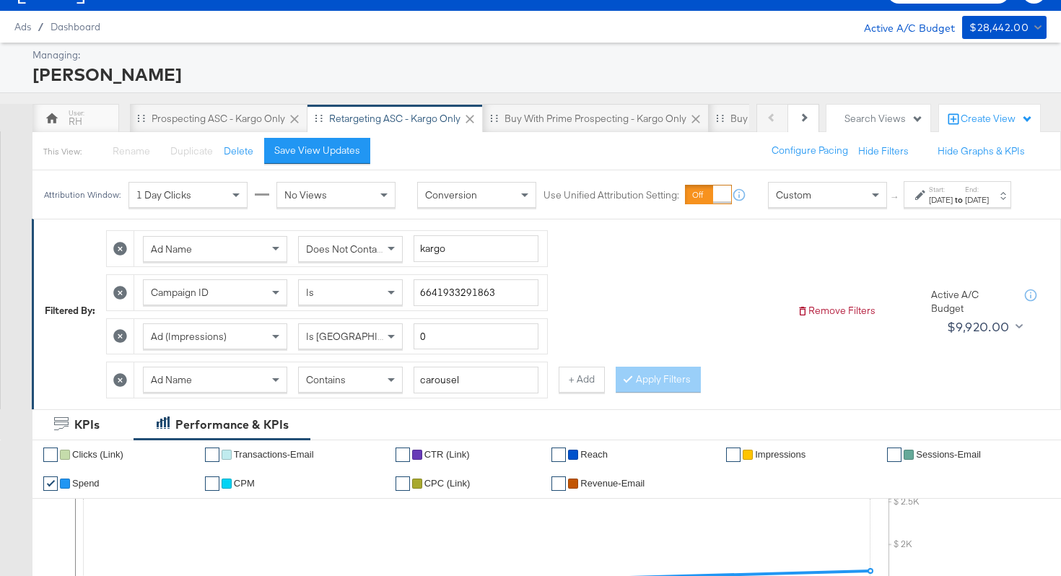
scroll to position [0, 0]
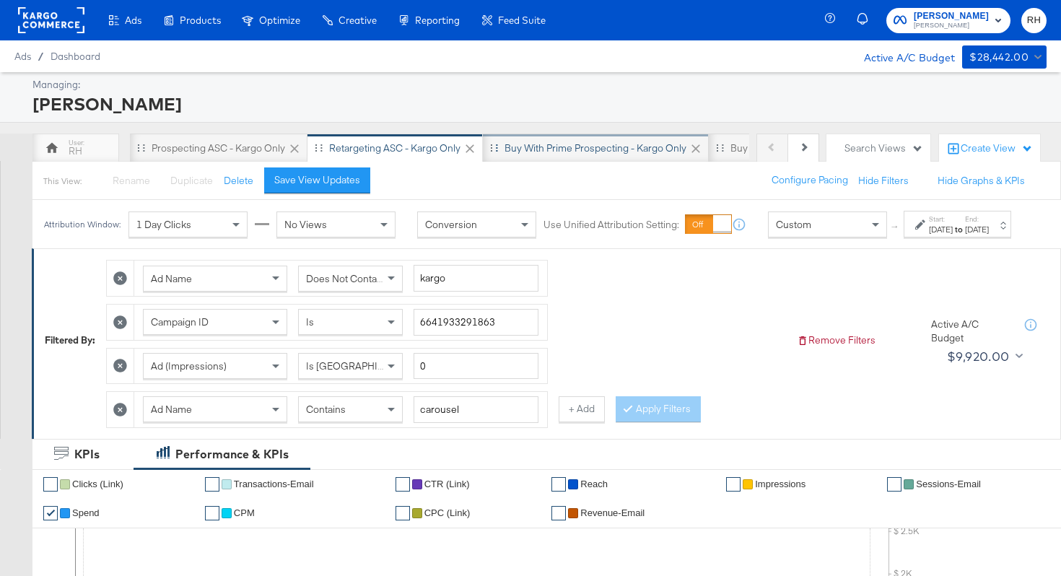
click at [587, 149] on div "Buy with Prime Prospecting - Kargo only" at bounding box center [595, 148] width 182 height 14
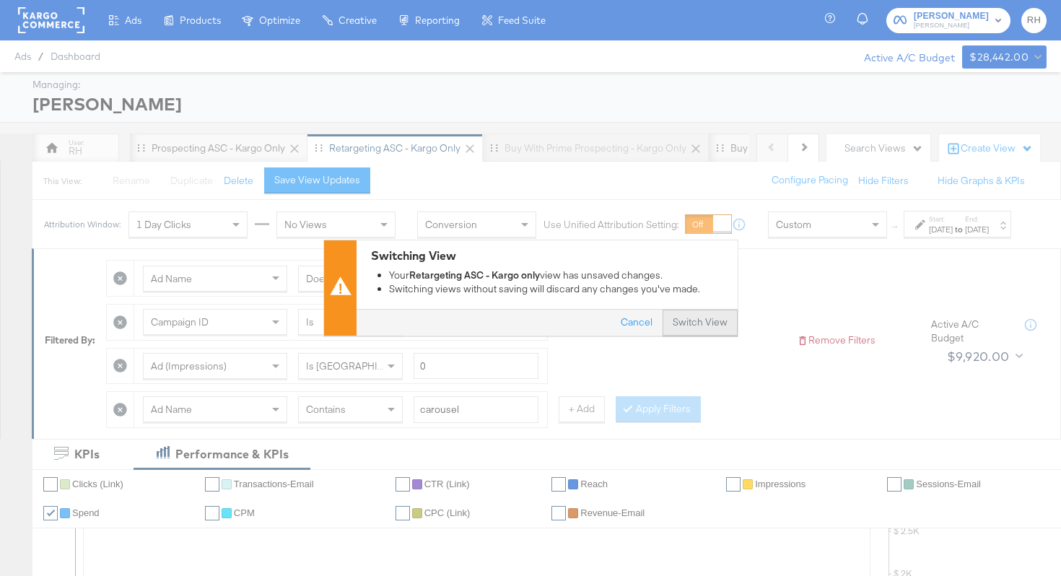
click at [715, 312] on button "Switch View" at bounding box center [700, 323] width 75 height 26
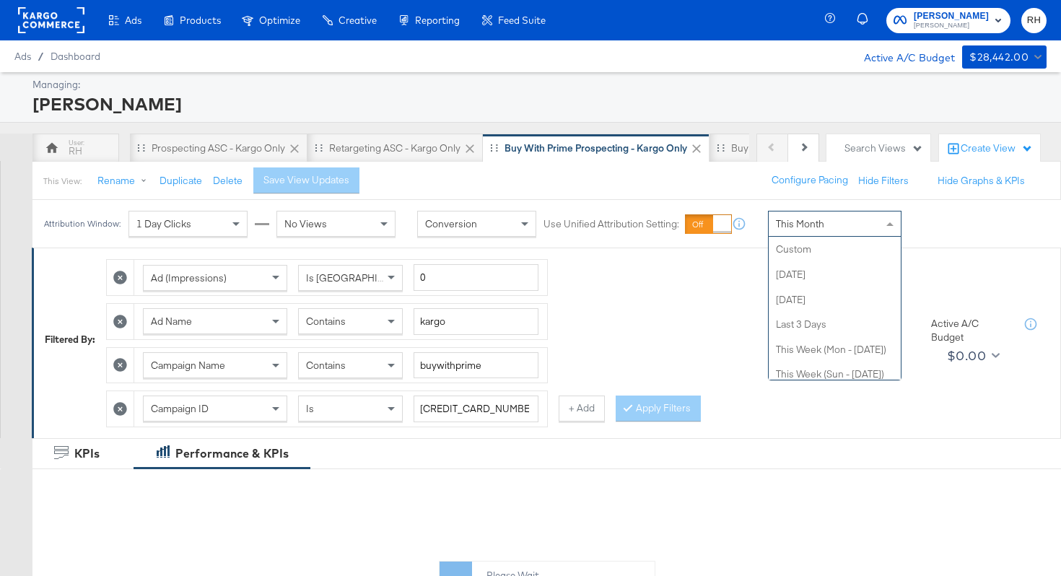
click at [790, 225] on span "This Month" at bounding box center [800, 223] width 48 height 13
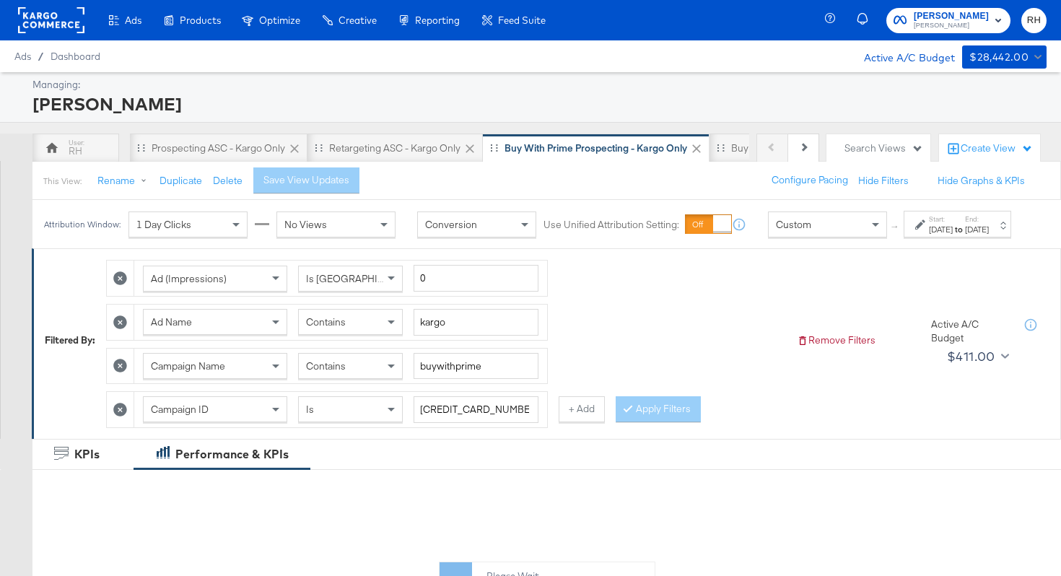
click at [929, 235] on div "Sep 3rd 2025" at bounding box center [941, 230] width 24 height 12
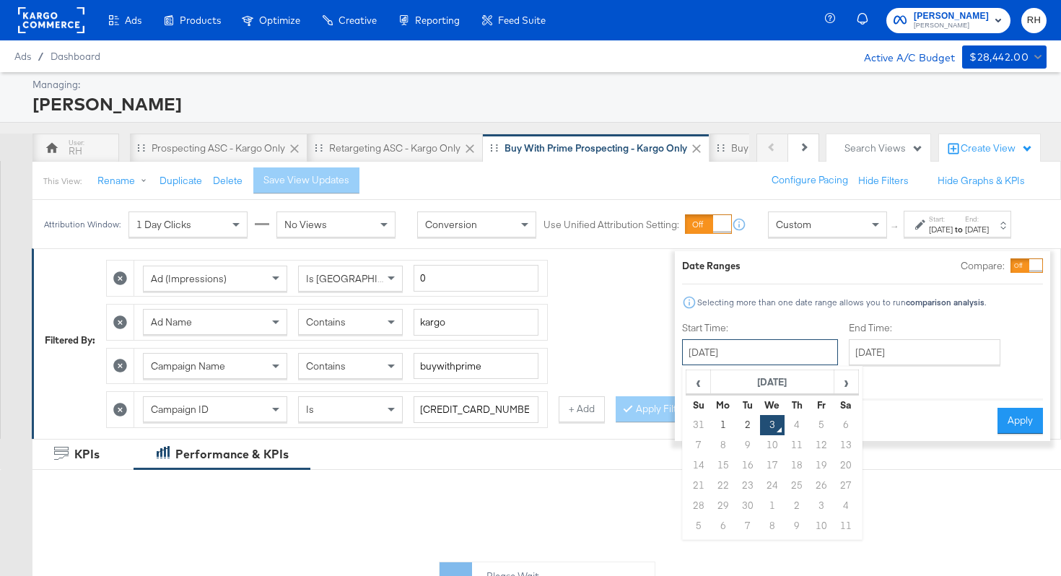
click at [743, 349] on input "September 3rd 2025" at bounding box center [760, 352] width 156 height 26
click at [711, 419] on td "1" at bounding box center [723, 425] width 25 height 20
type input "September 1st 2025"
click at [822, 359] on div "Start Time: September 1st 2025 ‹ September 2025 › Su Mo Tu We Th Fr Sa 31 1 2 3…" at bounding box center [843, 354] width 324 height 66
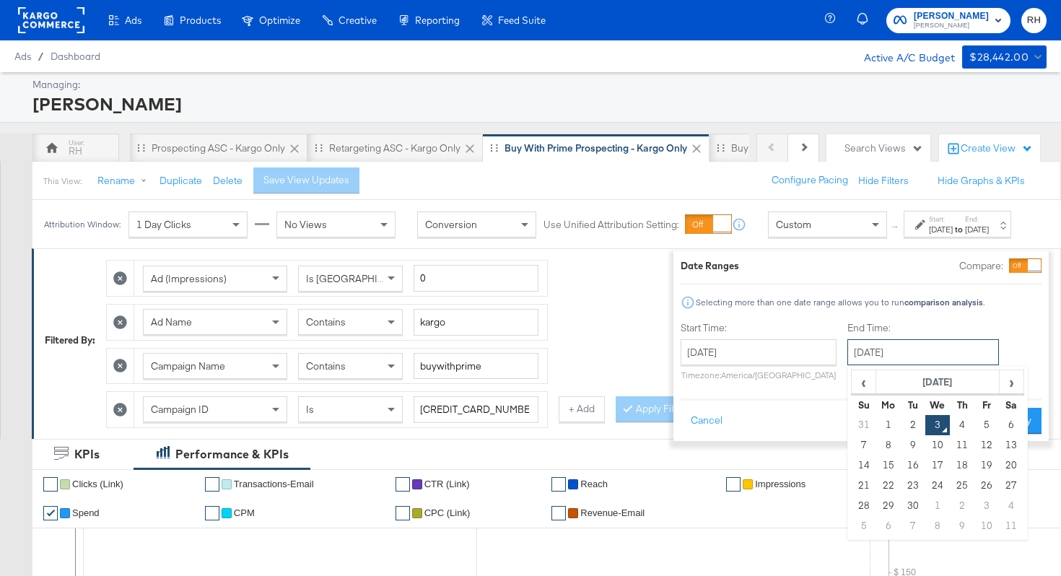
click at [847, 359] on input "September 3rd 2025" at bounding box center [923, 352] width 152 height 26
click at [901, 427] on td "2" at bounding box center [913, 425] width 25 height 20
type input "September 2nd 2025"
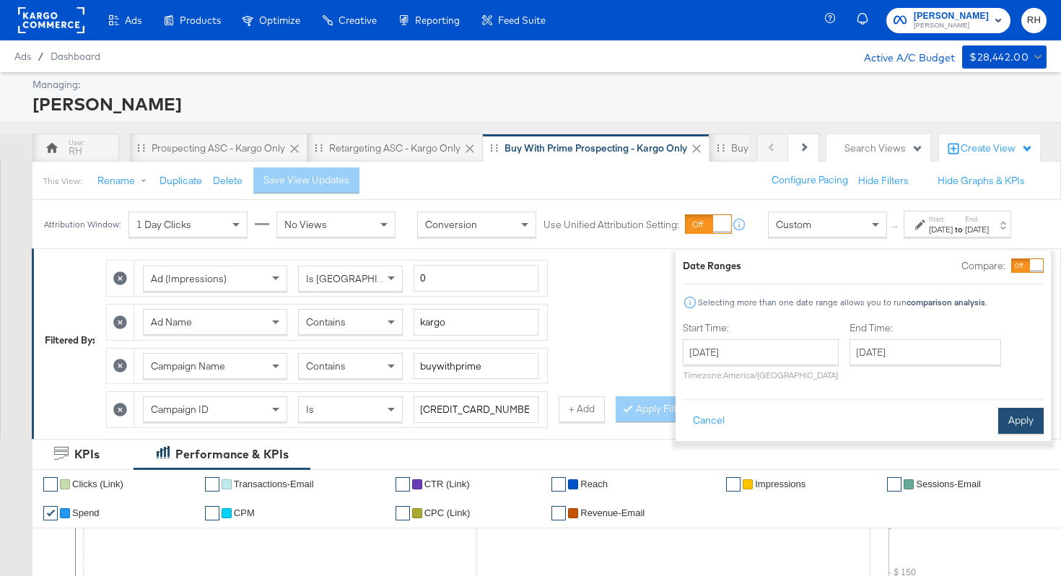
click at [1000, 416] on button "Apply" at bounding box center [1020, 421] width 45 height 26
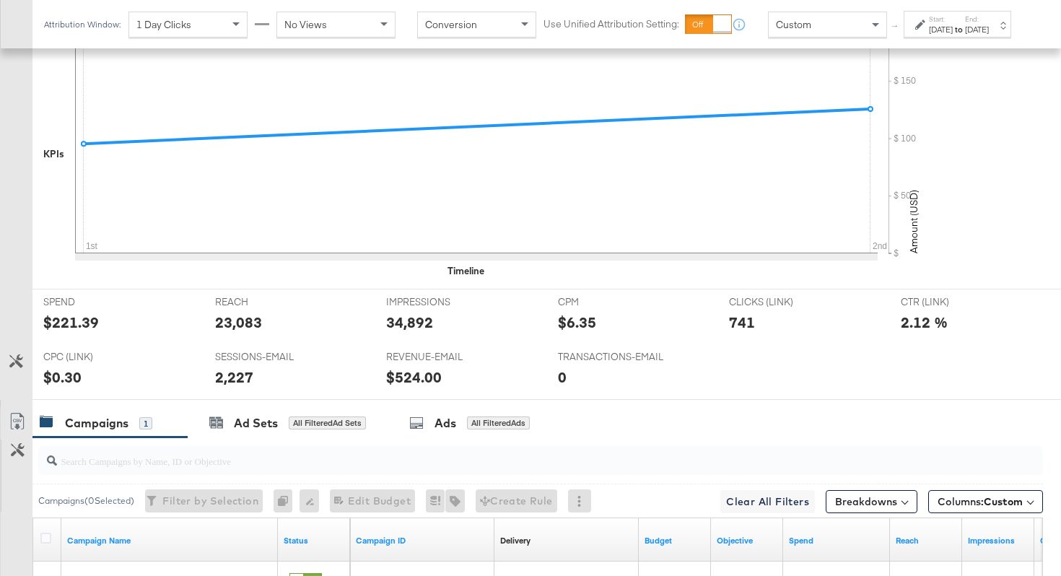
scroll to position [532, 0]
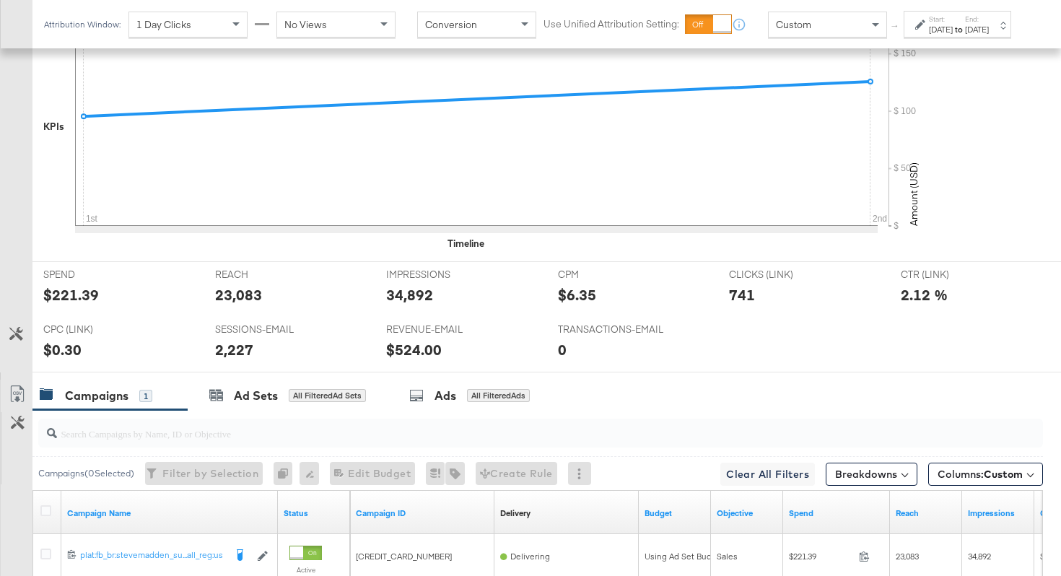
click at [861, 486] on div "Breakdowns" at bounding box center [872, 475] width 92 height 34
click at [861, 479] on button "Breakdowns" at bounding box center [872, 474] width 92 height 23
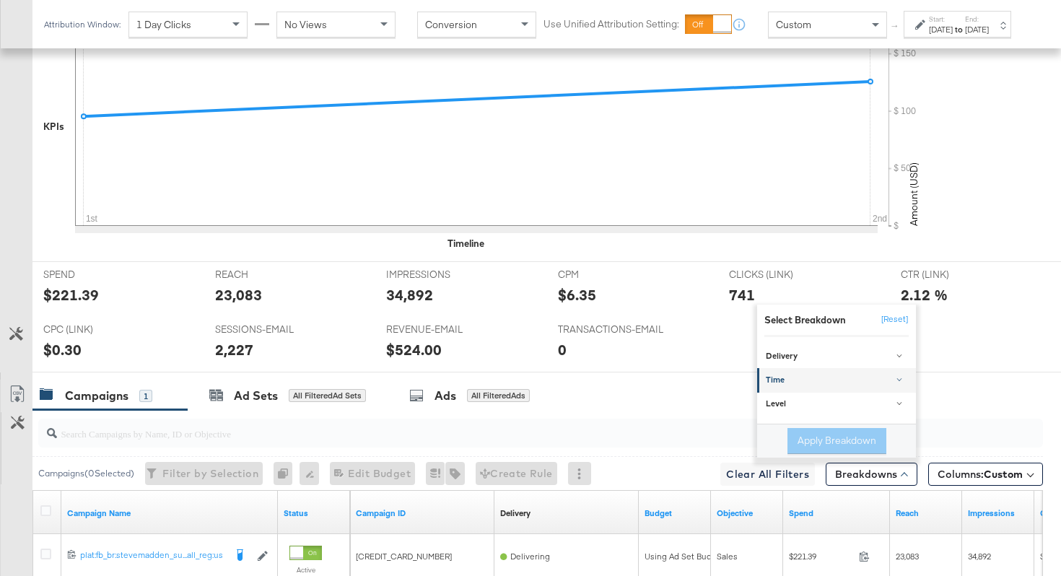
click at [826, 384] on div "Time" at bounding box center [838, 381] width 144 height 12
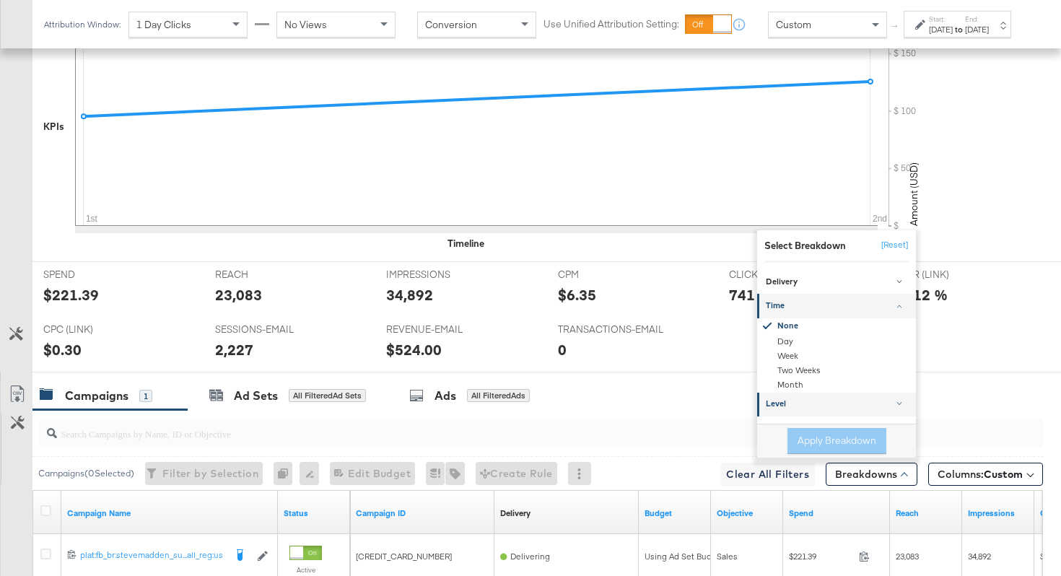
click at [813, 413] on link "Level" at bounding box center [836, 405] width 159 height 24
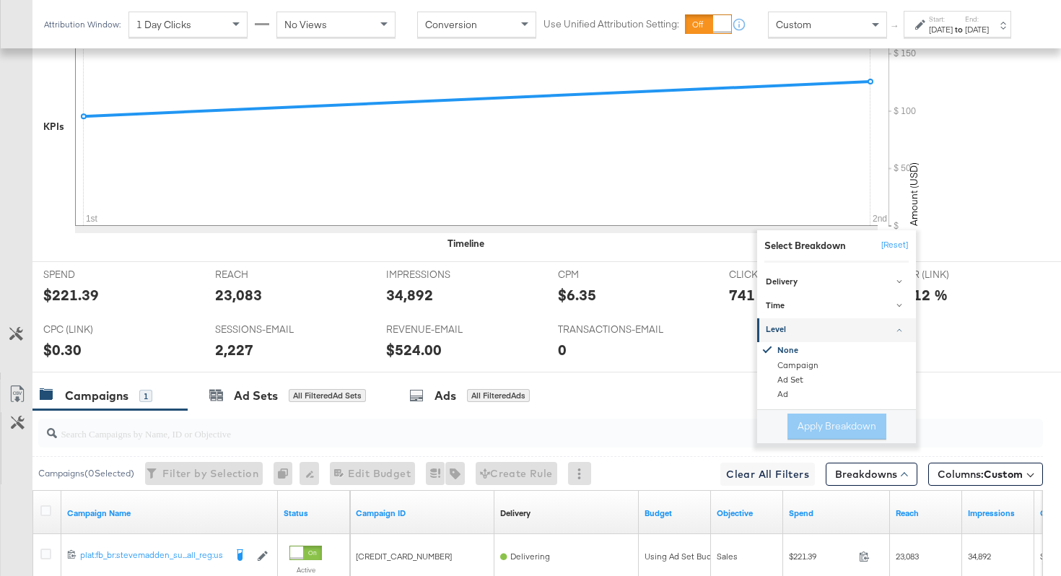
click at [800, 333] on div "Level" at bounding box center [838, 330] width 144 height 12
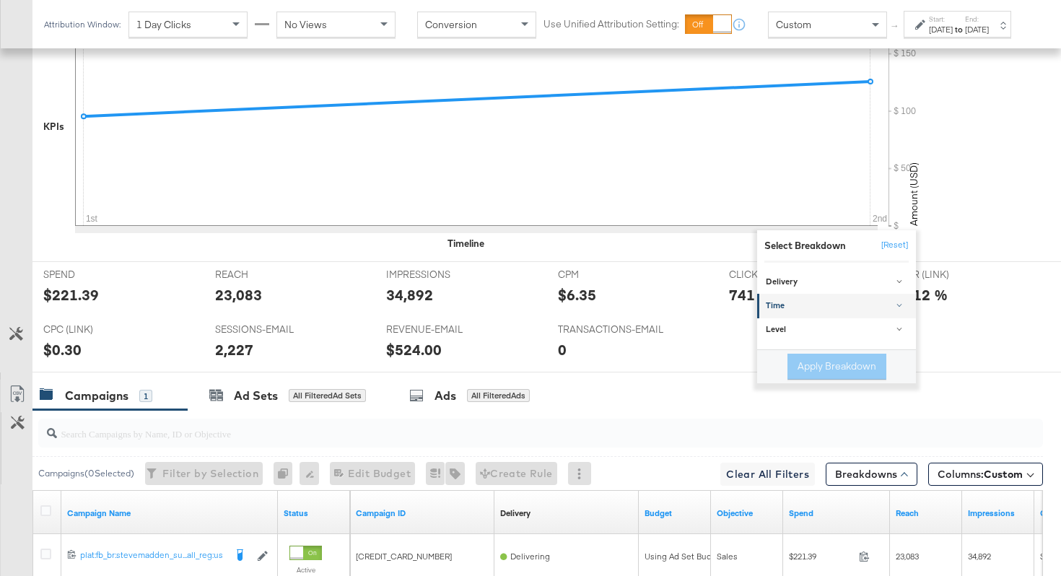
click at [793, 306] on div "Time" at bounding box center [838, 306] width 144 height 12
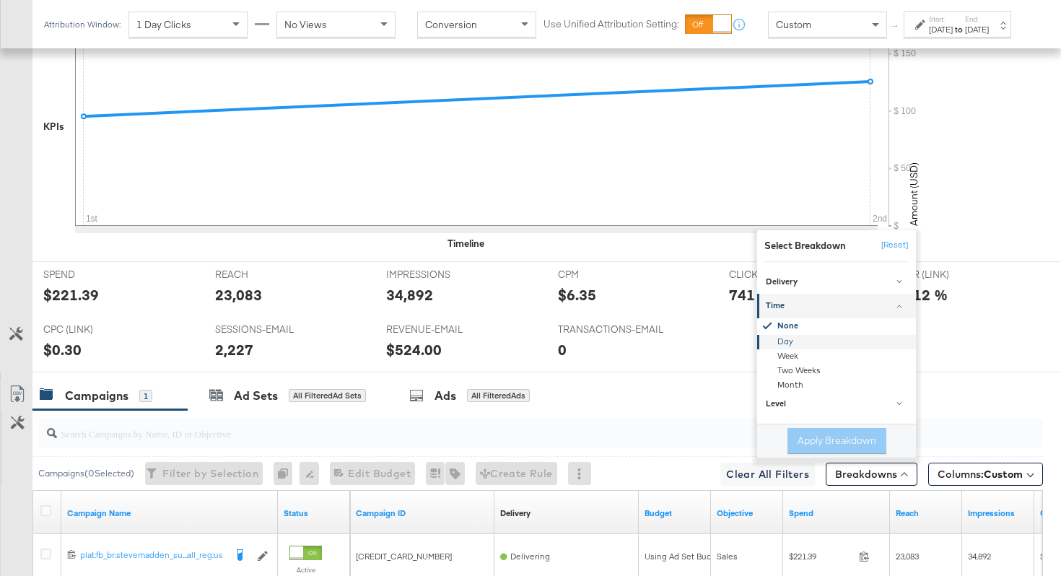
click at [793, 344] on div "Day" at bounding box center [837, 342] width 157 height 14
click at [820, 437] on button "Apply Breakdown" at bounding box center [836, 441] width 99 height 26
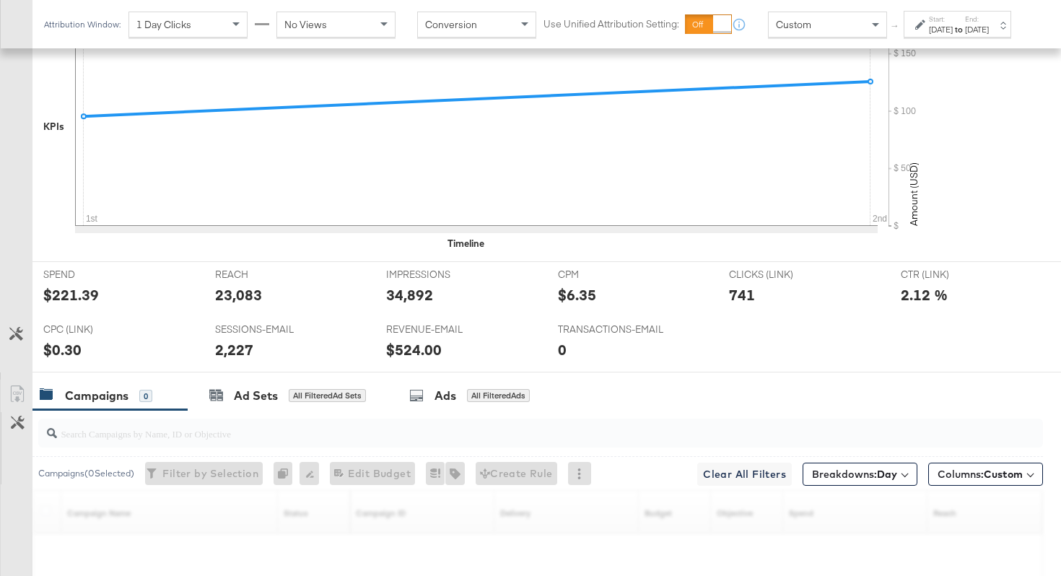
scroll to position [726, 0]
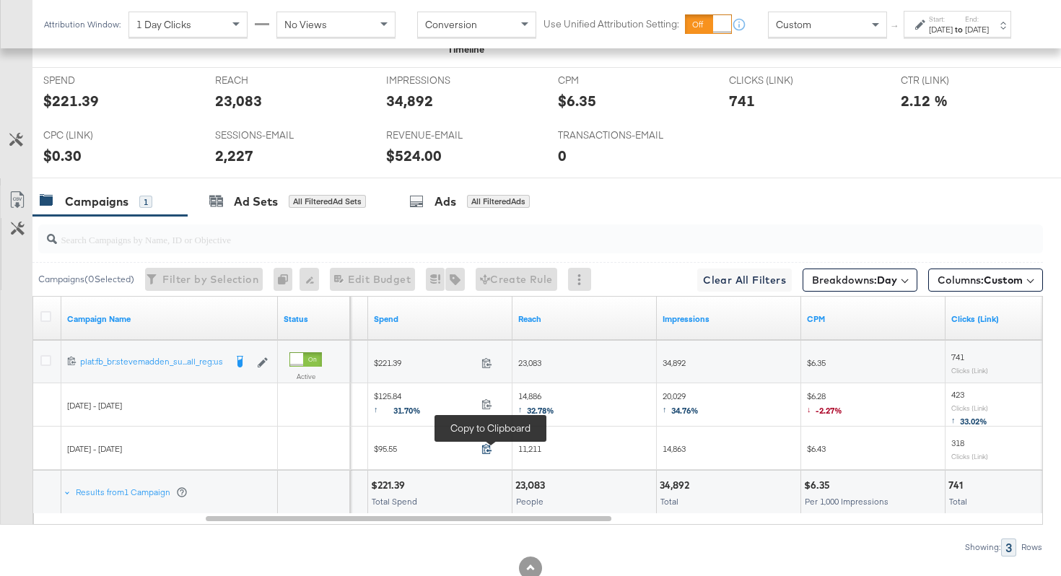
click at [491, 447] on icon at bounding box center [486, 448] width 11 height 11
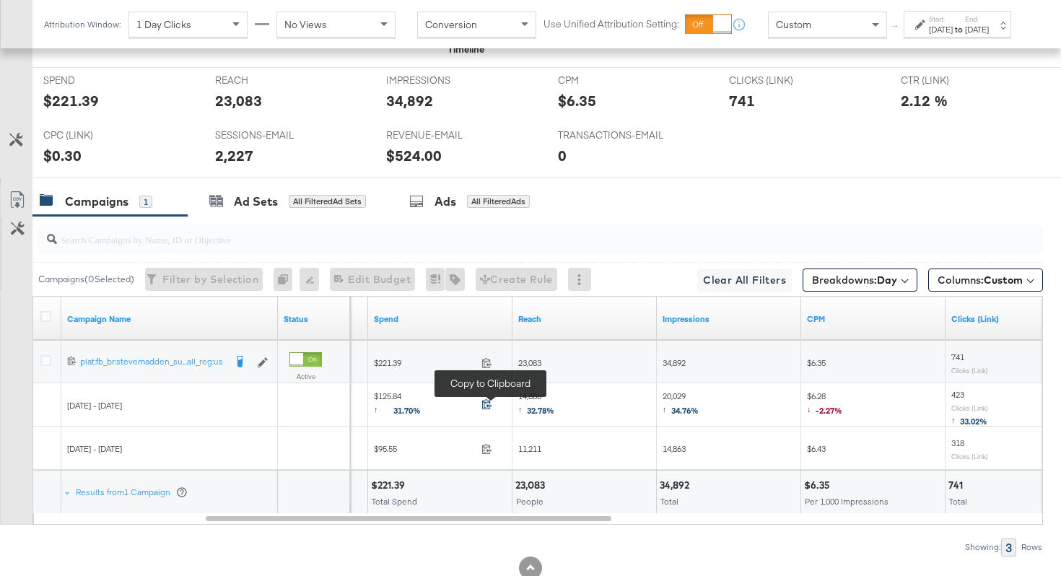
click at [483, 403] on icon at bounding box center [486, 403] width 11 height 11
click at [519, 443] on span "11,211" at bounding box center [529, 448] width 23 height 11
click at [675, 448] on span "14,863" at bounding box center [674, 448] width 23 height 11
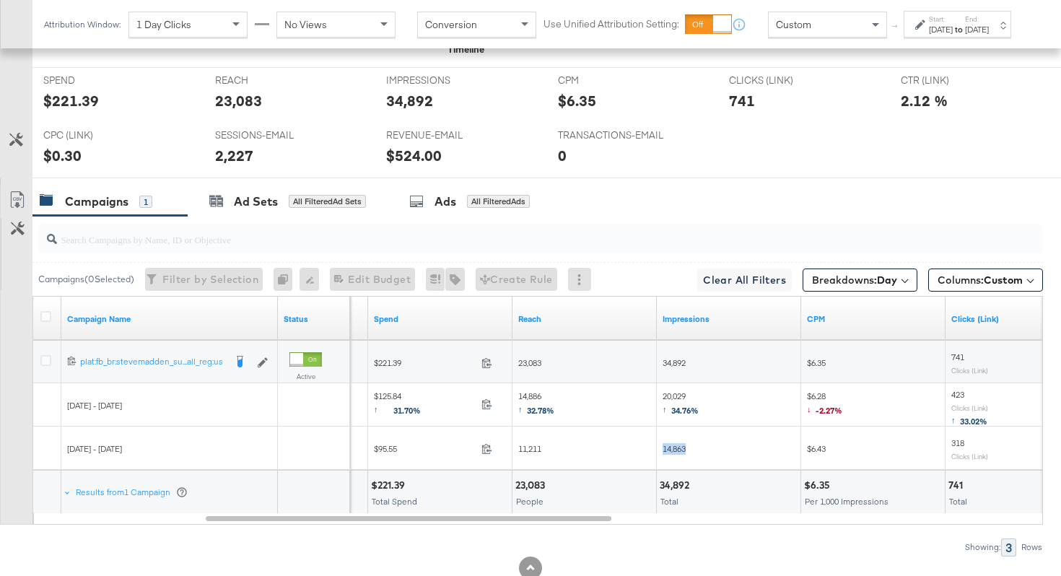
click at [530, 394] on span "14,886 ↑ 32.78%" at bounding box center [536, 405] width 36 height 30
click at [674, 393] on span "20,029 ↑ 34.76%" at bounding box center [681, 405] width 36 height 30
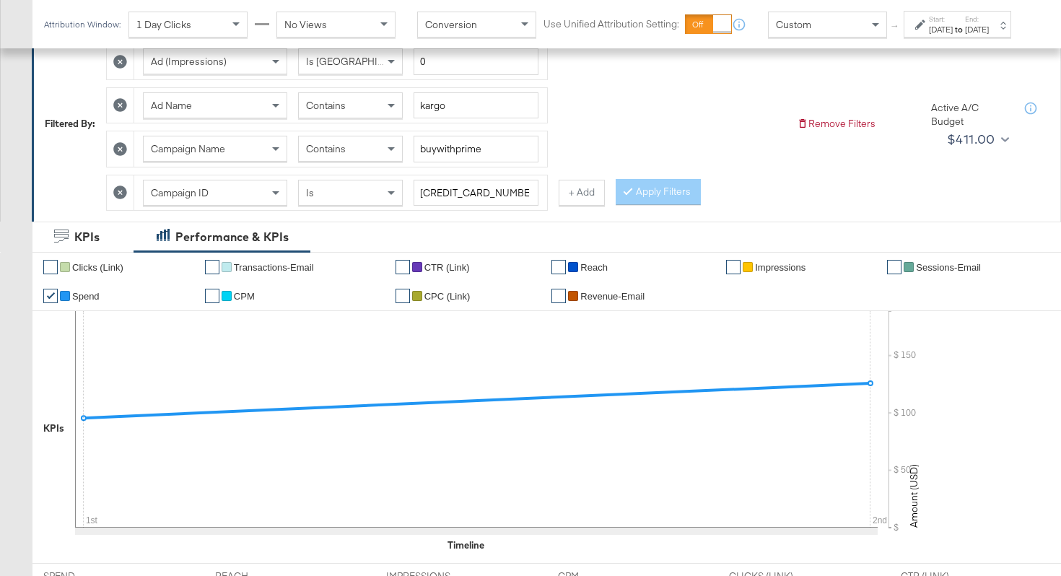
scroll to position [17, 0]
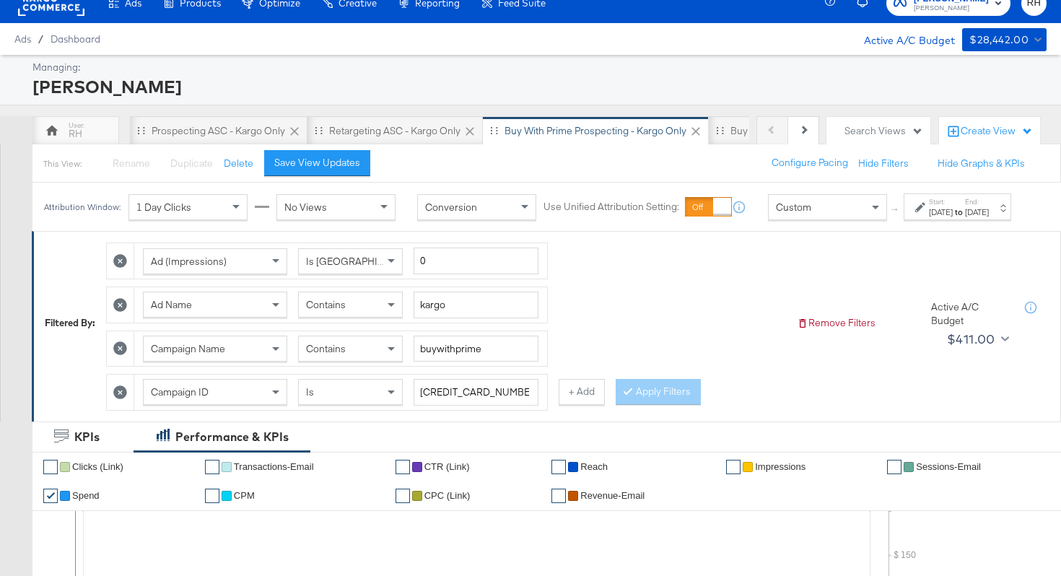
click at [361, 317] on div "Contains" at bounding box center [350, 304] width 103 height 25
click at [626, 395] on icon at bounding box center [628, 390] width 4 height 9
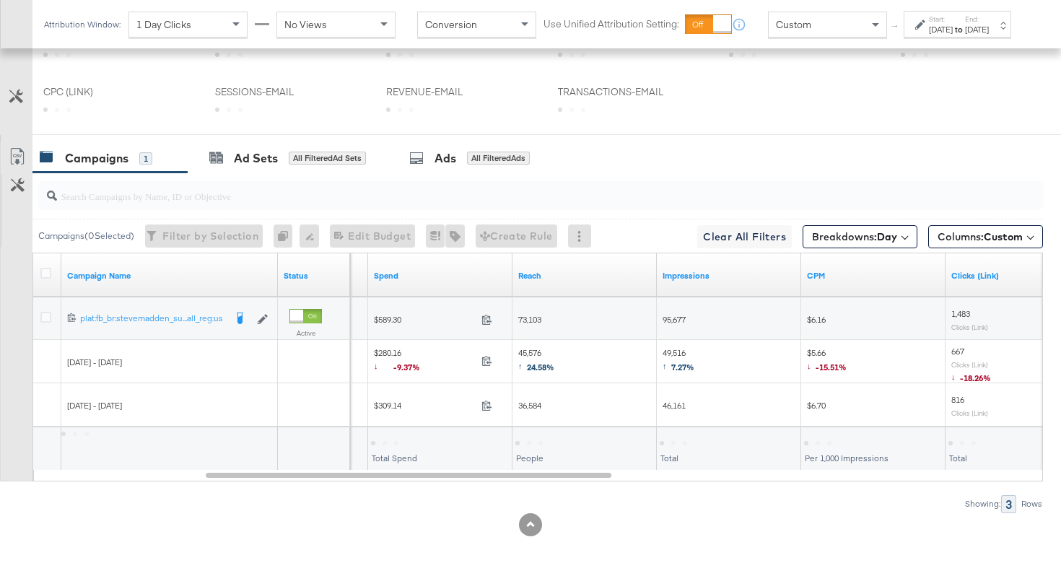
scroll to position [769, 0]
click at [487, 407] on icon at bounding box center [486, 406] width 9 height 10
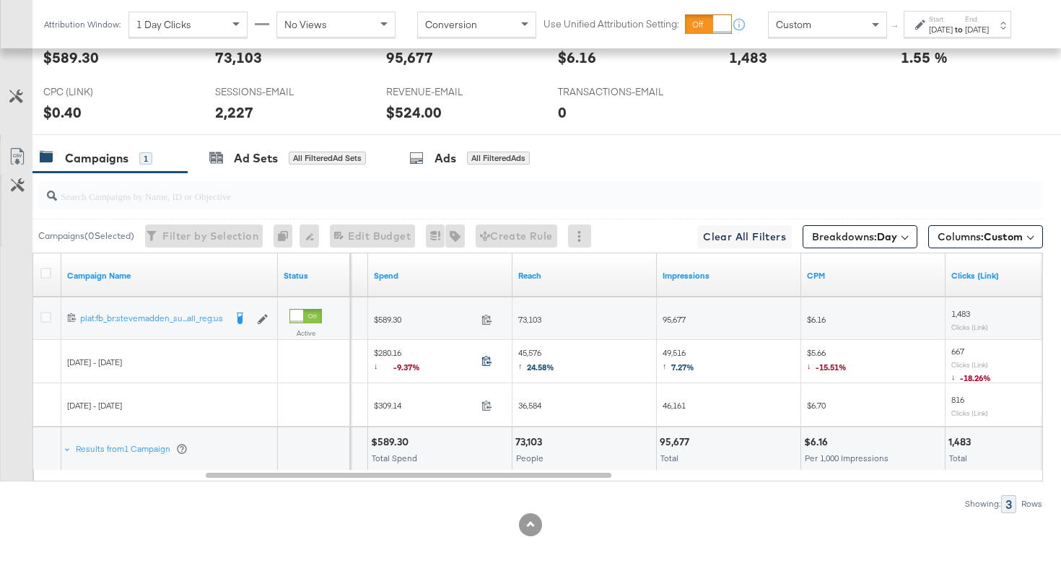
click at [487, 365] on icon at bounding box center [486, 360] width 11 height 11
click at [529, 404] on span "36,584" at bounding box center [529, 405] width 23 height 11
click at [528, 348] on span "45,576 ↑ 24.58%" at bounding box center [536, 362] width 36 height 30
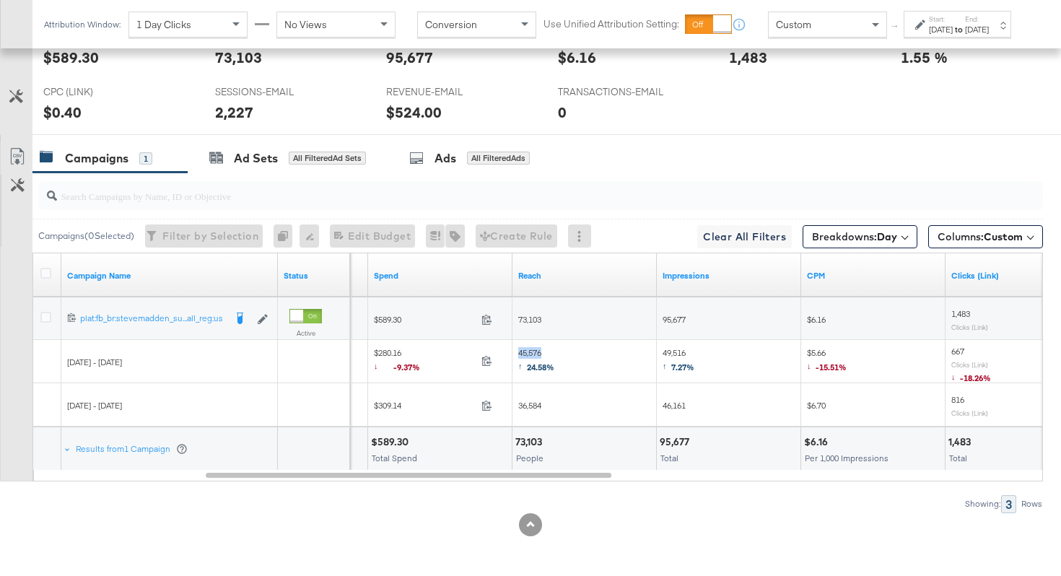
click at [666, 403] on span "46,161" at bounding box center [674, 405] width 23 height 11
click at [668, 350] on span "49,516 ↑ 7.27%" at bounding box center [679, 362] width 32 height 30
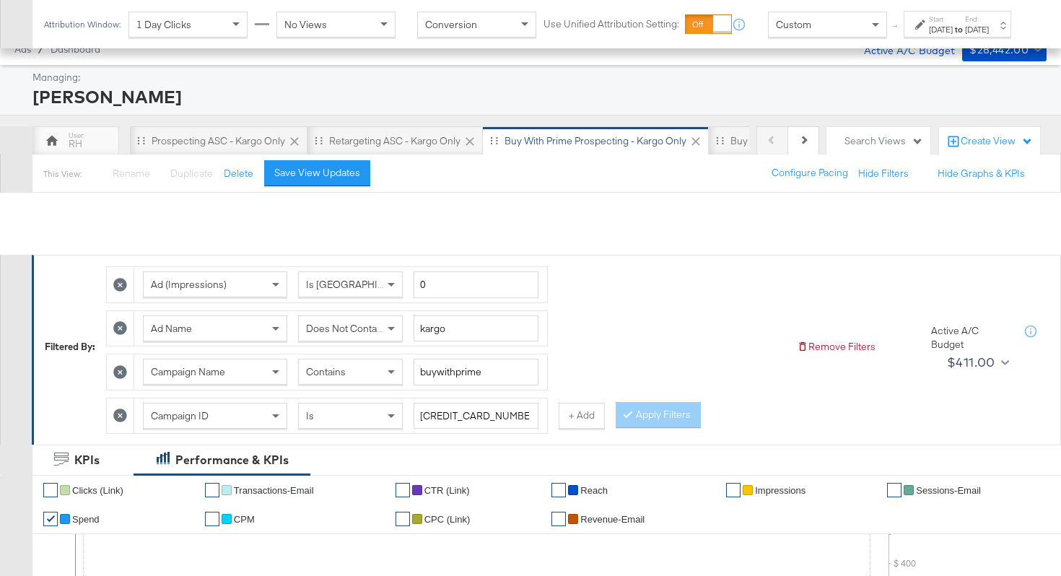
scroll to position [0, 0]
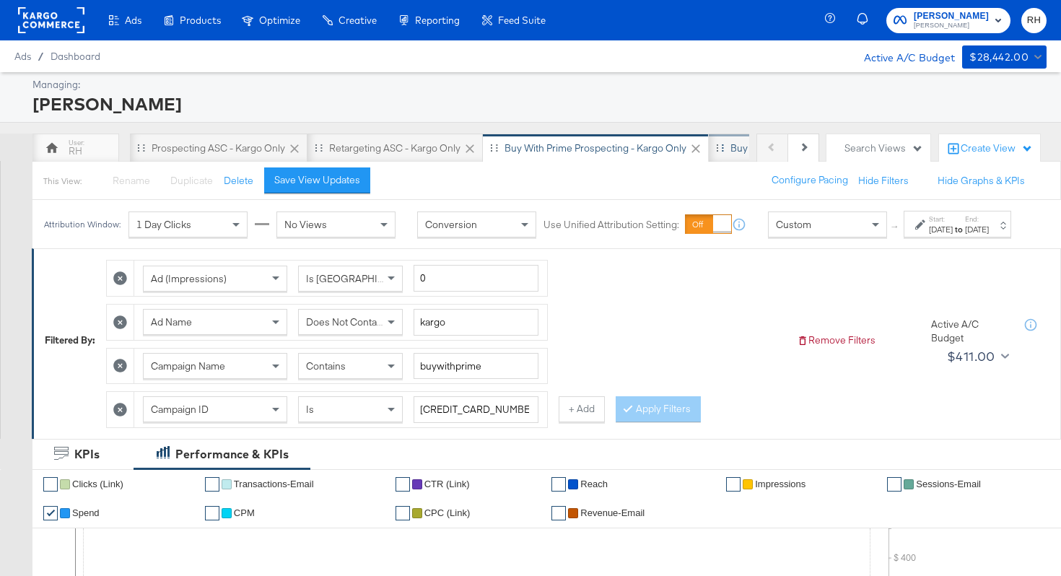
click at [741, 149] on div "Buy with Prime Retargeting - Kargo only" at bounding box center [820, 148] width 180 height 14
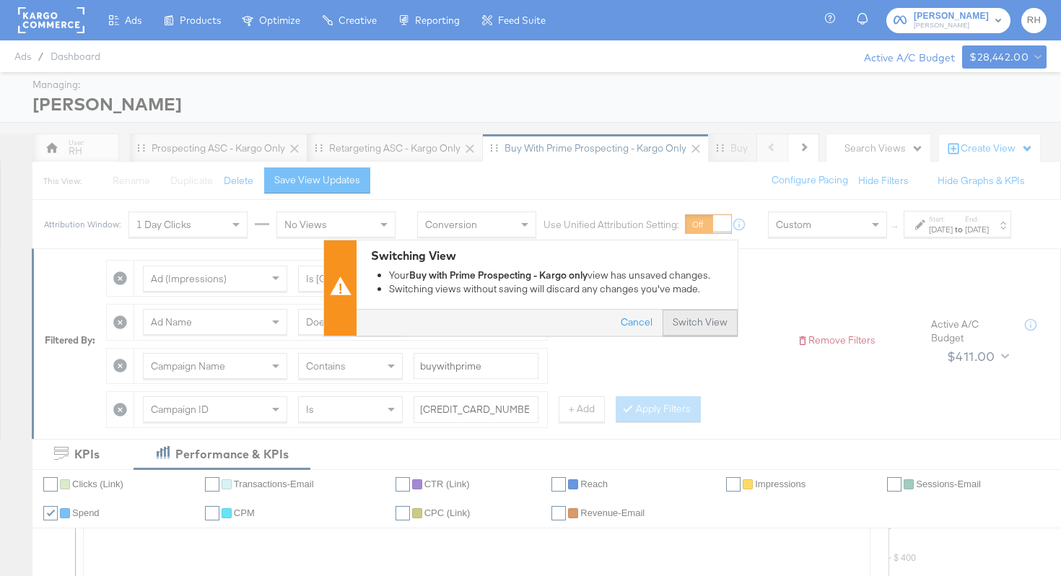
click at [691, 328] on button "Switch View" at bounding box center [700, 323] width 75 height 26
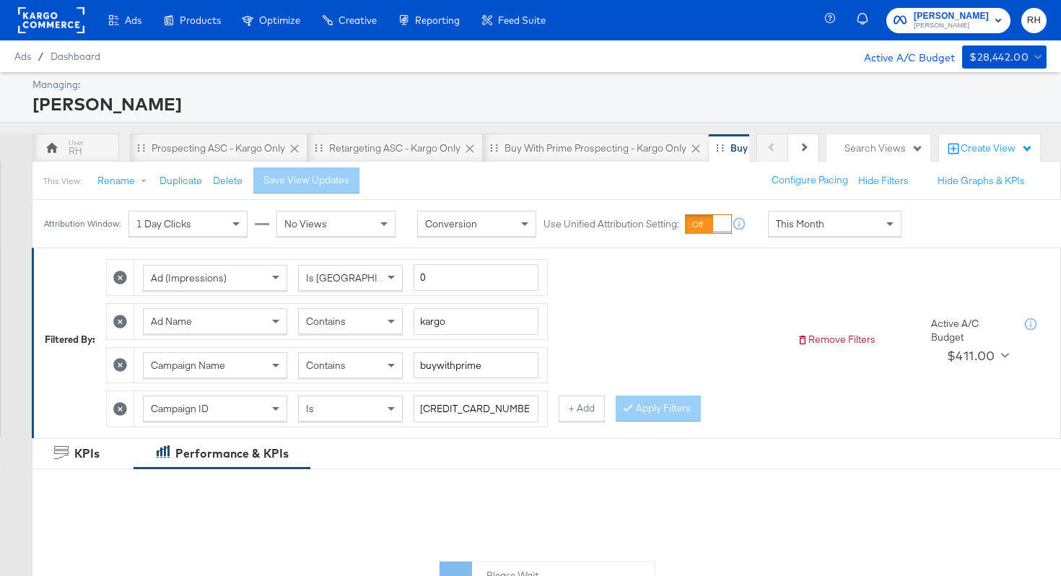
click at [833, 224] on div "This Month" at bounding box center [835, 223] width 132 height 25
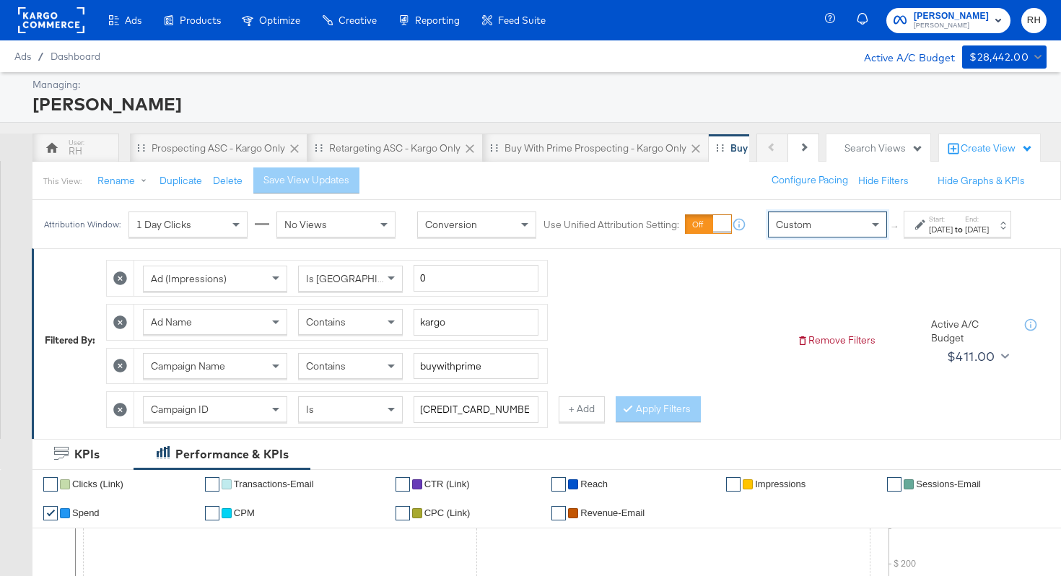
click at [929, 235] on div "Sep 3rd 2025" at bounding box center [941, 230] width 24 height 12
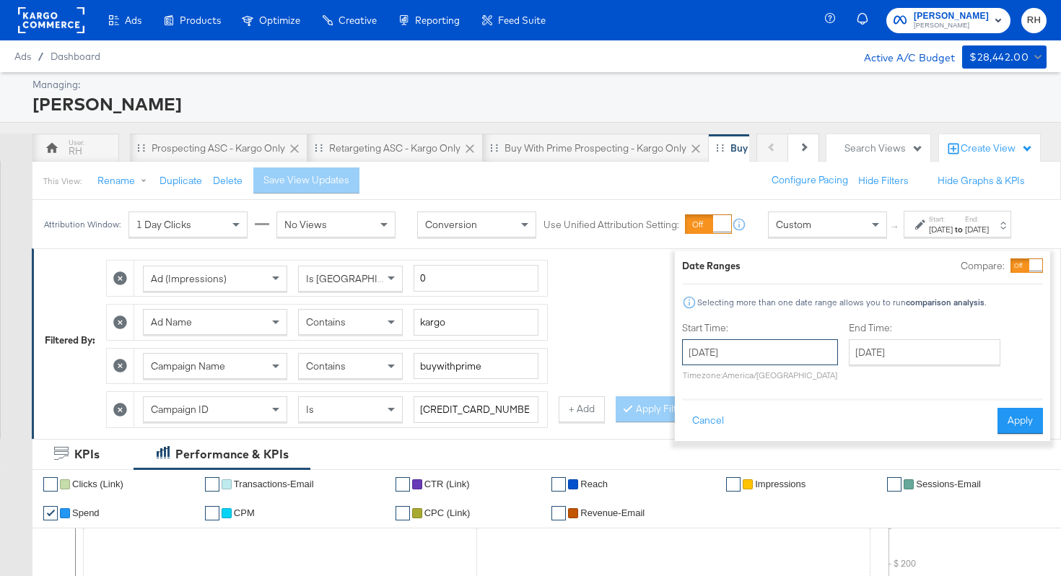
click at [778, 341] on input "September 3rd 2025" at bounding box center [760, 352] width 156 height 26
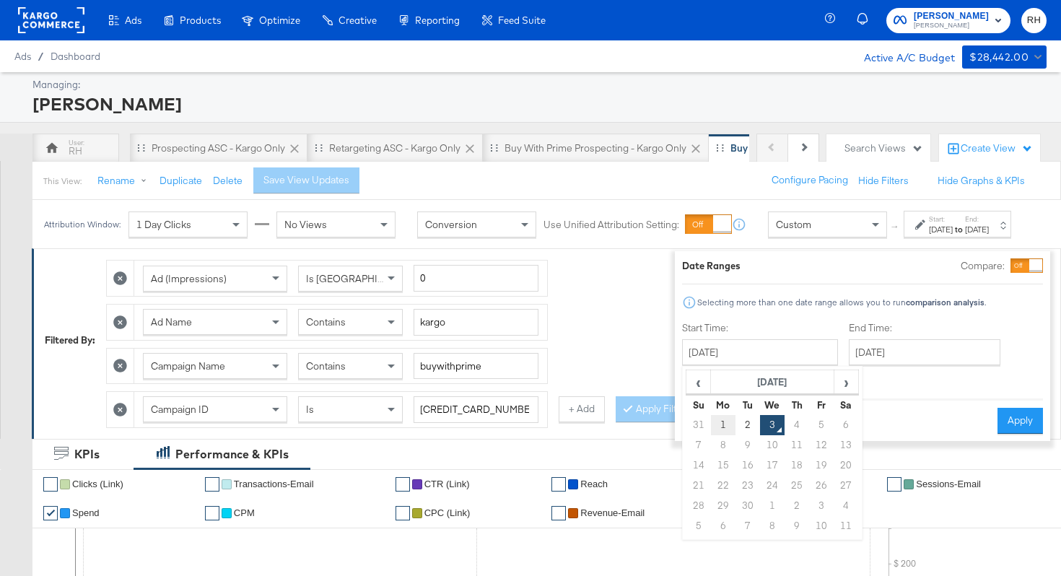
click at [711, 416] on td "1" at bounding box center [723, 425] width 25 height 20
type input "September 1st 2025"
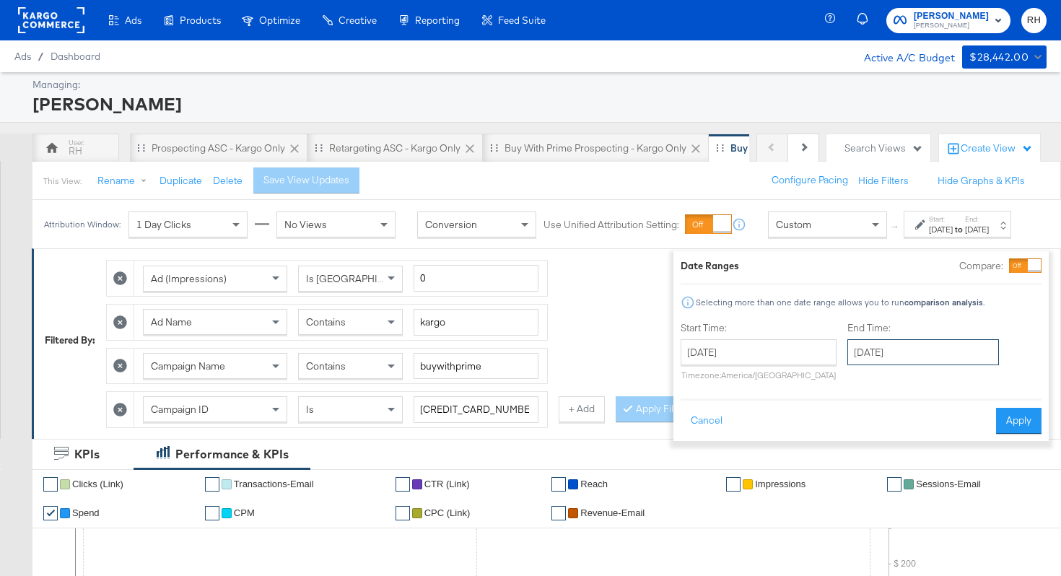
click at [862, 344] on input "September 3rd 2025" at bounding box center [923, 352] width 152 height 26
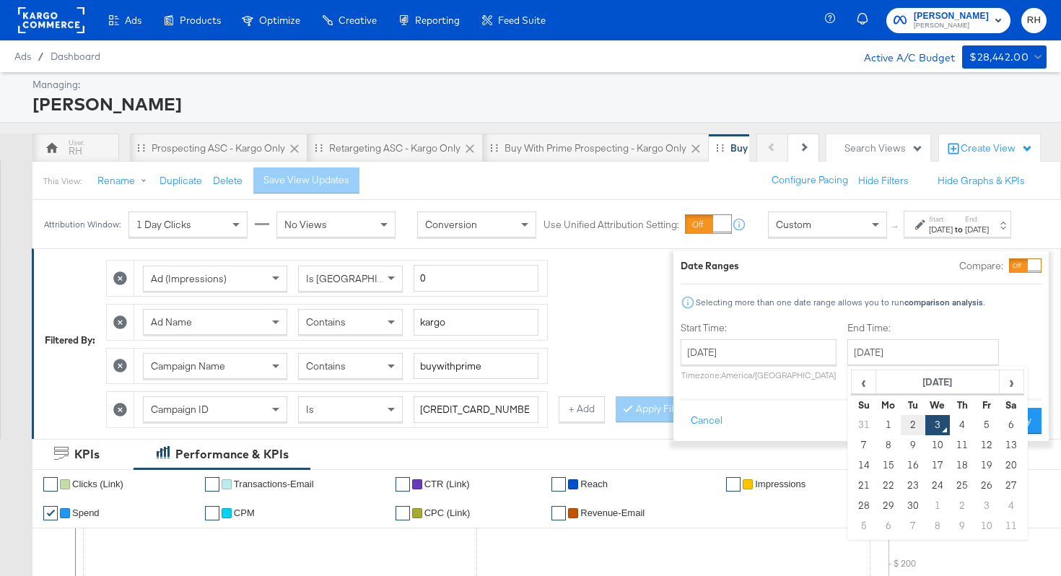
click at [901, 421] on td "2" at bounding box center [913, 425] width 25 height 20
type input "September 2nd 2025"
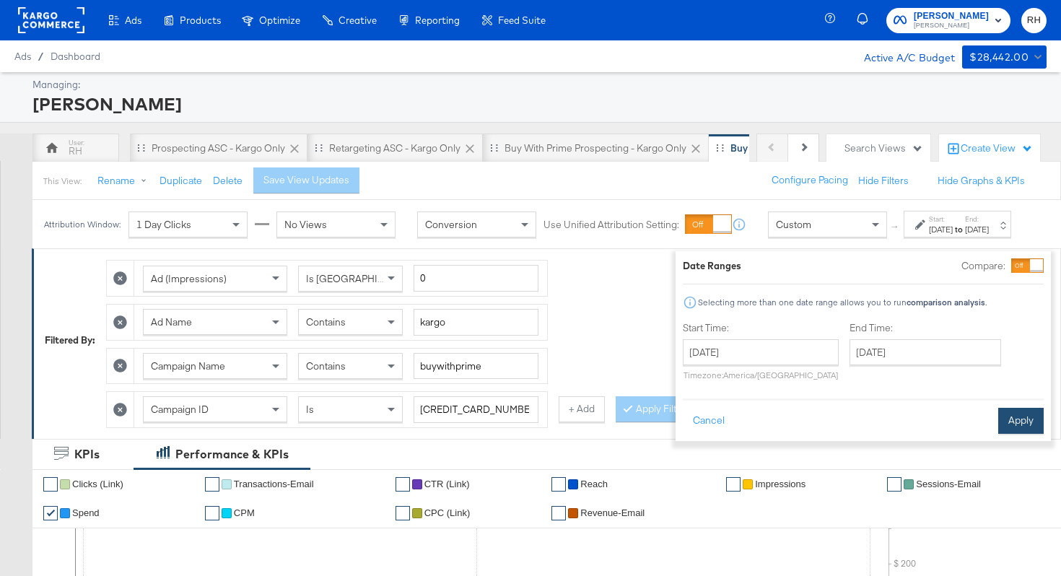
click at [1012, 419] on button "Apply" at bounding box center [1020, 421] width 45 height 26
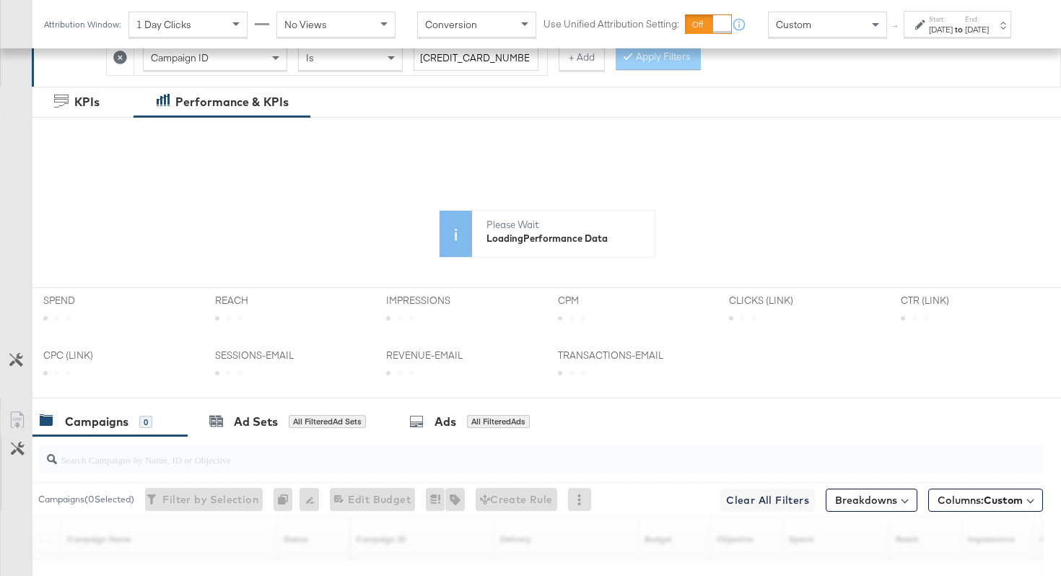
scroll to position [375, 0]
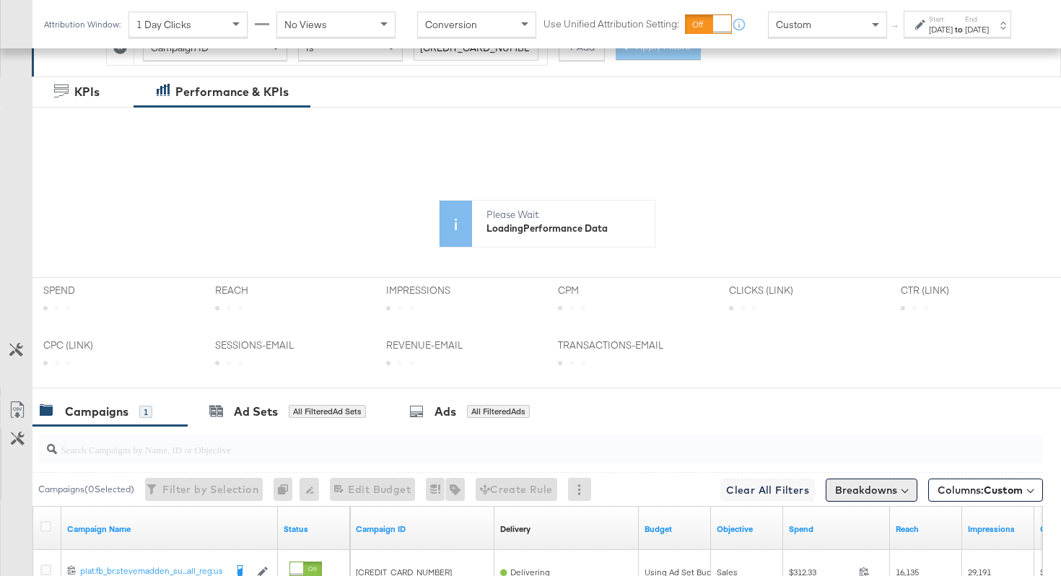
click at [867, 484] on button "Breakdowns" at bounding box center [872, 489] width 92 height 23
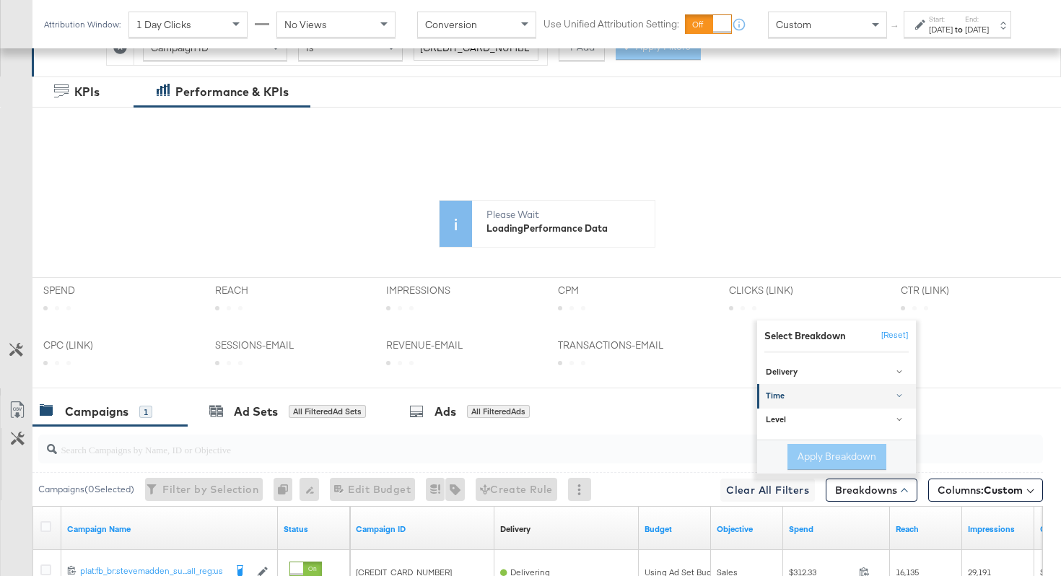
click at [824, 395] on div "Time" at bounding box center [838, 396] width 144 height 12
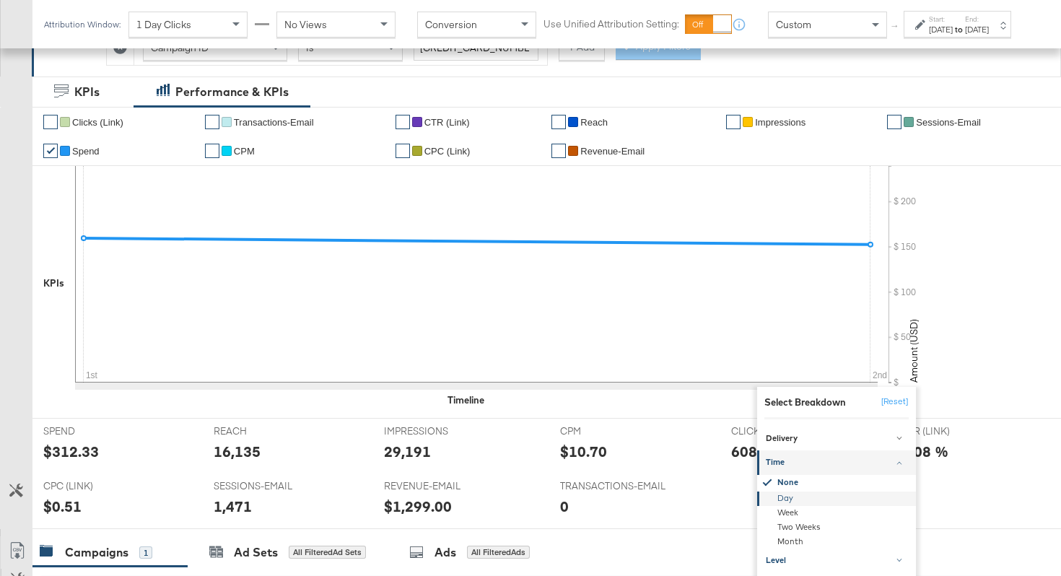
click at [781, 567] on link "Level" at bounding box center [836, 561] width 159 height 24
click at [794, 469] on link "Time" at bounding box center [836, 462] width 159 height 24
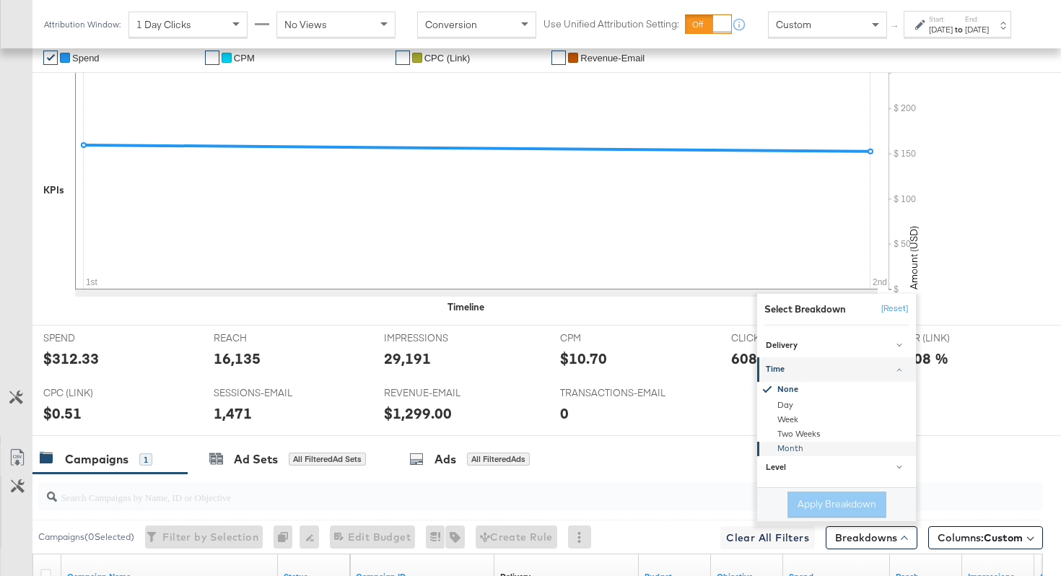
scroll to position [471, 0]
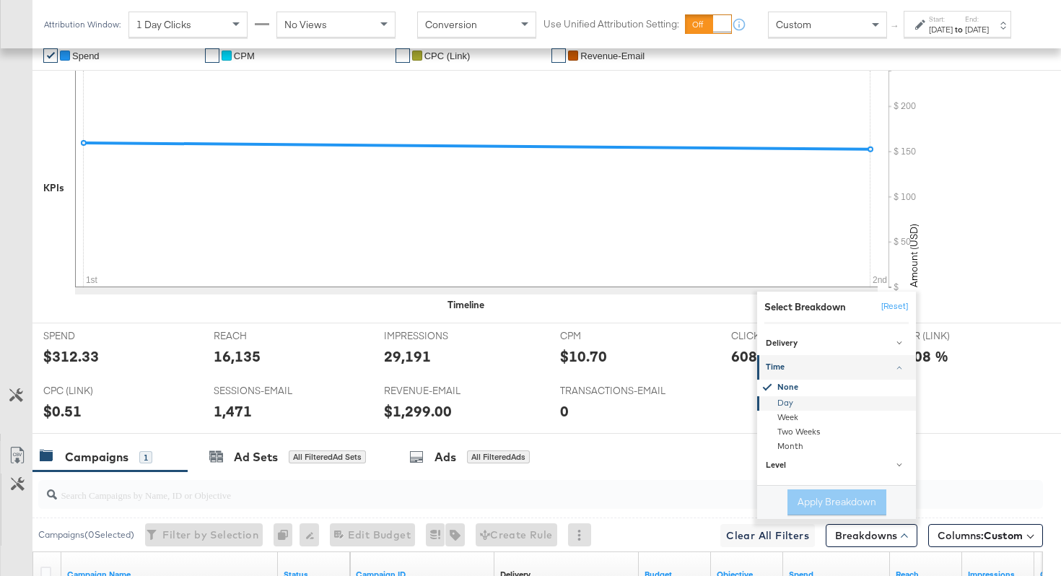
click at [795, 409] on div "Day" at bounding box center [837, 403] width 157 height 14
click at [812, 499] on button "Apply Breakdown" at bounding box center [836, 502] width 99 height 26
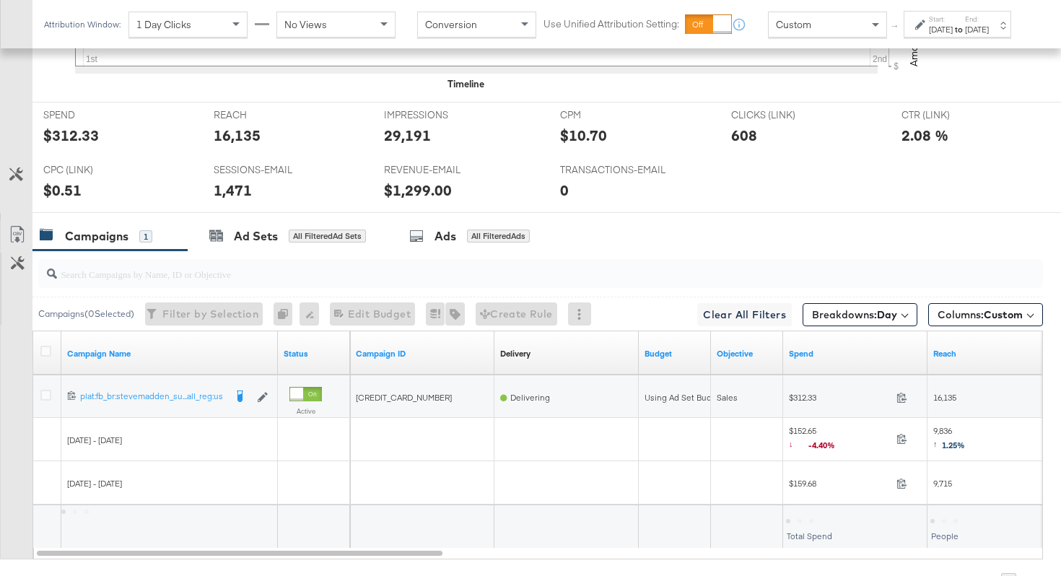
scroll to position [769, 0]
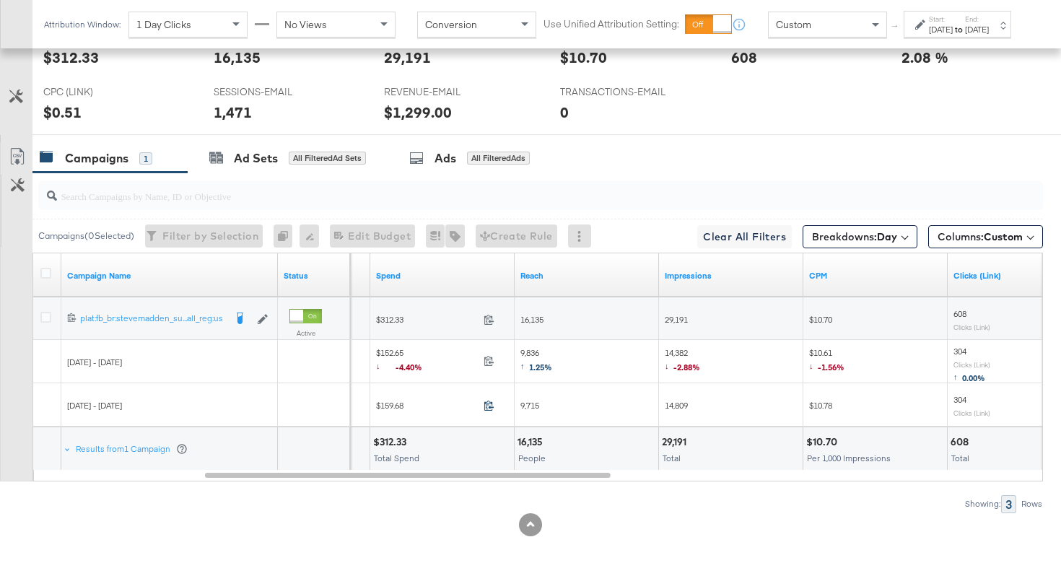
click at [486, 402] on icon at bounding box center [489, 405] width 11 height 11
click at [492, 359] on icon at bounding box center [489, 360] width 11 height 11
click at [528, 403] on span "9,715" at bounding box center [529, 405] width 19 height 11
click at [529, 353] on span "9,836 ↑ 1.25%" at bounding box center [536, 362] width 32 height 30
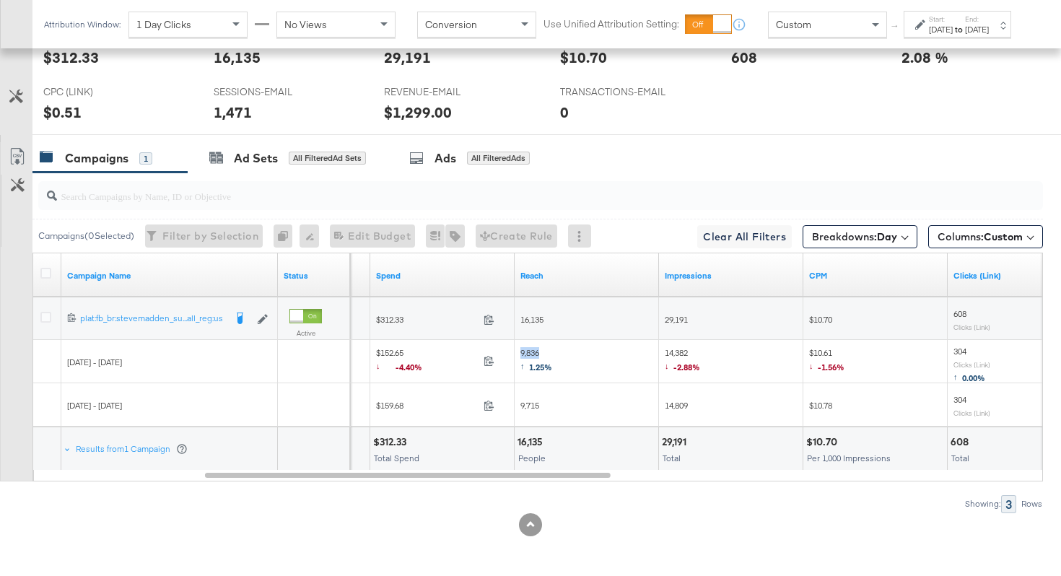
click at [529, 353] on span "9,836 ↑ 1.25%" at bounding box center [536, 362] width 32 height 30
click at [682, 354] on span "14,382 ↓ -2.88%" at bounding box center [682, 362] width 35 height 30
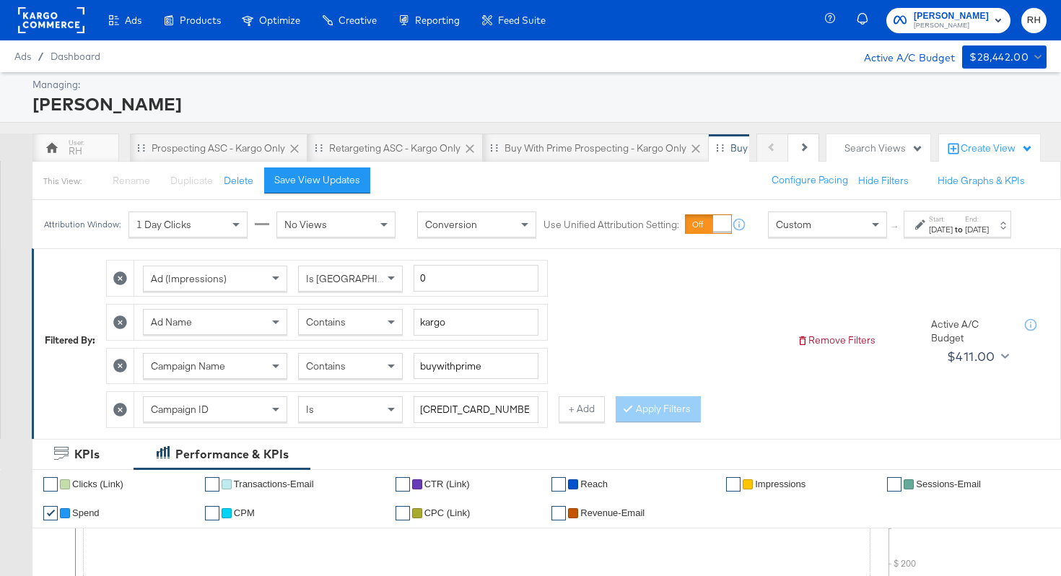
click at [336, 328] on div "Contains" at bounding box center [350, 322] width 103 height 25
click at [626, 412] on icon at bounding box center [628, 407] width 4 height 9
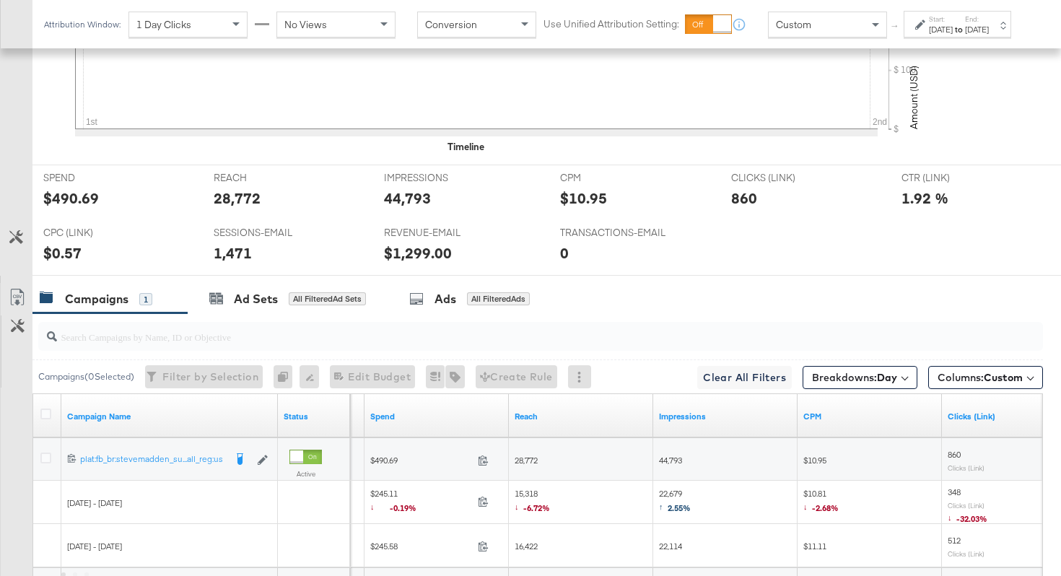
scroll to position [769, 0]
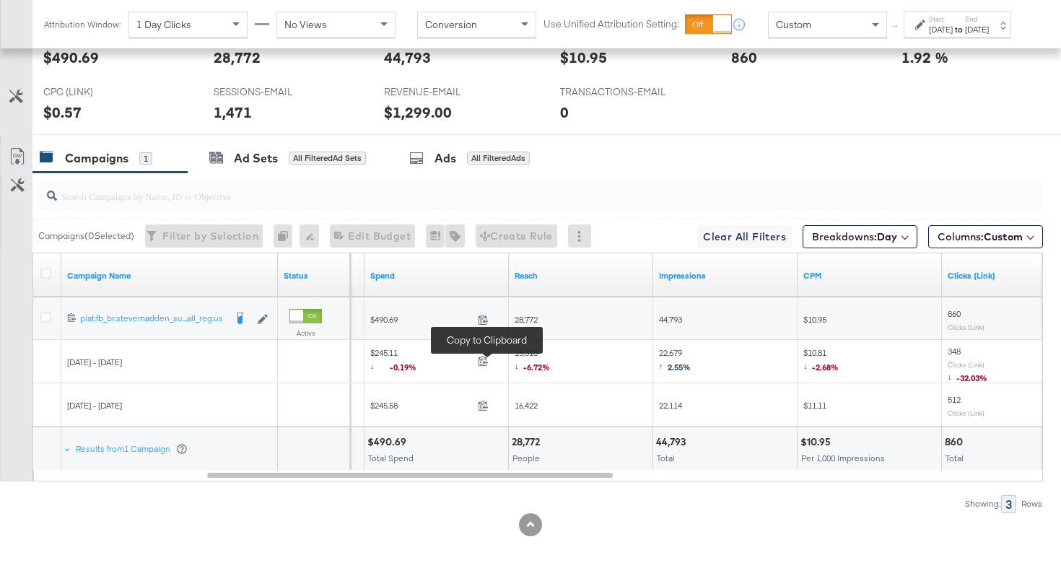
click at [487, 366] on span at bounding box center [487, 362] width 31 height 11
click at [528, 403] on span "16,422" at bounding box center [526, 405] width 23 height 11
click at [530, 354] on span "15,318 ↓ -6.72%" at bounding box center [532, 362] width 35 height 30
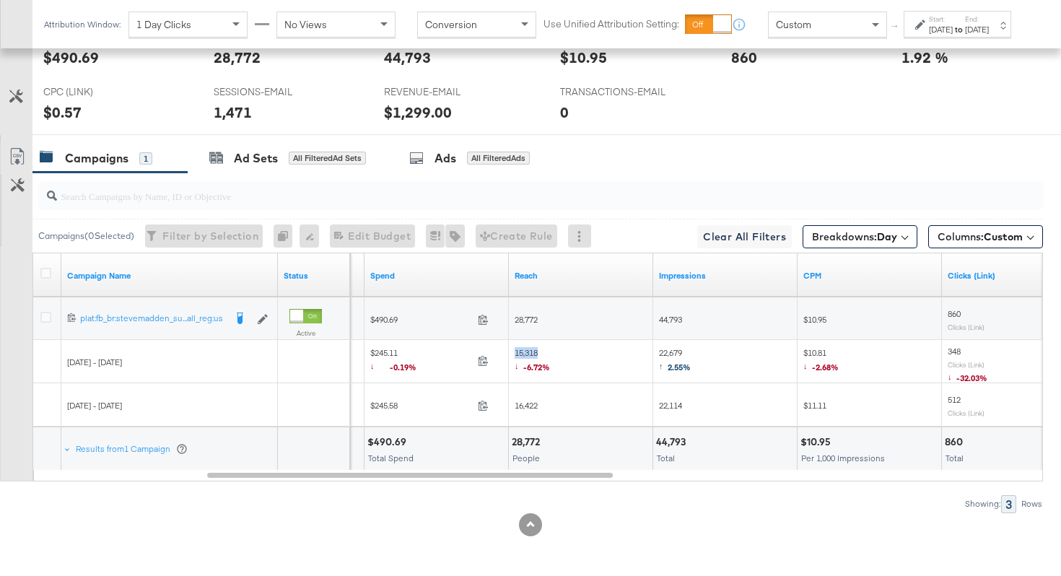
click at [675, 354] on span "22,679 ↑ 2.55%" at bounding box center [675, 362] width 32 height 30
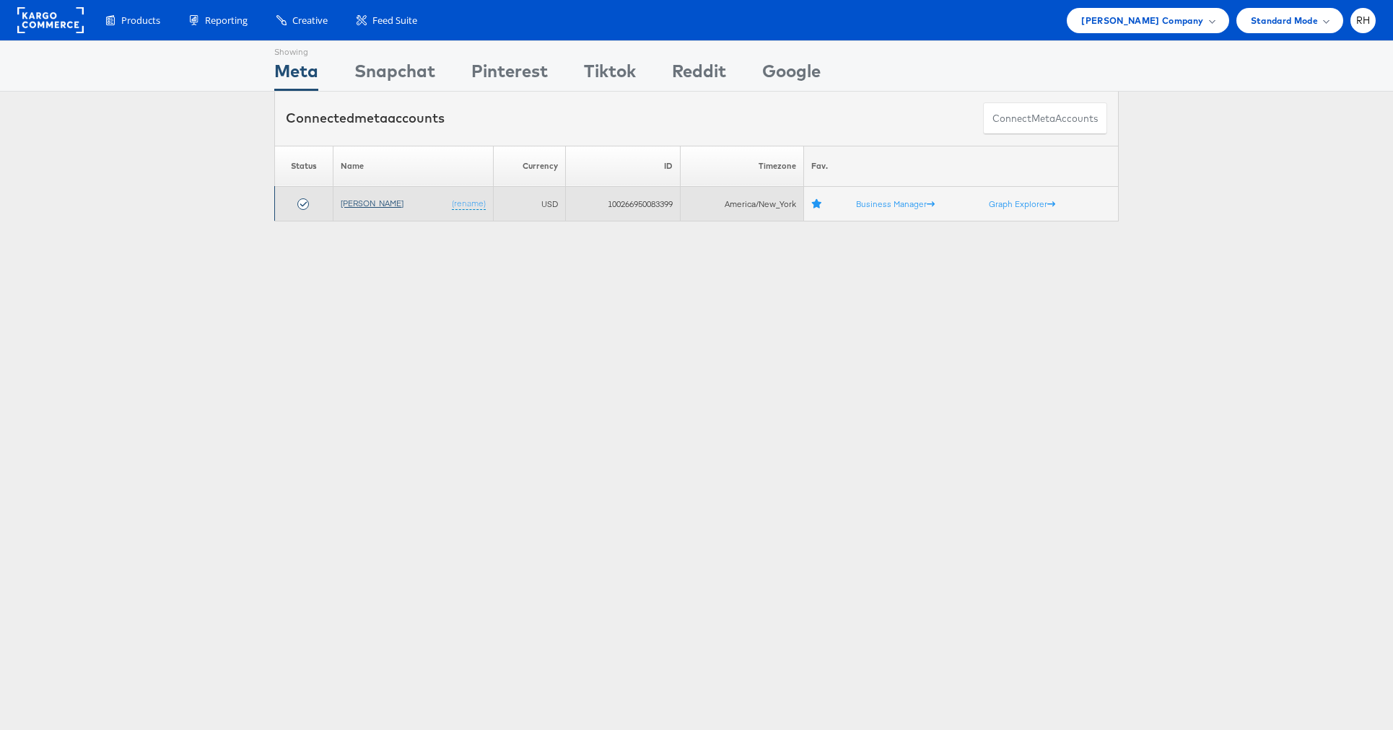
click at [387, 204] on link "[PERSON_NAME]" at bounding box center [372, 203] width 63 height 11
